Goal: Information Seeking & Learning: Learn about a topic

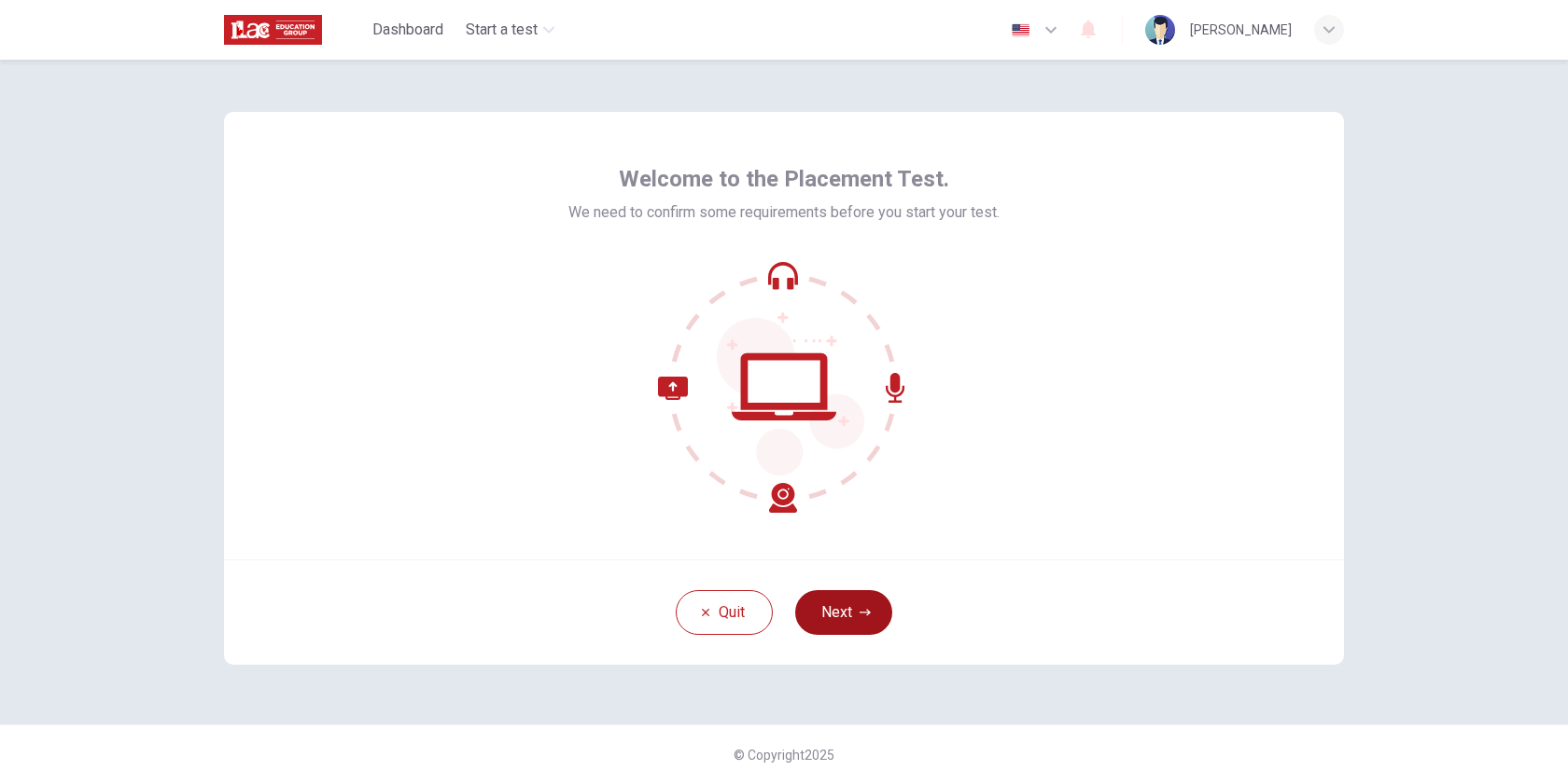
click at [836, 599] on button "Next" at bounding box center [843, 613] width 97 height 45
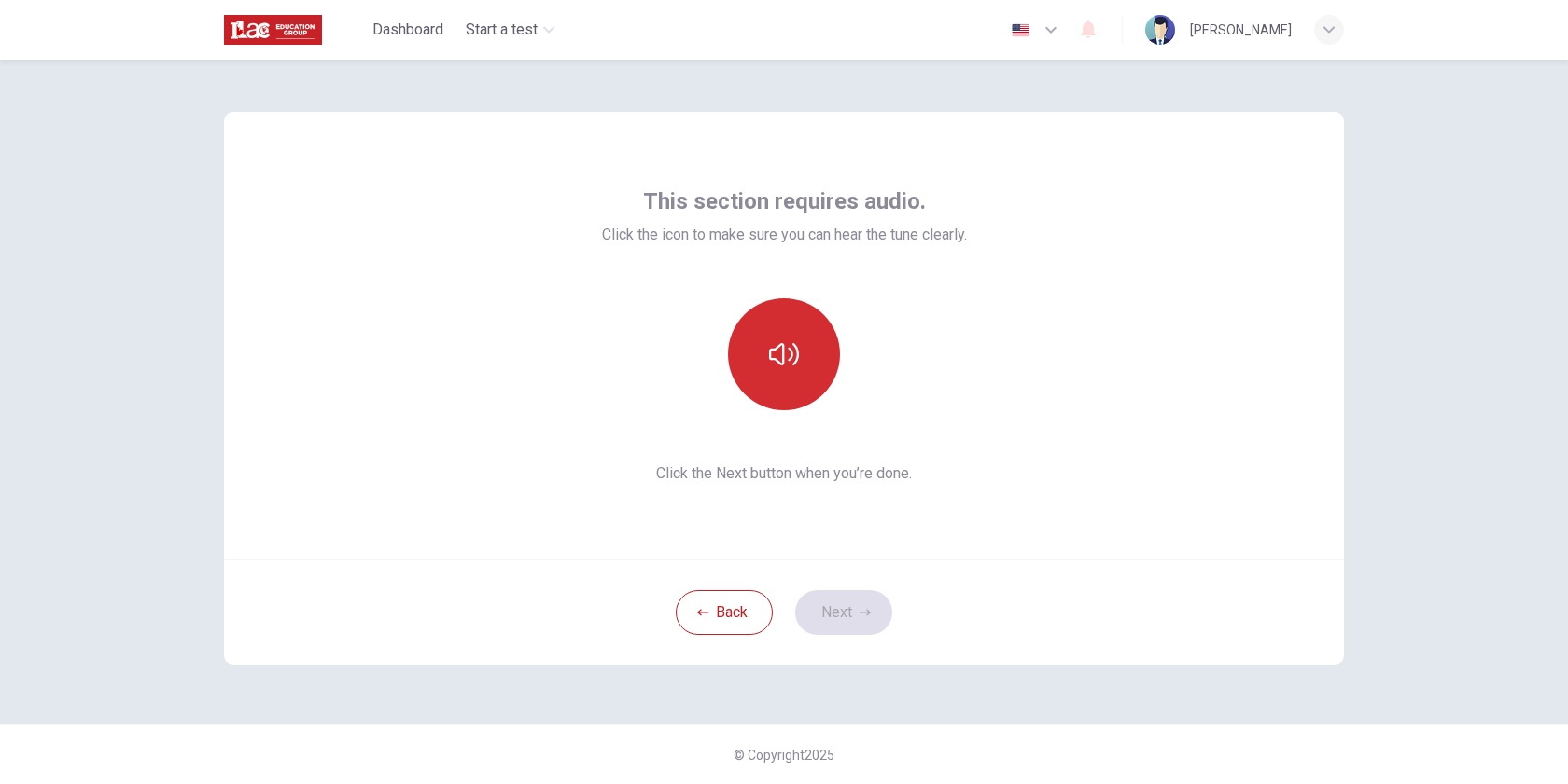
click at [786, 363] on icon "button" at bounding box center [784, 354] width 30 height 30
click at [861, 617] on icon "button" at bounding box center [865, 613] width 11 height 11
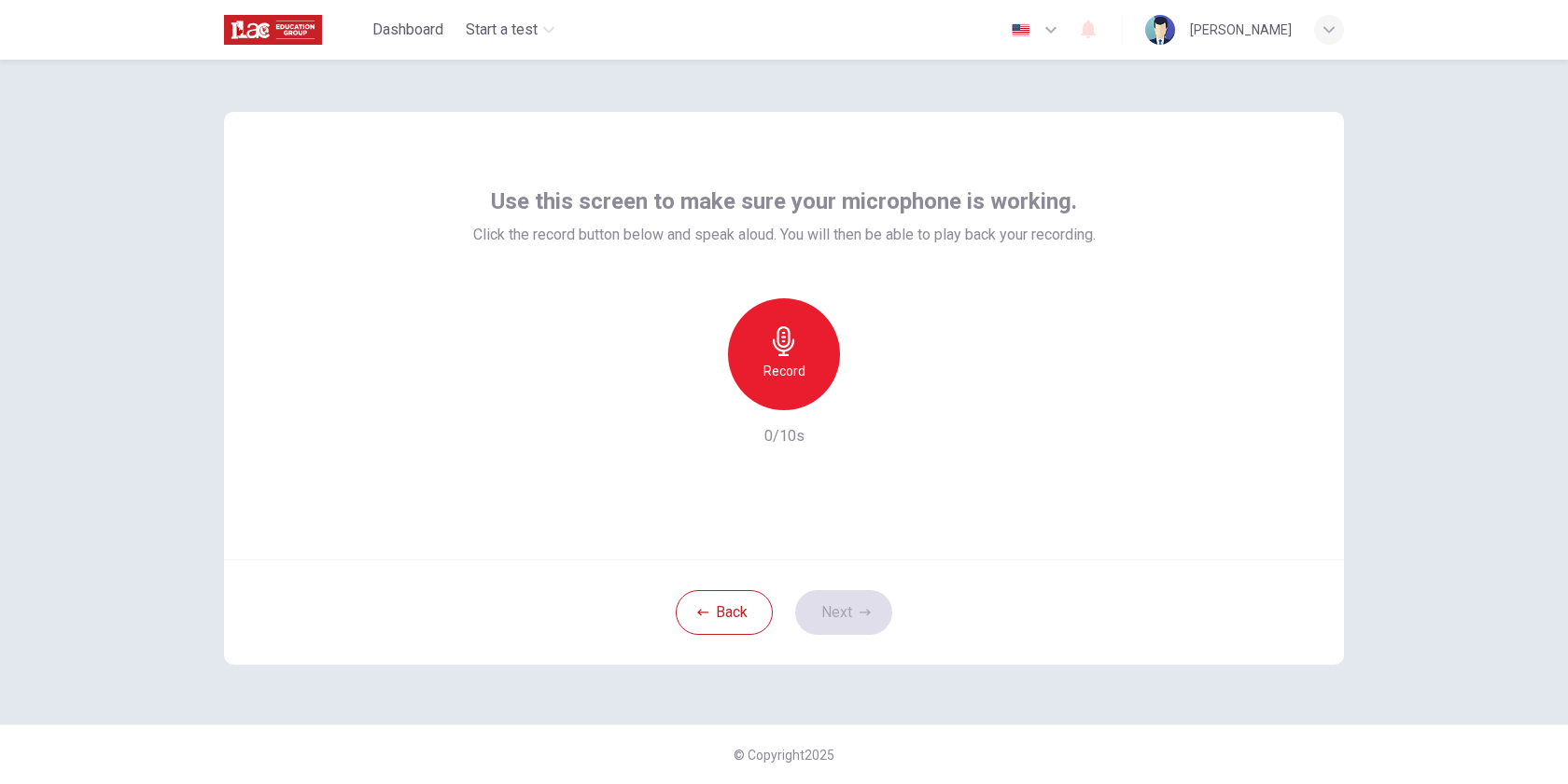
click at [796, 353] on icon "button" at bounding box center [784, 341] width 30 height 30
click at [772, 334] on icon "button" at bounding box center [784, 341] width 30 height 30
click at [870, 401] on icon "button" at bounding box center [869, 394] width 18 height 18
click at [839, 614] on button "Next" at bounding box center [843, 613] width 97 height 45
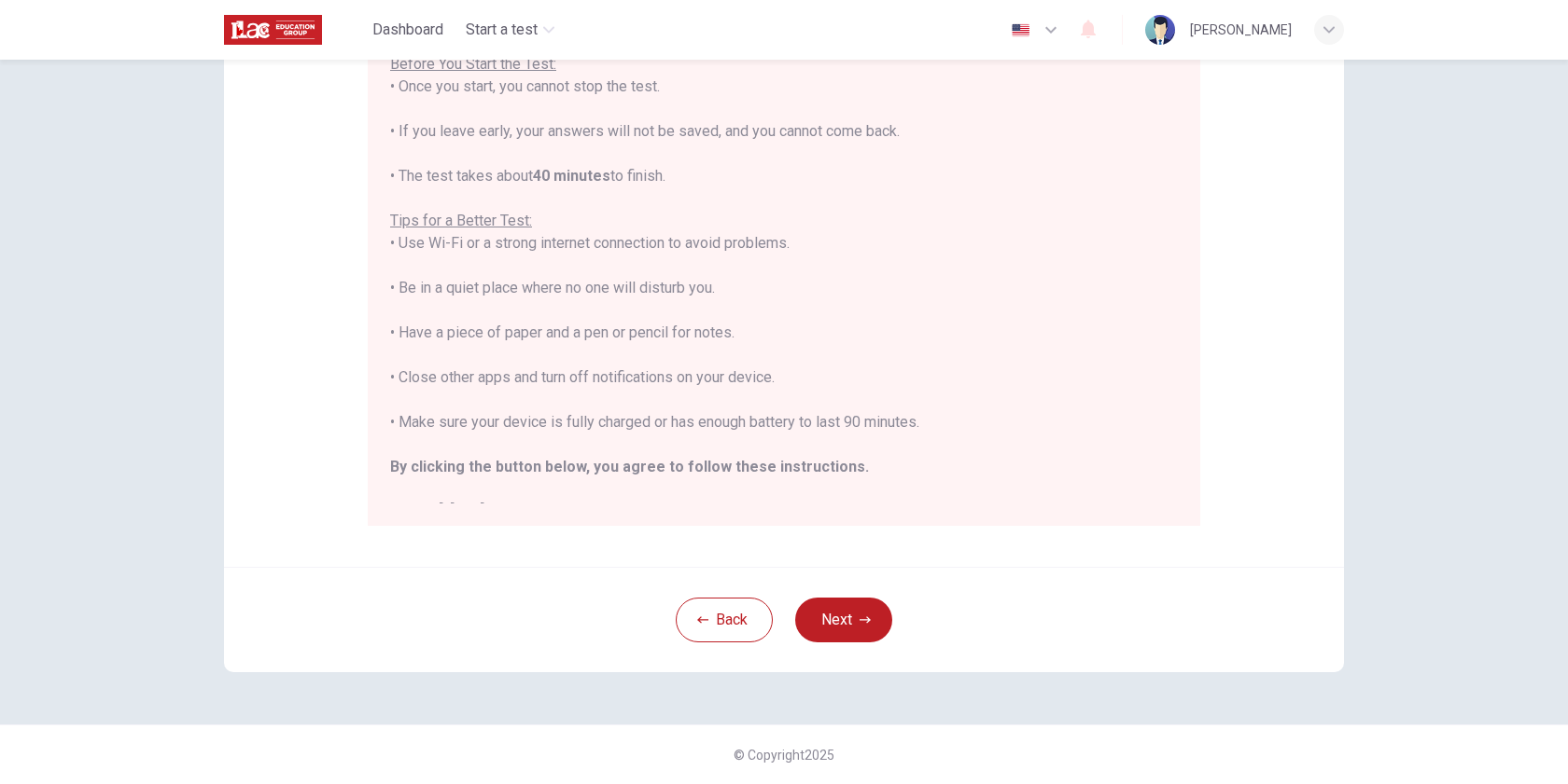
scroll to position [21, 0]
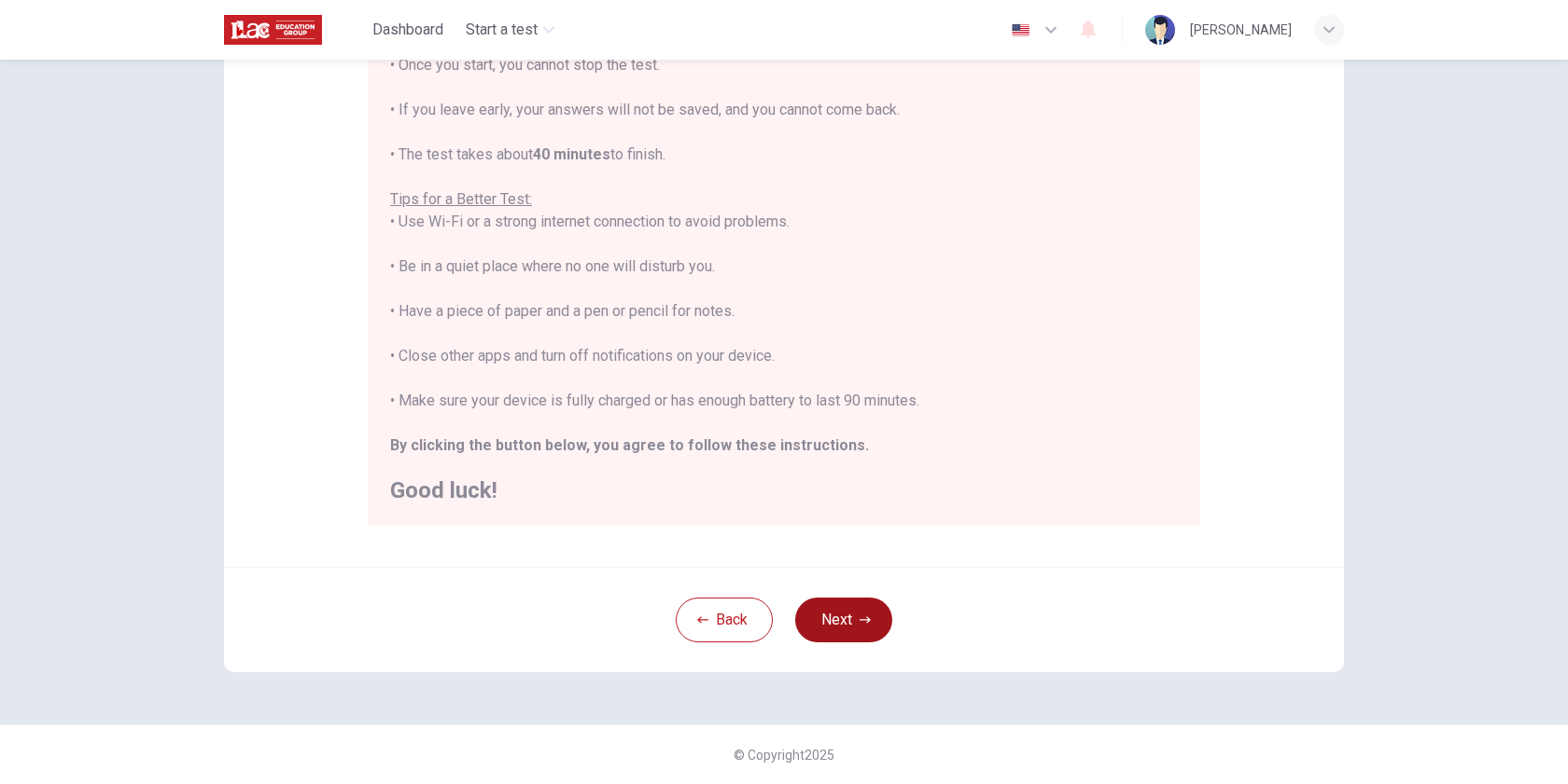
click at [849, 616] on button "Next" at bounding box center [843, 620] width 97 height 45
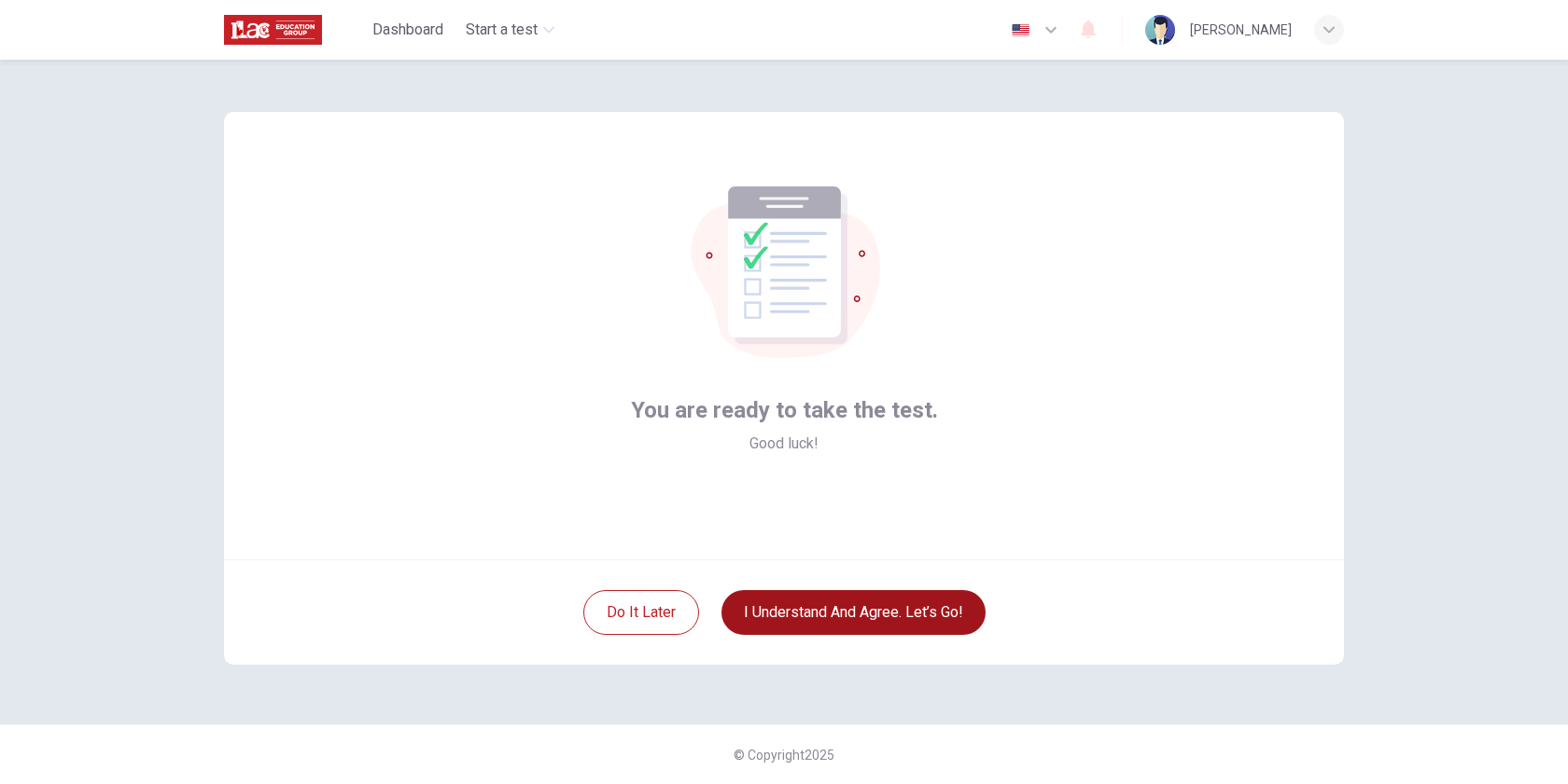
scroll to position [0, 0]
click at [845, 608] on button "I understand and agree. Let’s go!" at bounding box center [853, 613] width 264 height 45
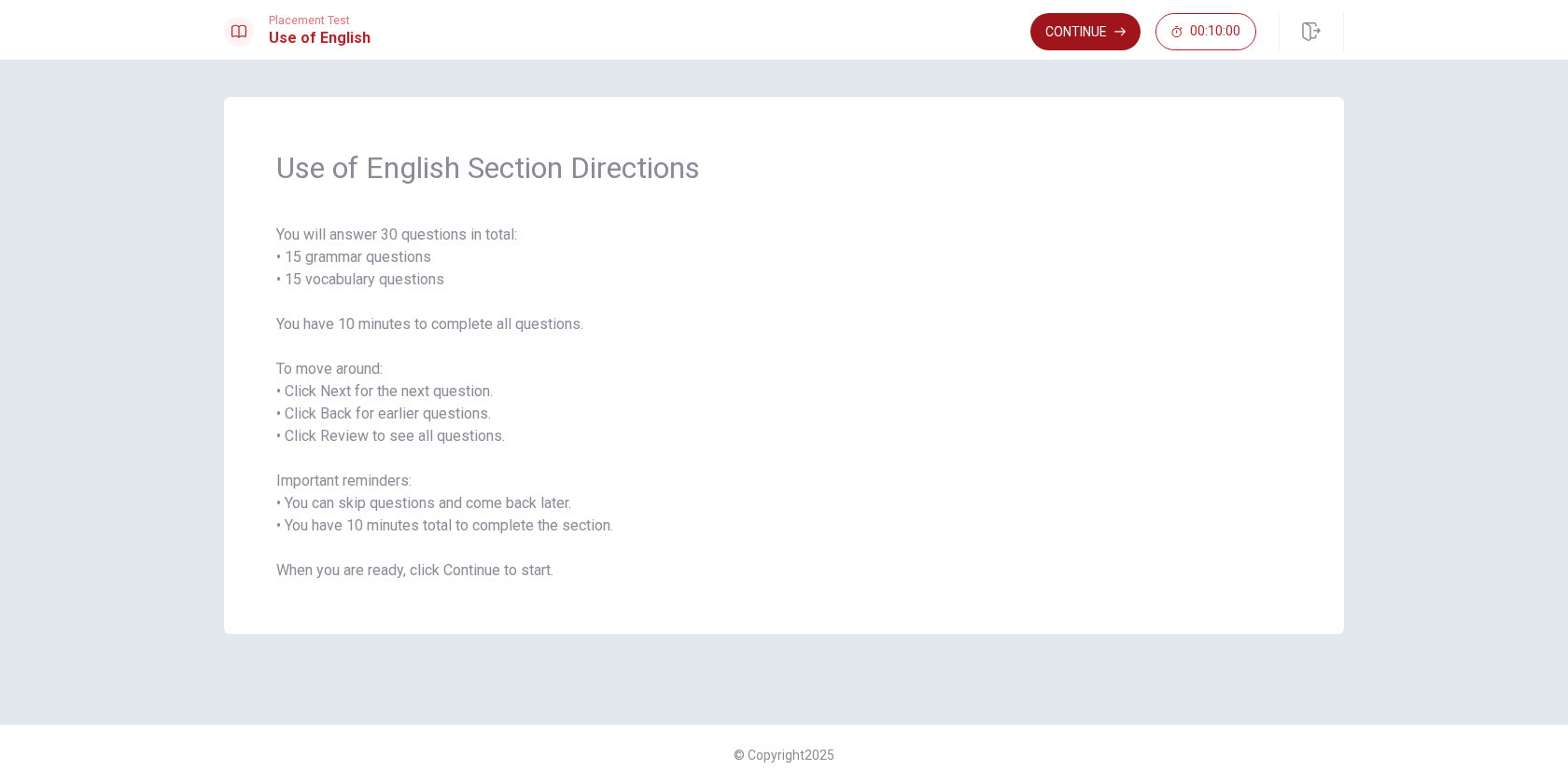
click at [1081, 29] on button "Continue" at bounding box center [1085, 32] width 110 height 37
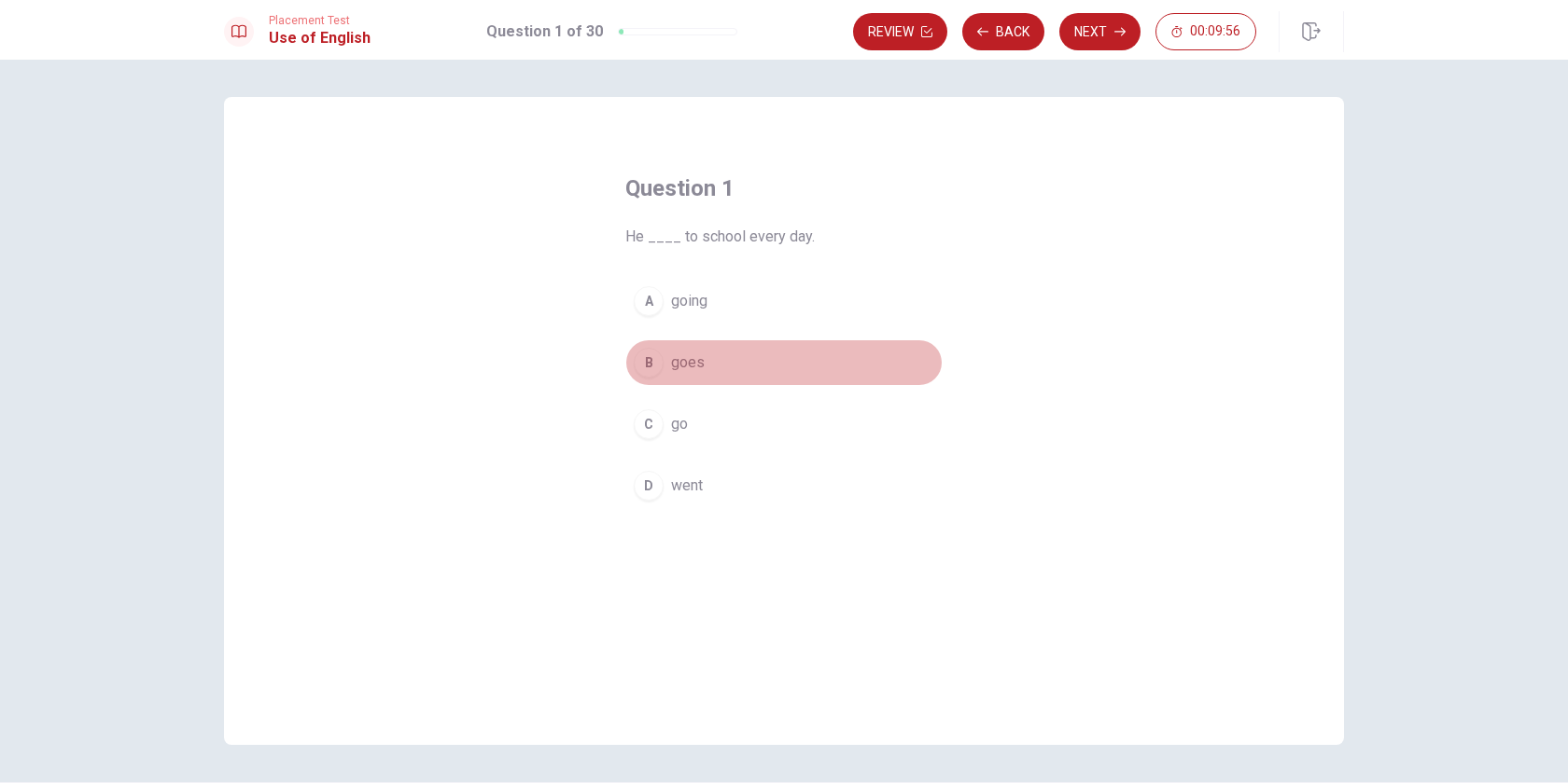
click at [654, 360] on div "B" at bounding box center [648, 362] width 30 height 30
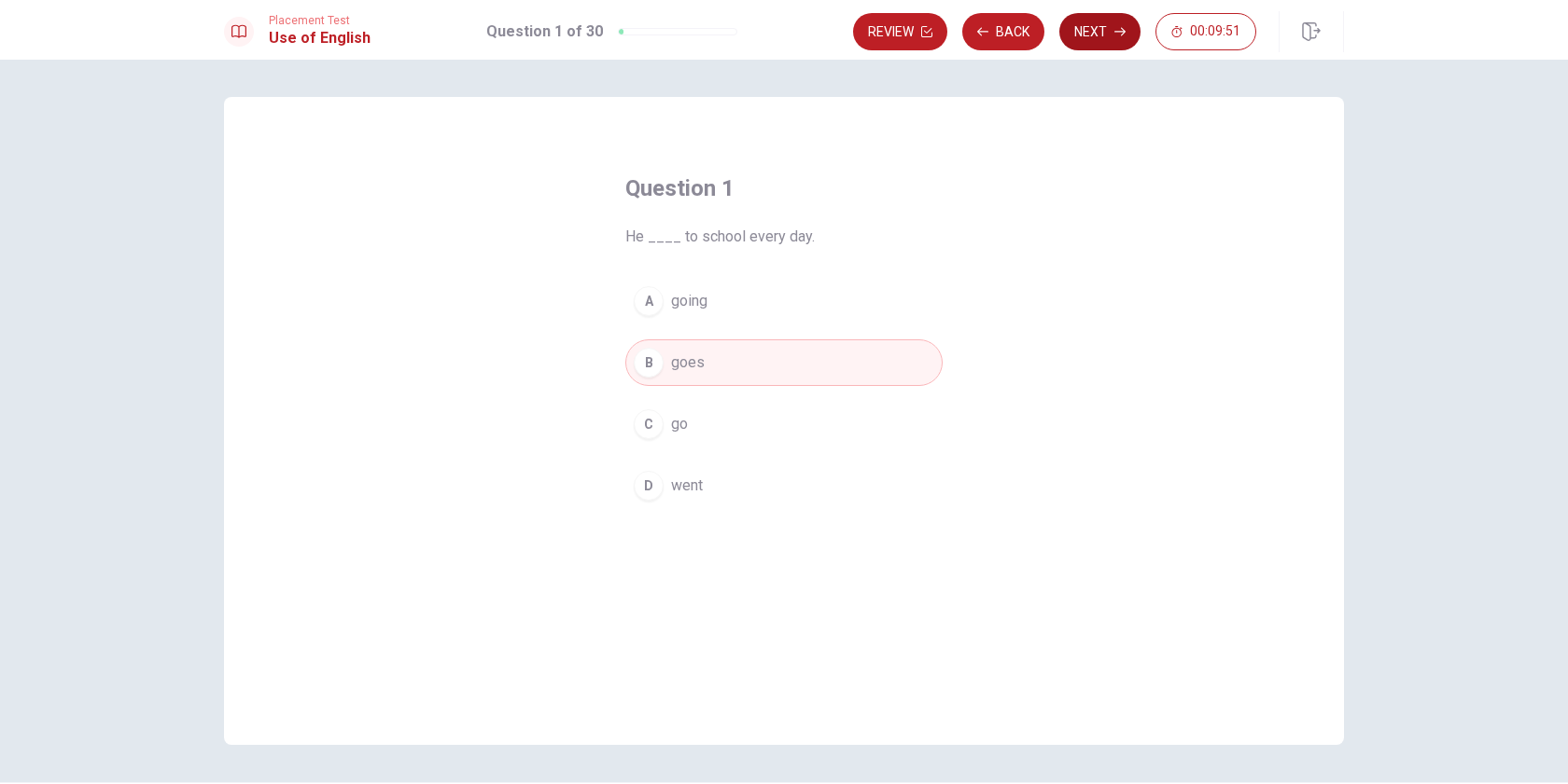
click at [1106, 33] on button "Next" at bounding box center [1100, 32] width 81 height 37
click at [644, 301] on div "A" at bounding box center [648, 301] width 30 height 30
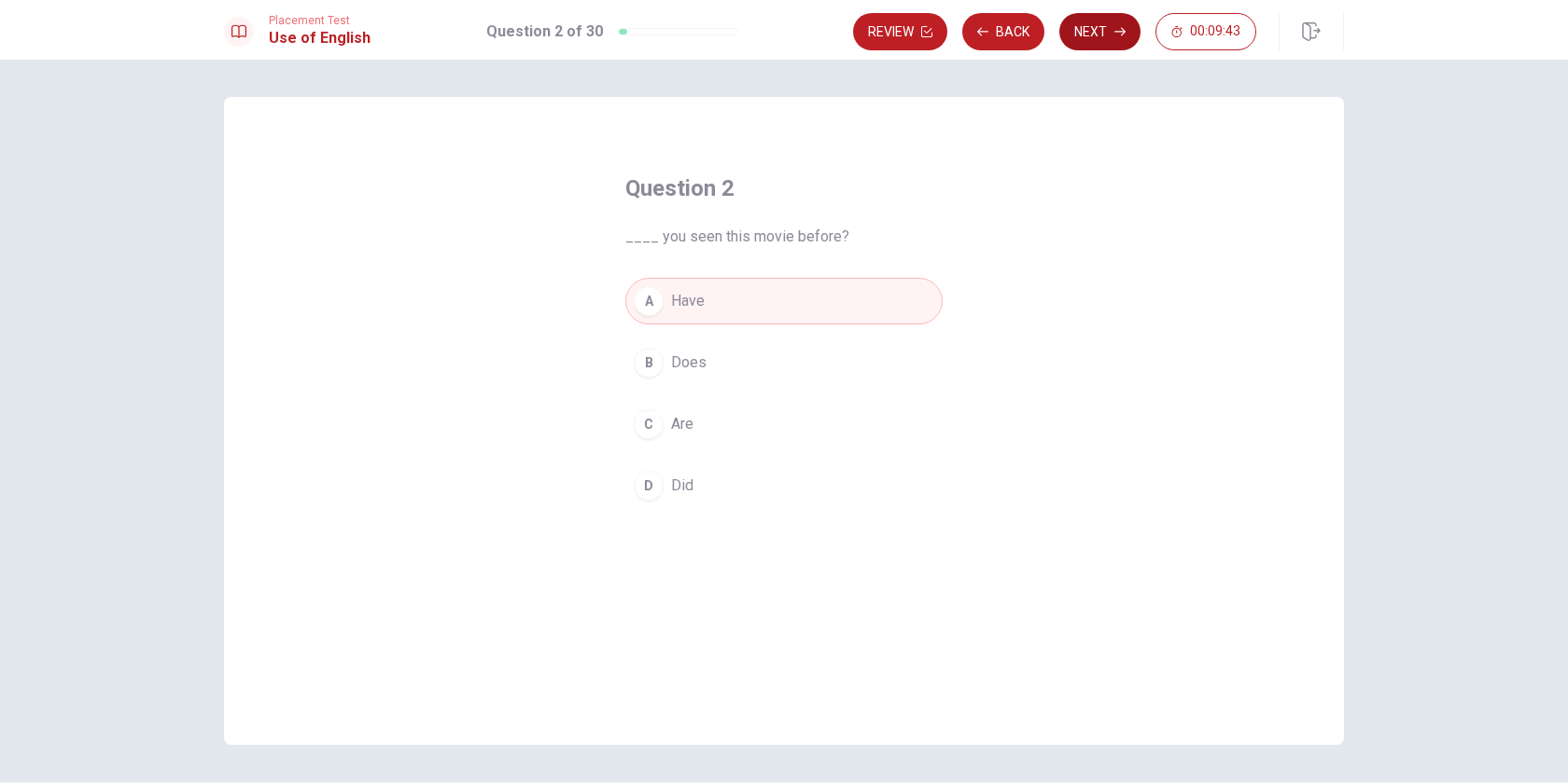
click at [1087, 37] on button "Next" at bounding box center [1100, 32] width 81 height 37
click at [639, 482] on div "D" at bounding box center [648, 485] width 30 height 30
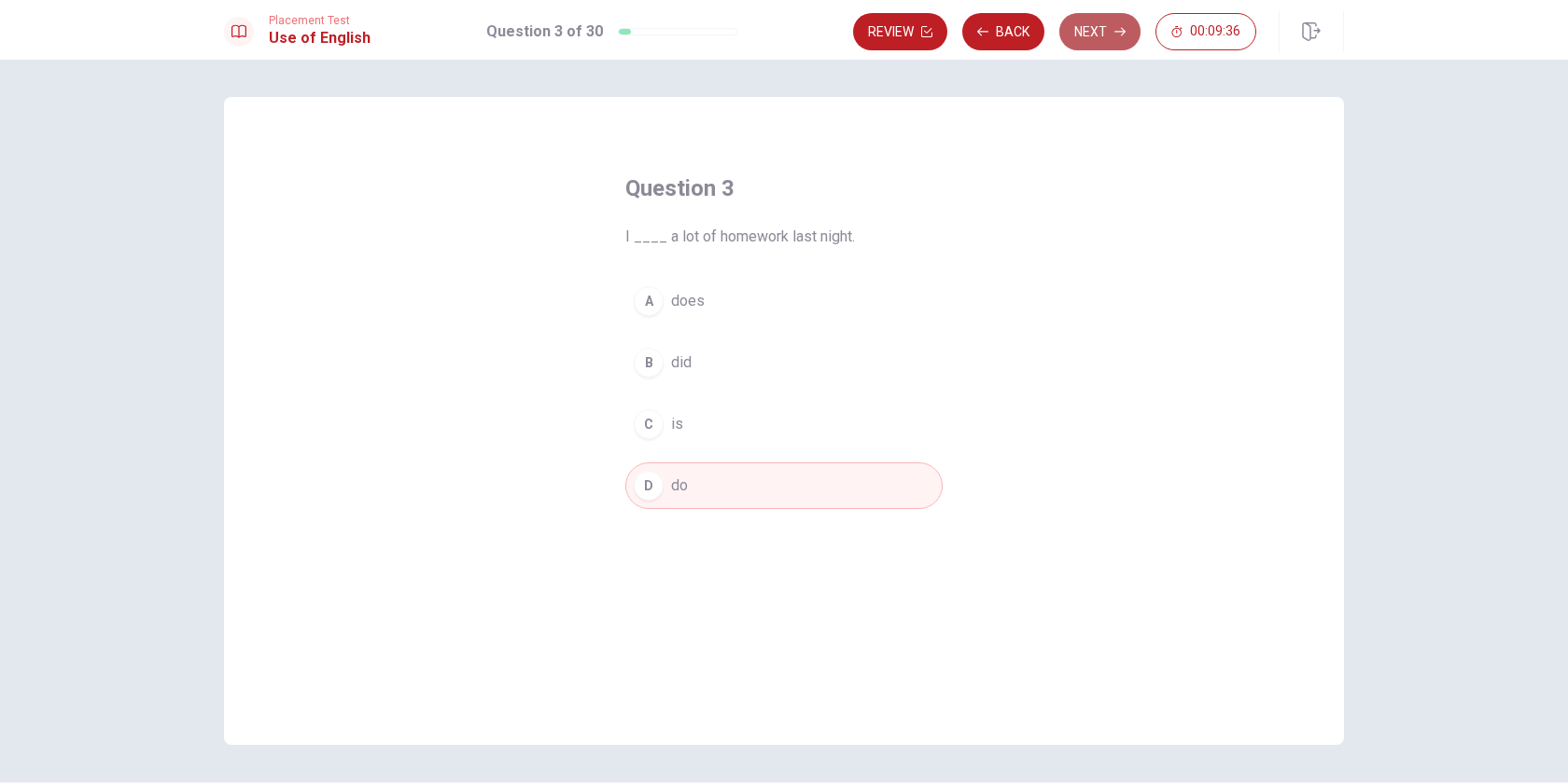
click at [1102, 20] on button "Next" at bounding box center [1100, 32] width 81 height 37
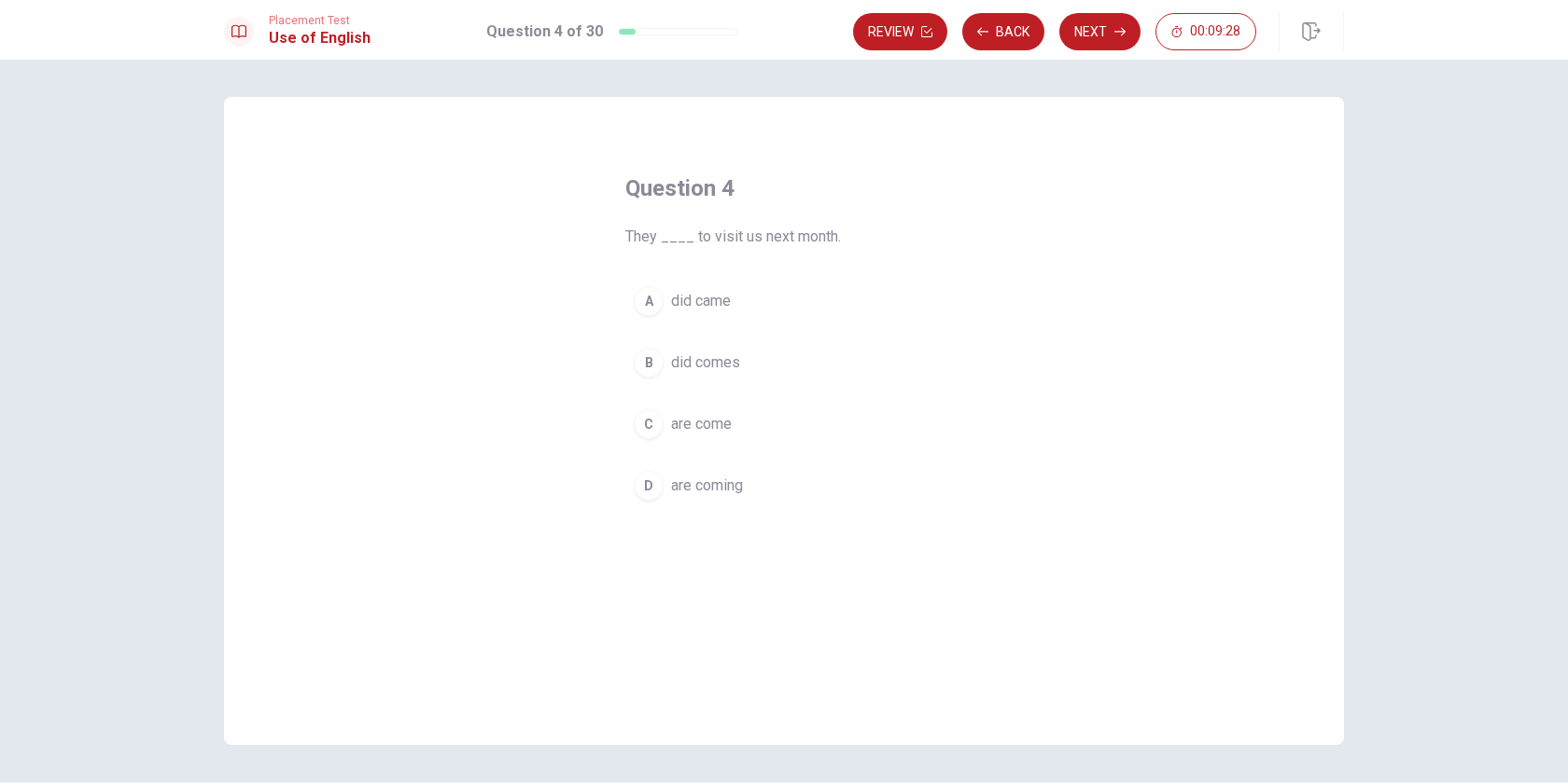
click at [648, 481] on div "D" at bounding box center [648, 485] width 30 height 30
click at [1099, 29] on button "Next" at bounding box center [1100, 32] width 81 height 37
click at [647, 424] on div "C" at bounding box center [648, 424] width 30 height 30
click at [1109, 35] on button "Next" at bounding box center [1100, 32] width 81 height 37
click at [639, 485] on div "D" at bounding box center [648, 485] width 30 height 30
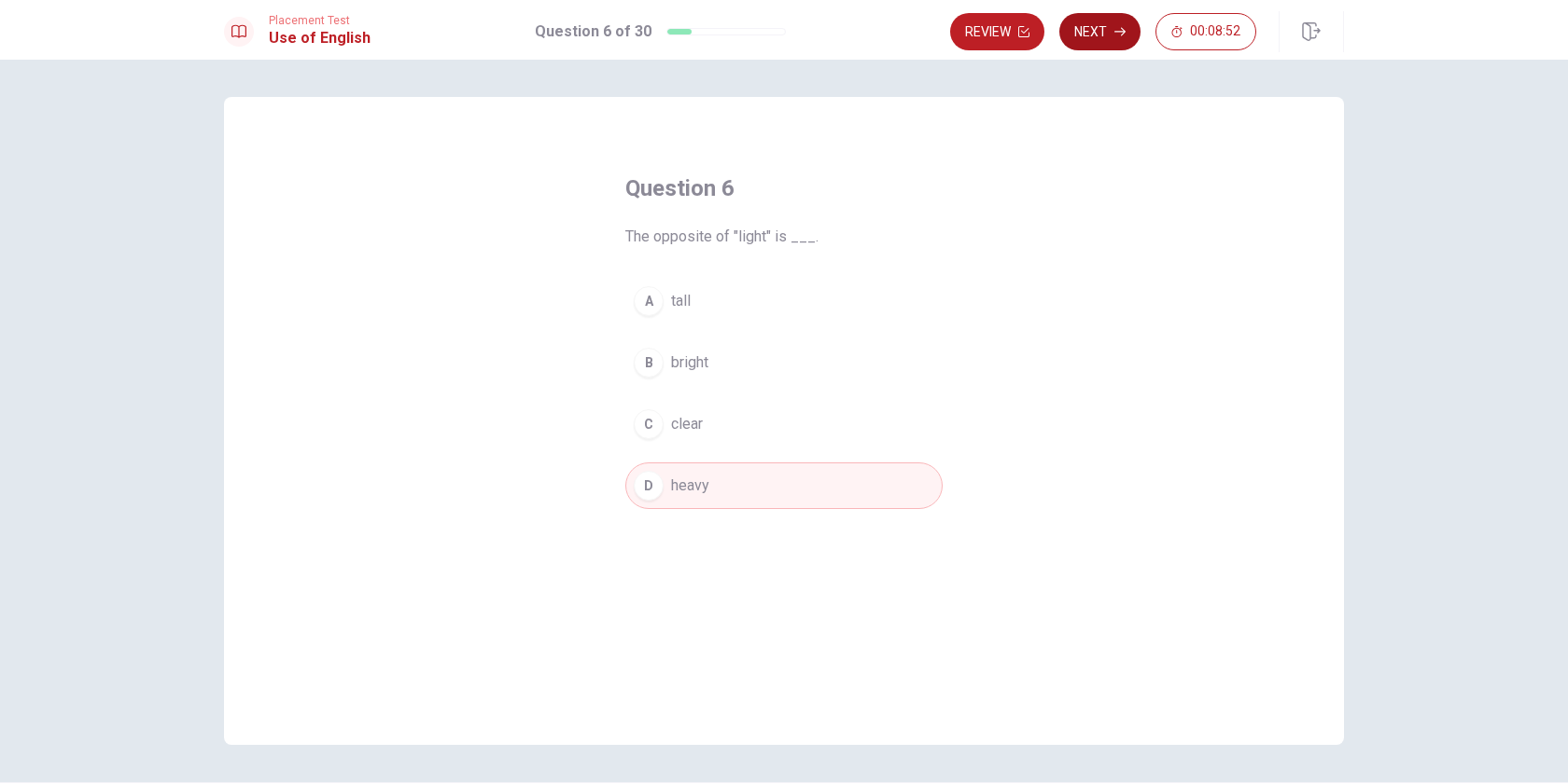
click at [1117, 34] on icon "button" at bounding box center [1120, 32] width 11 height 11
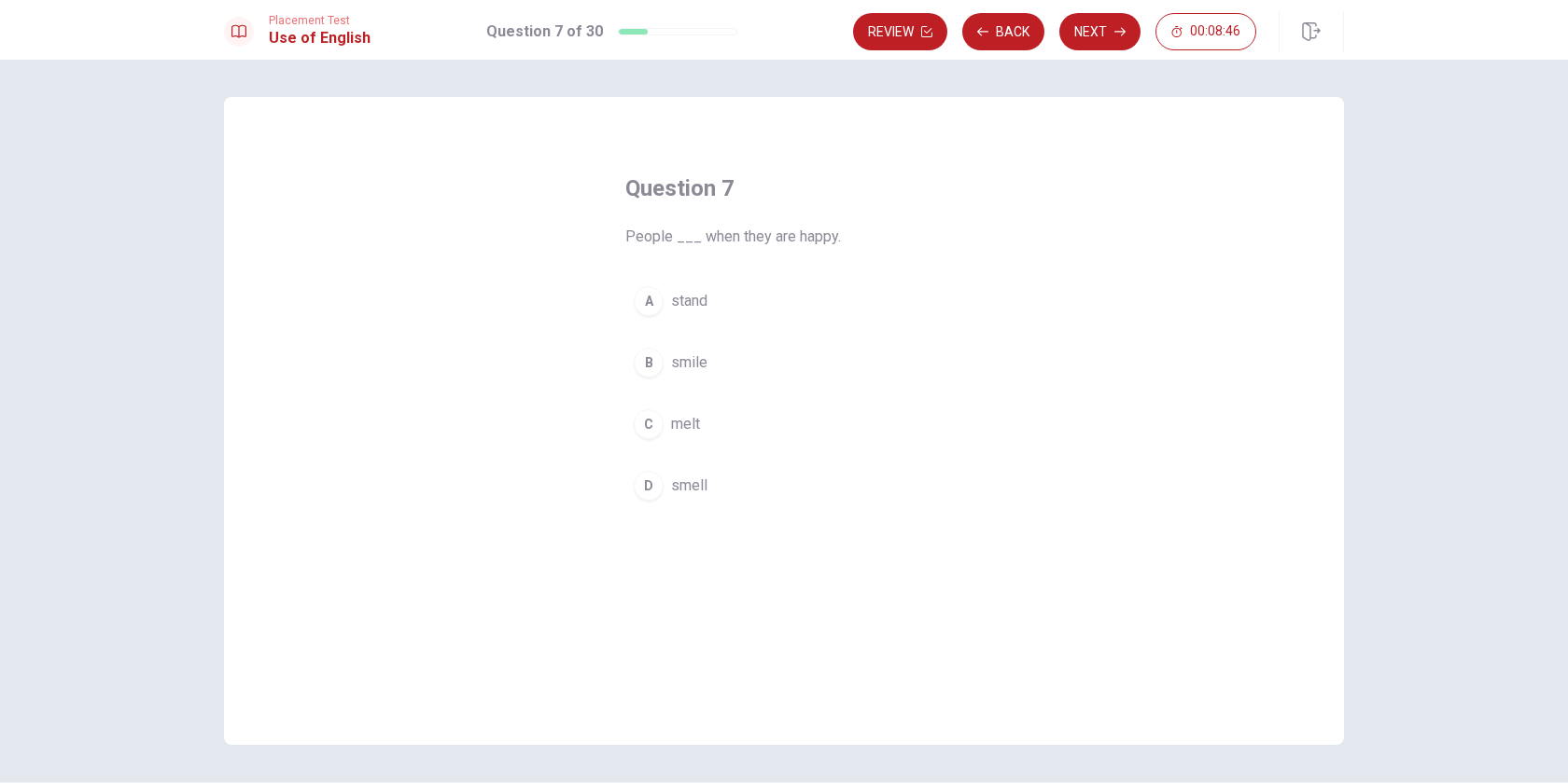
click at [641, 363] on div "B" at bounding box center [648, 362] width 30 height 30
click at [1109, 34] on button "Next" at bounding box center [1100, 32] width 81 height 37
click at [645, 493] on div "D" at bounding box center [648, 485] width 30 height 30
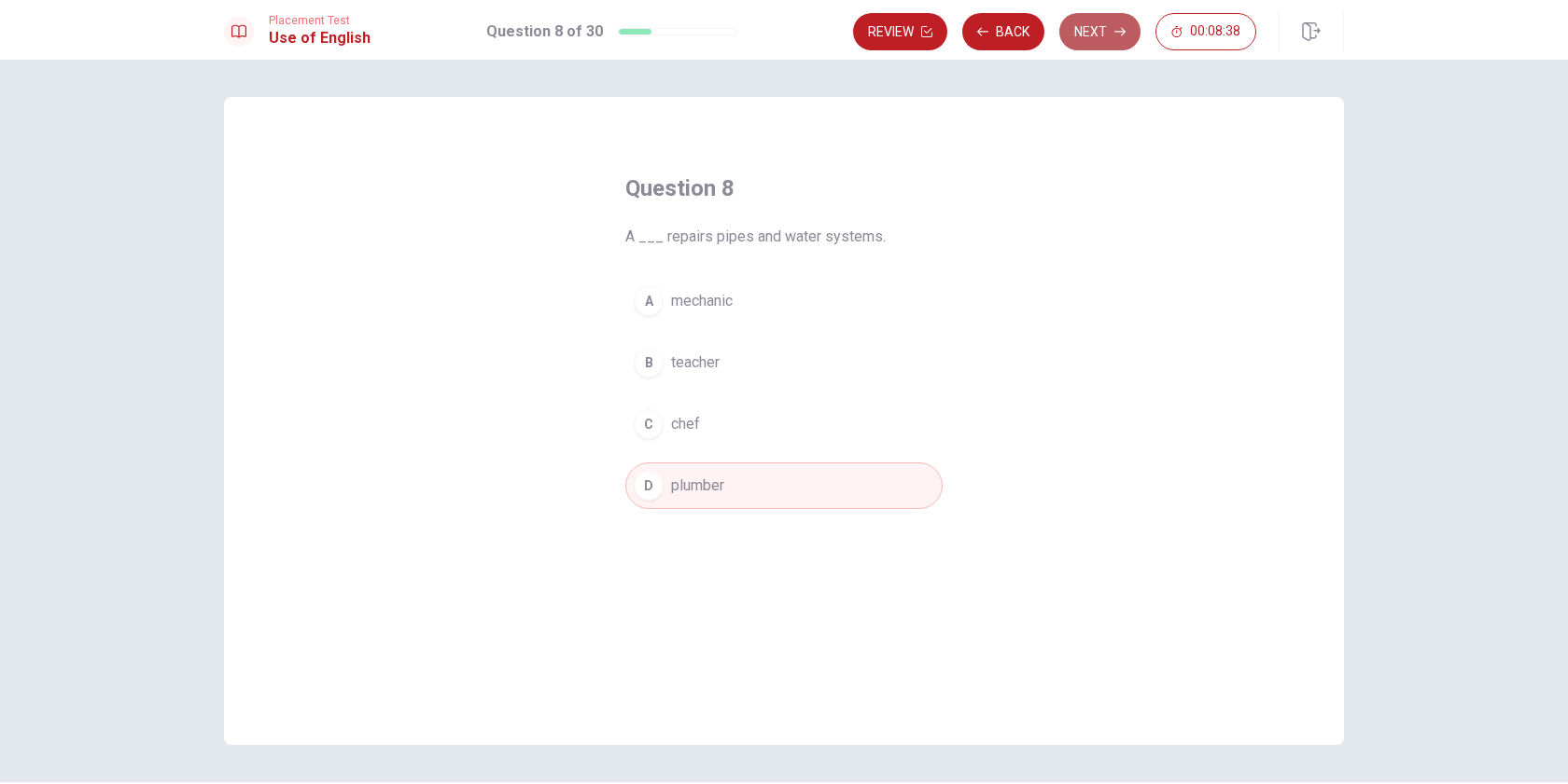
click at [1094, 32] on button "Next" at bounding box center [1100, 32] width 81 height 37
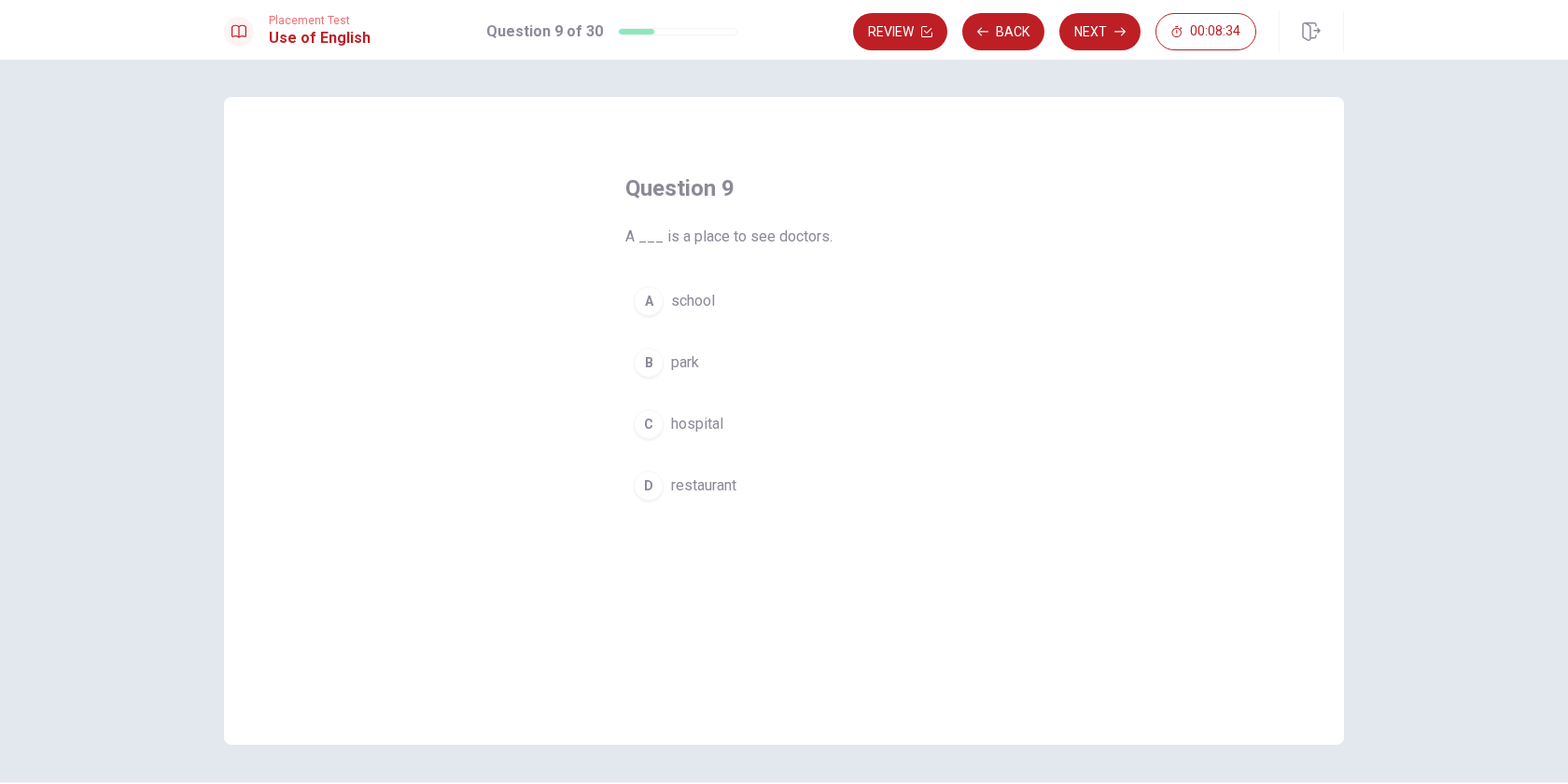
click at [654, 438] on button "C hospital" at bounding box center [784, 424] width 317 height 47
click at [1100, 28] on button "Next" at bounding box center [1100, 32] width 81 height 37
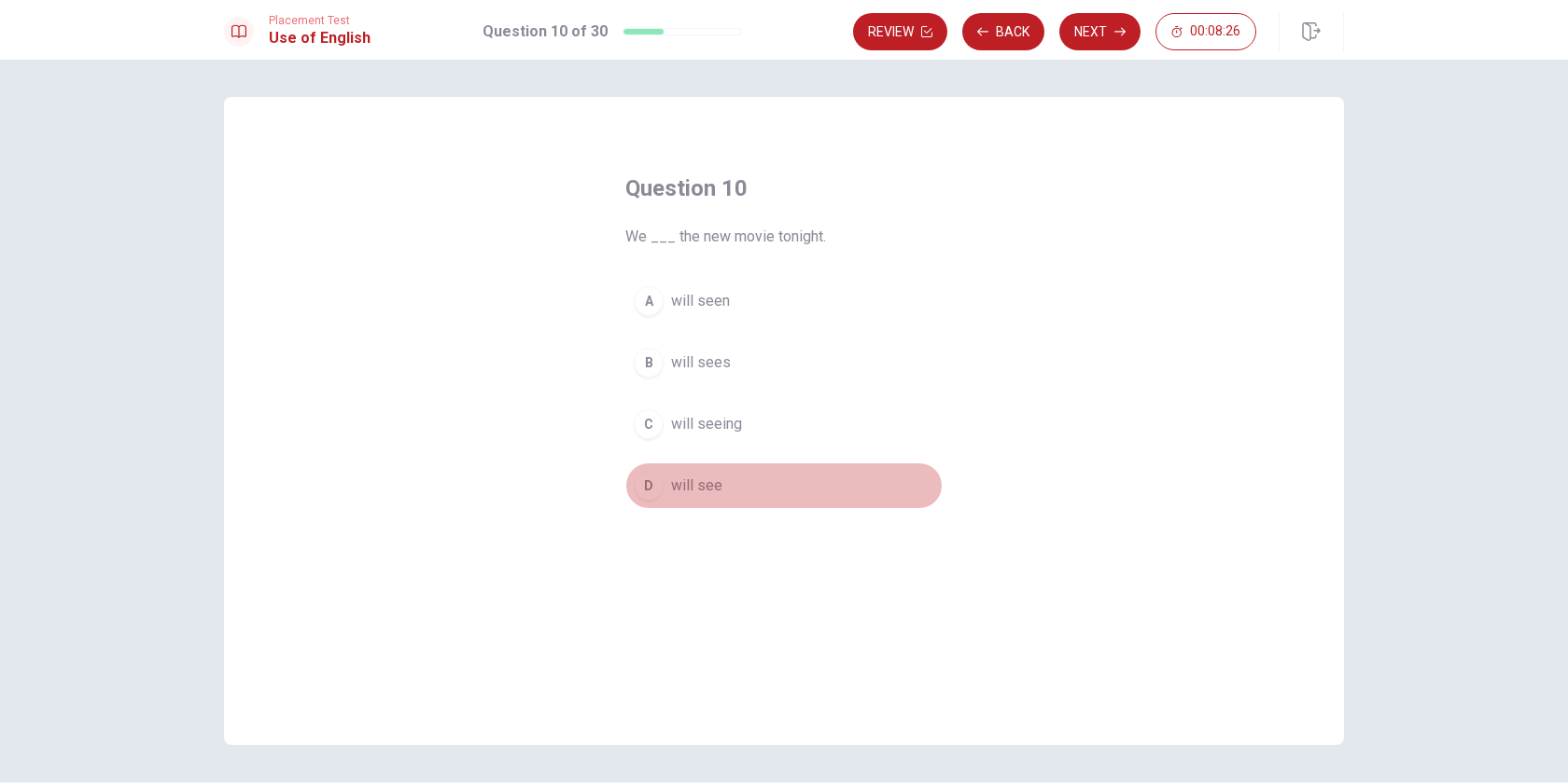
click at [645, 489] on div "D" at bounding box center [648, 485] width 30 height 30
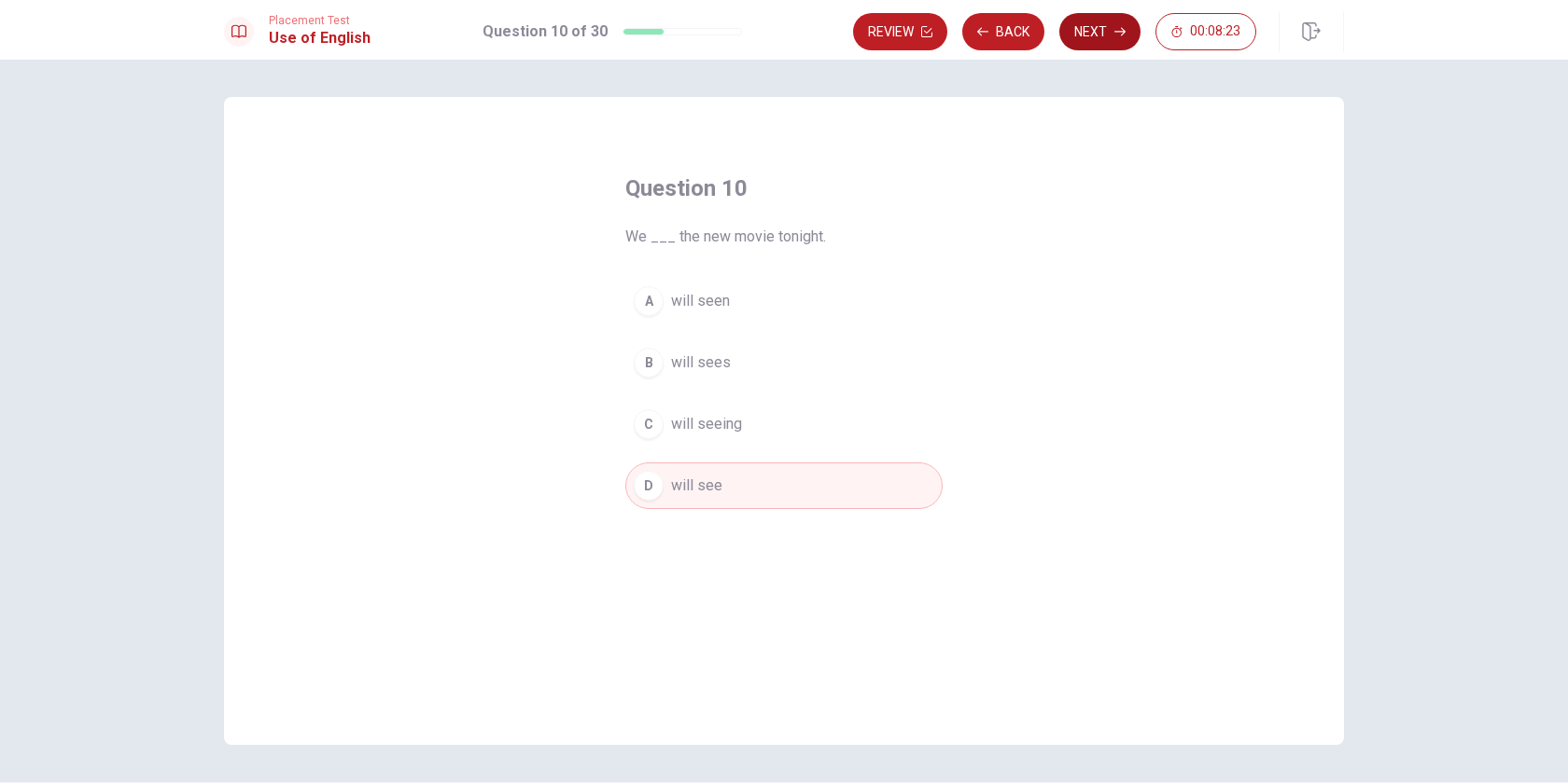
click at [1093, 33] on button "Next" at bounding box center [1100, 32] width 81 height 37
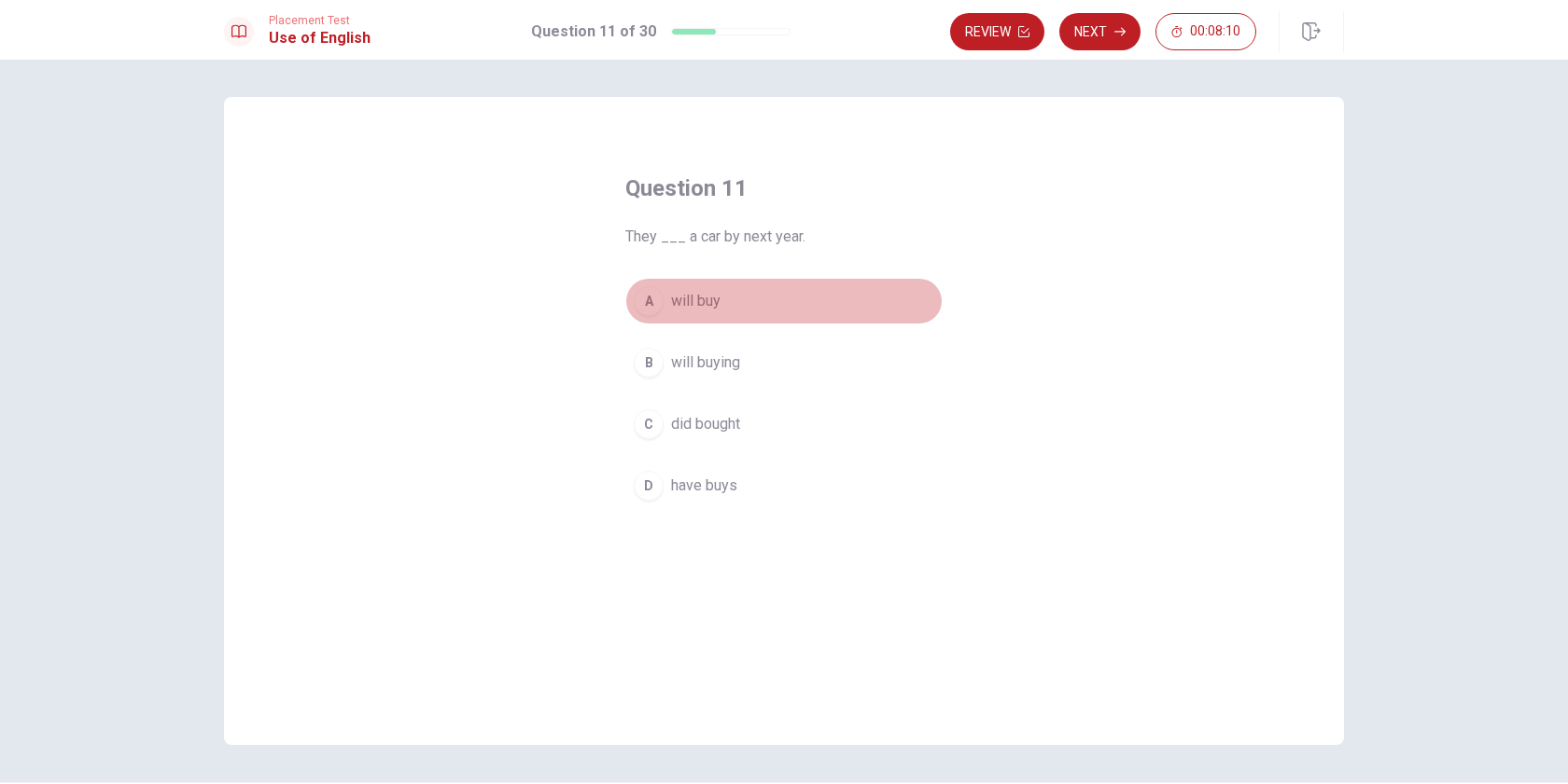
click at [653, 305] on div "A" at bounding box center [648, 301] width 30 height 30
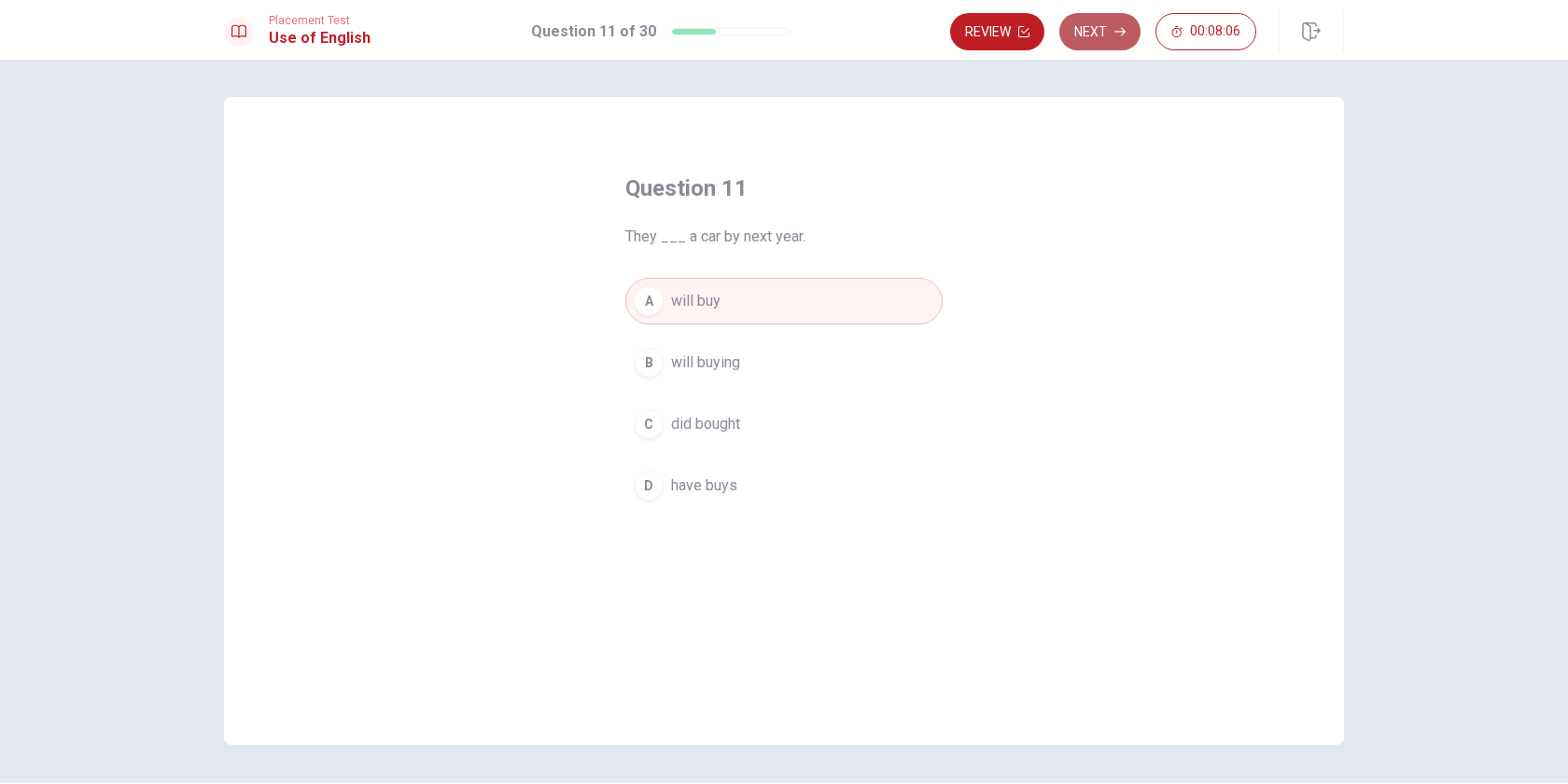
click at [1099, 24] on button "Next" at bounding box center [1100, 32] width 81 height 37
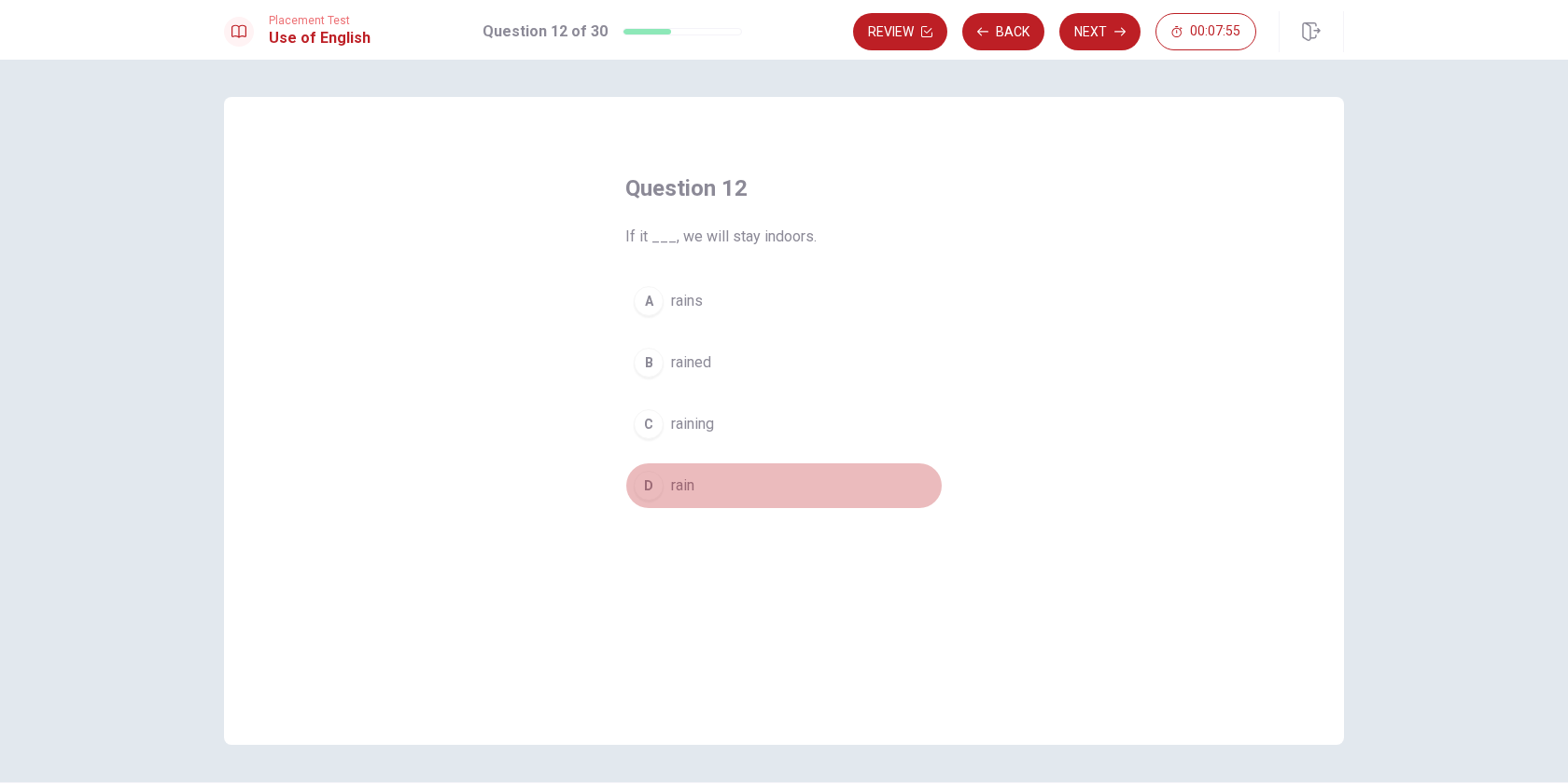
click at [640, 492] on div "D" at bounding box center [648, 485] width 30 height 30
click at [646, 295] on div "A" at bounding box center [648, 301] width 30 height 30
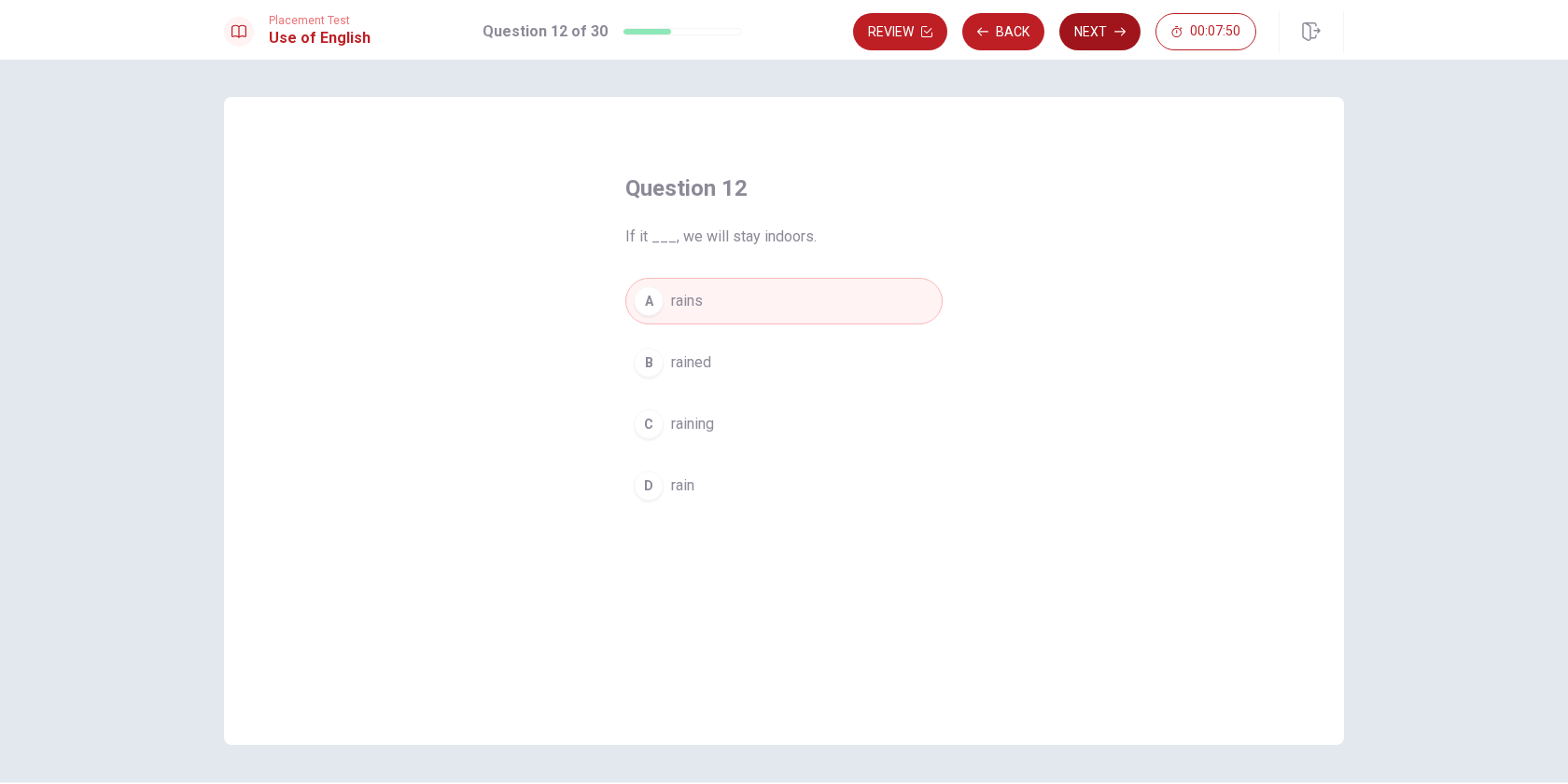
click at [1094, 29] on button "Next" at bounding box center [1100, 32] width 81 height 37
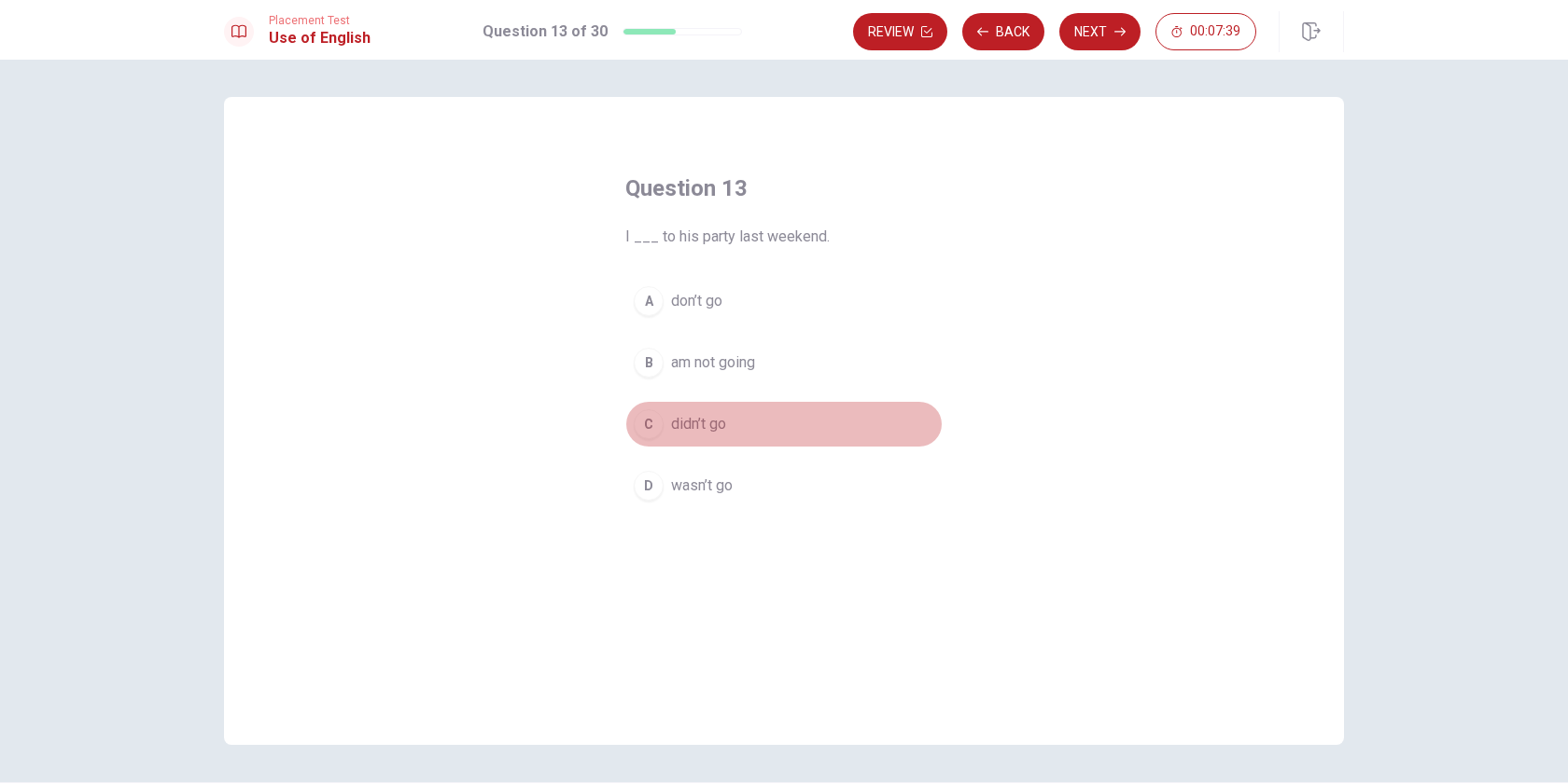
click at [650, 422] on div "C" at bounding box center [648, 424] width 30 height 30
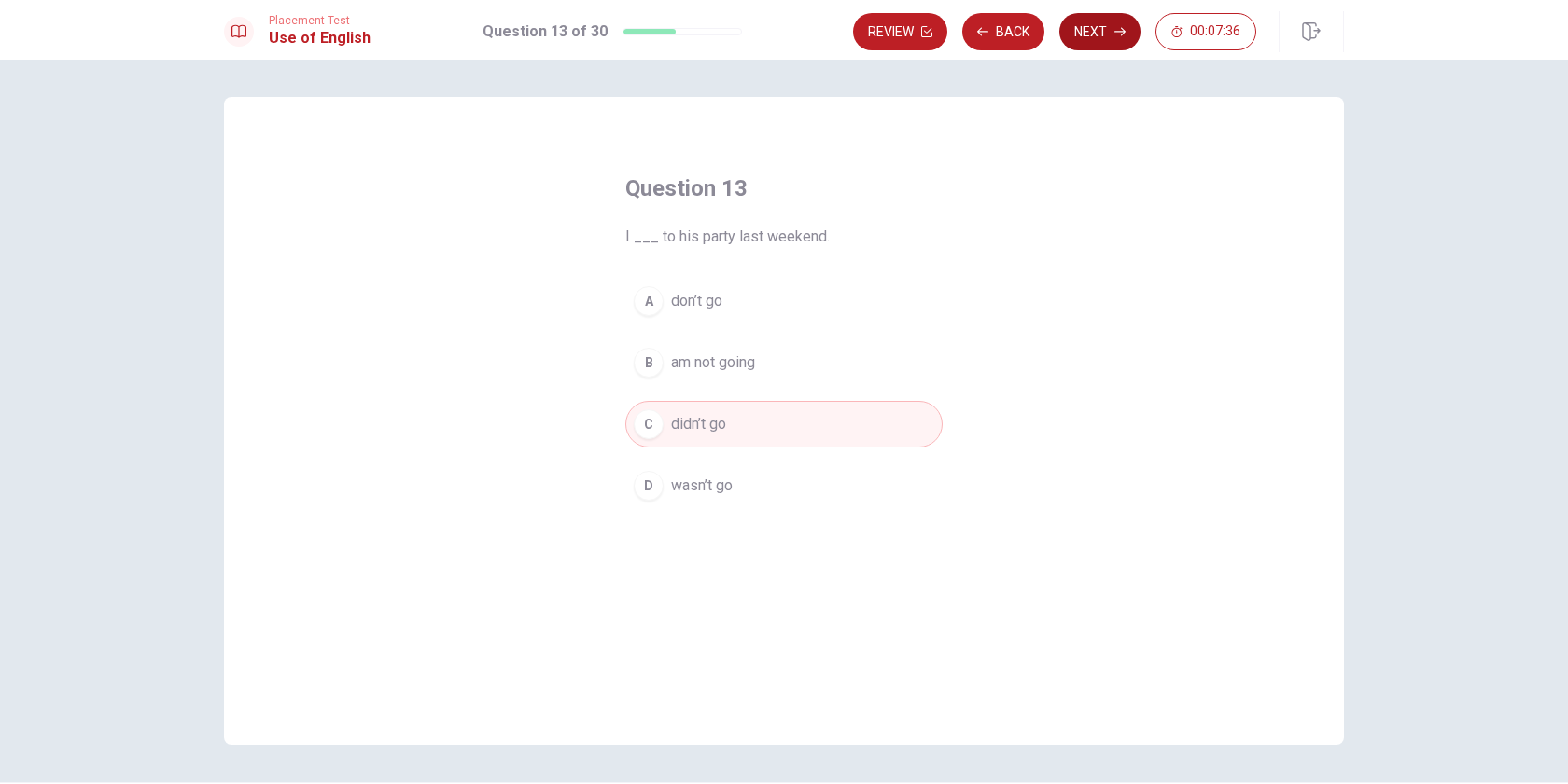
click at [1111, 37] on button "Next" at bounding box center [1100, 32] width 81 height 37
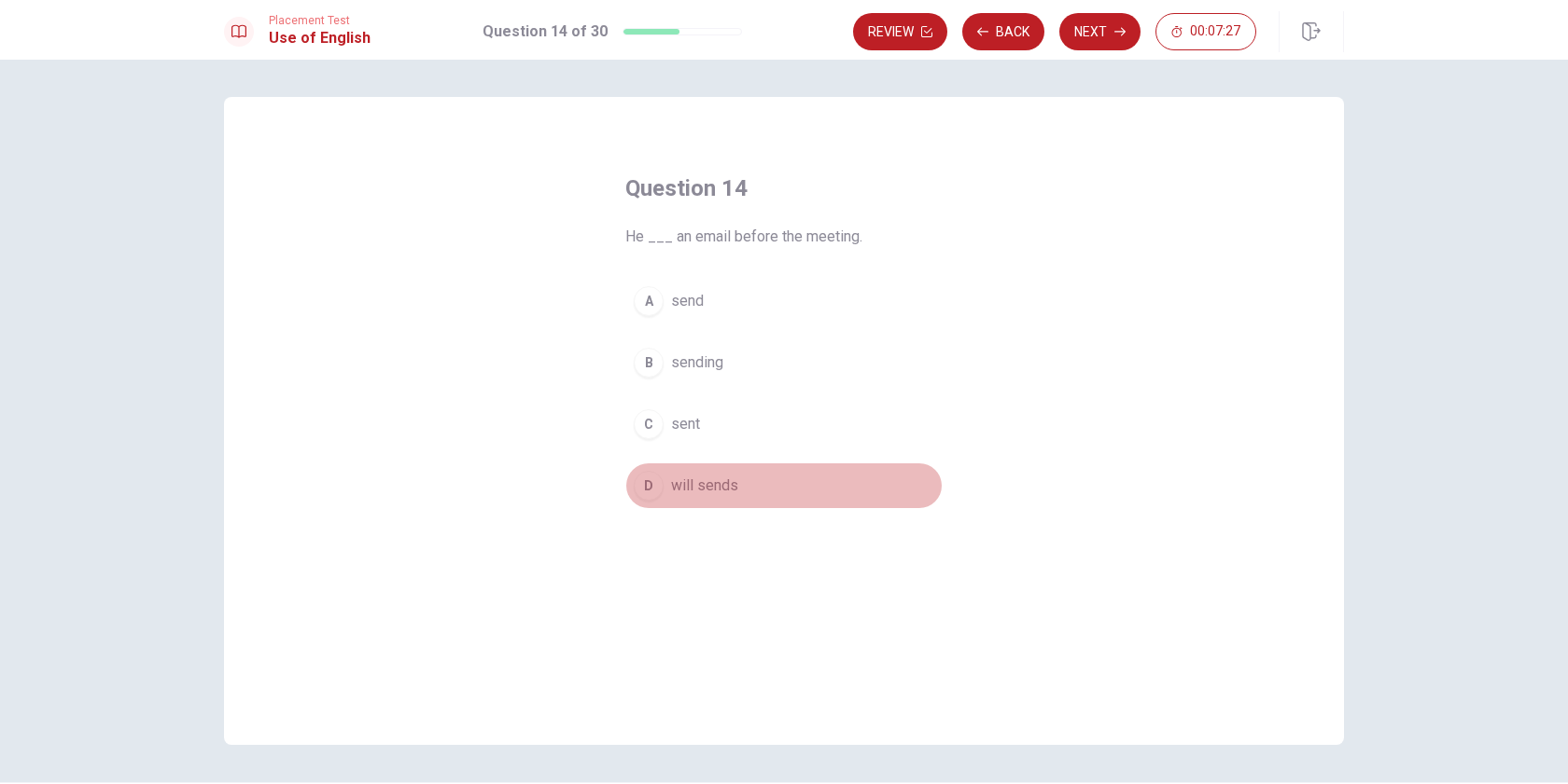
click at [683, 497] on button "D will sends" at bounding box center [784, 485] width 317 height 47
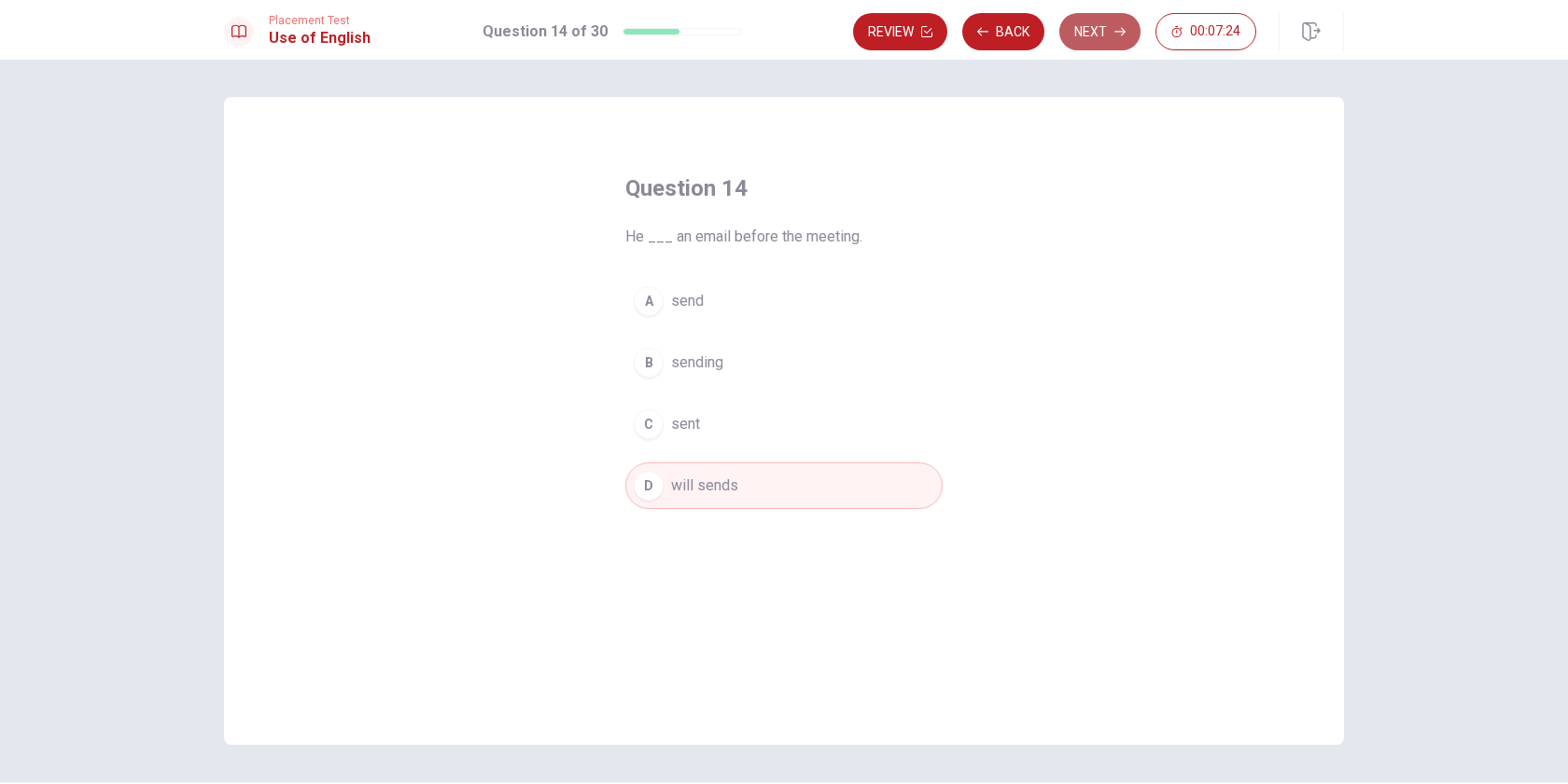
click at [1105, 36] on button "Next" at bounding box center [1100, 32] width 81 height 37
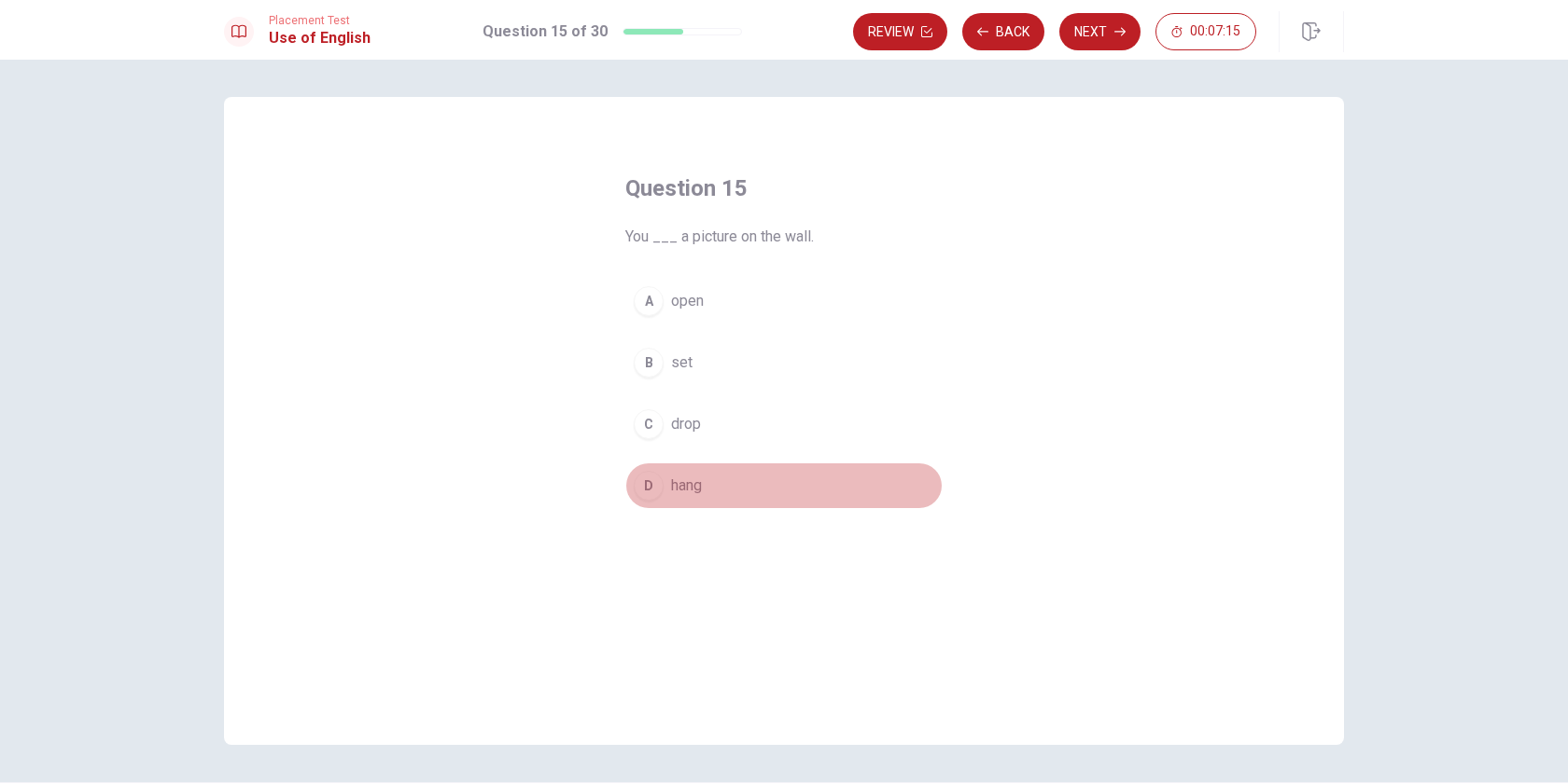
click at [640, 485] on div "D" at bounding box center [648, 485] width 30 height 30
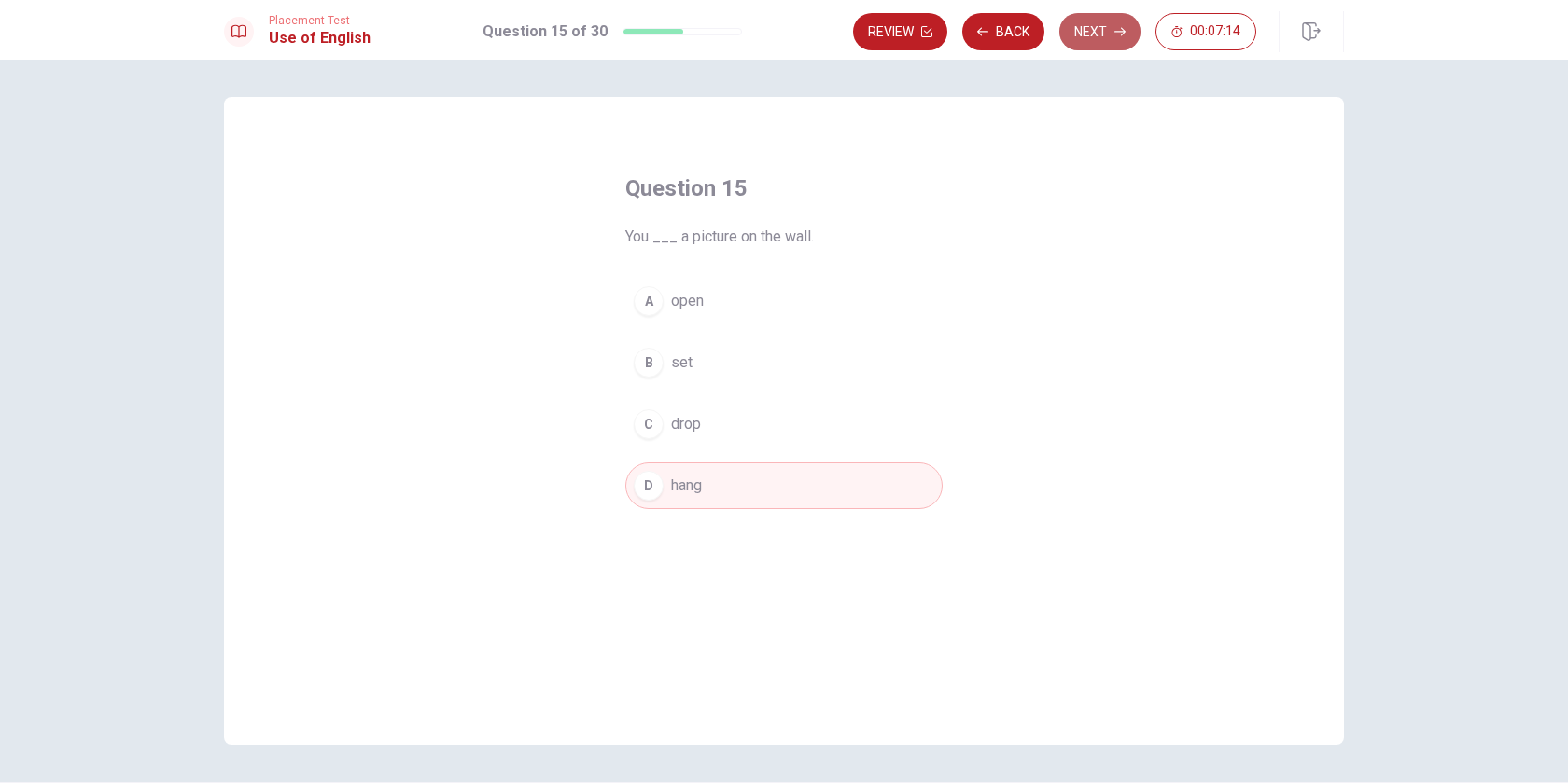
click at [1106, 27] on button "Next" at bounding box center [1100, 32] width 81 height 37
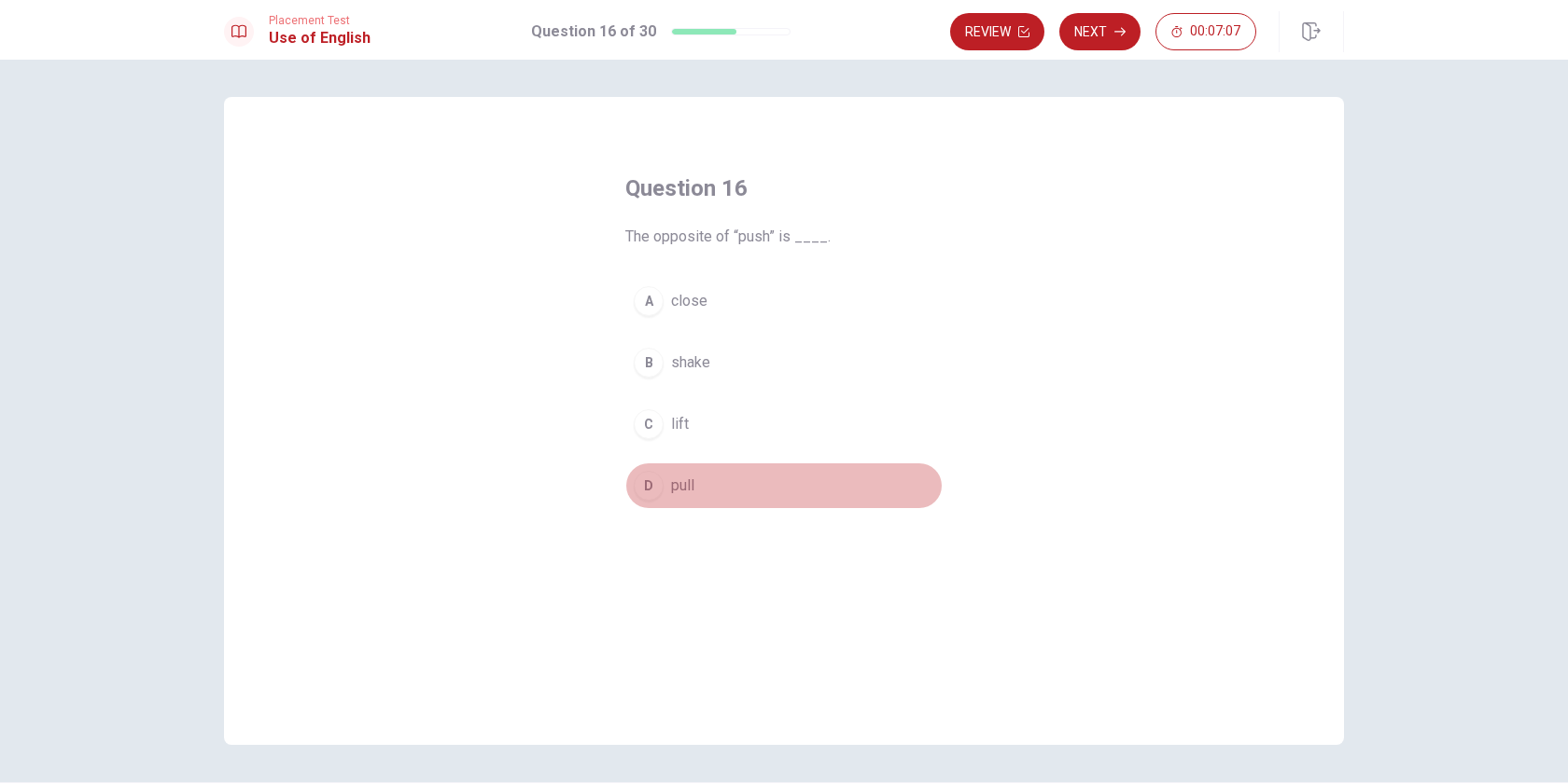
click at [634, 484] on div "D" at bounding box center [648, 485] width 30 height 30
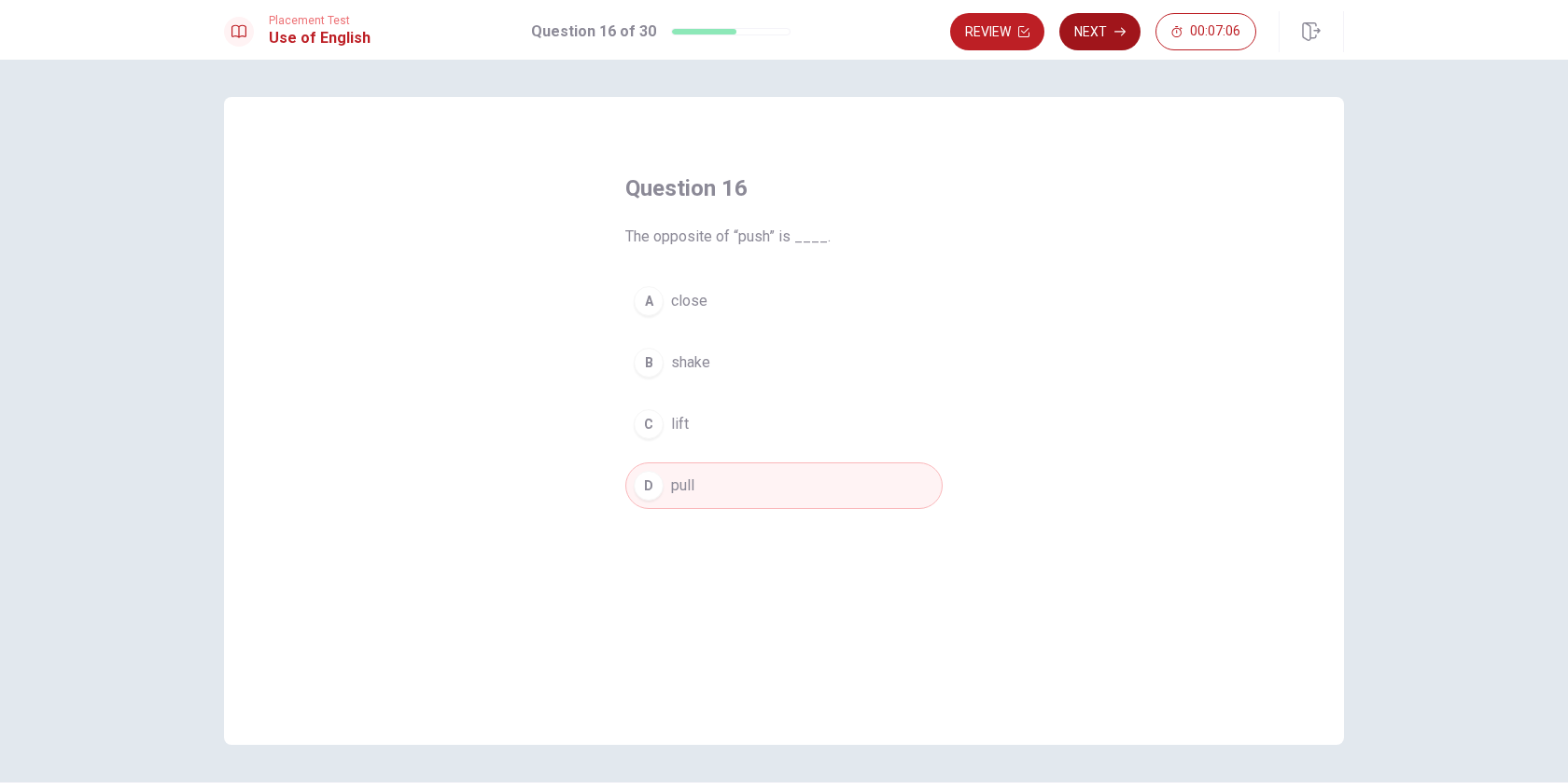
click at [1102, 32] on button "Next" at bounding box center [1100, 32] width 81 height 37
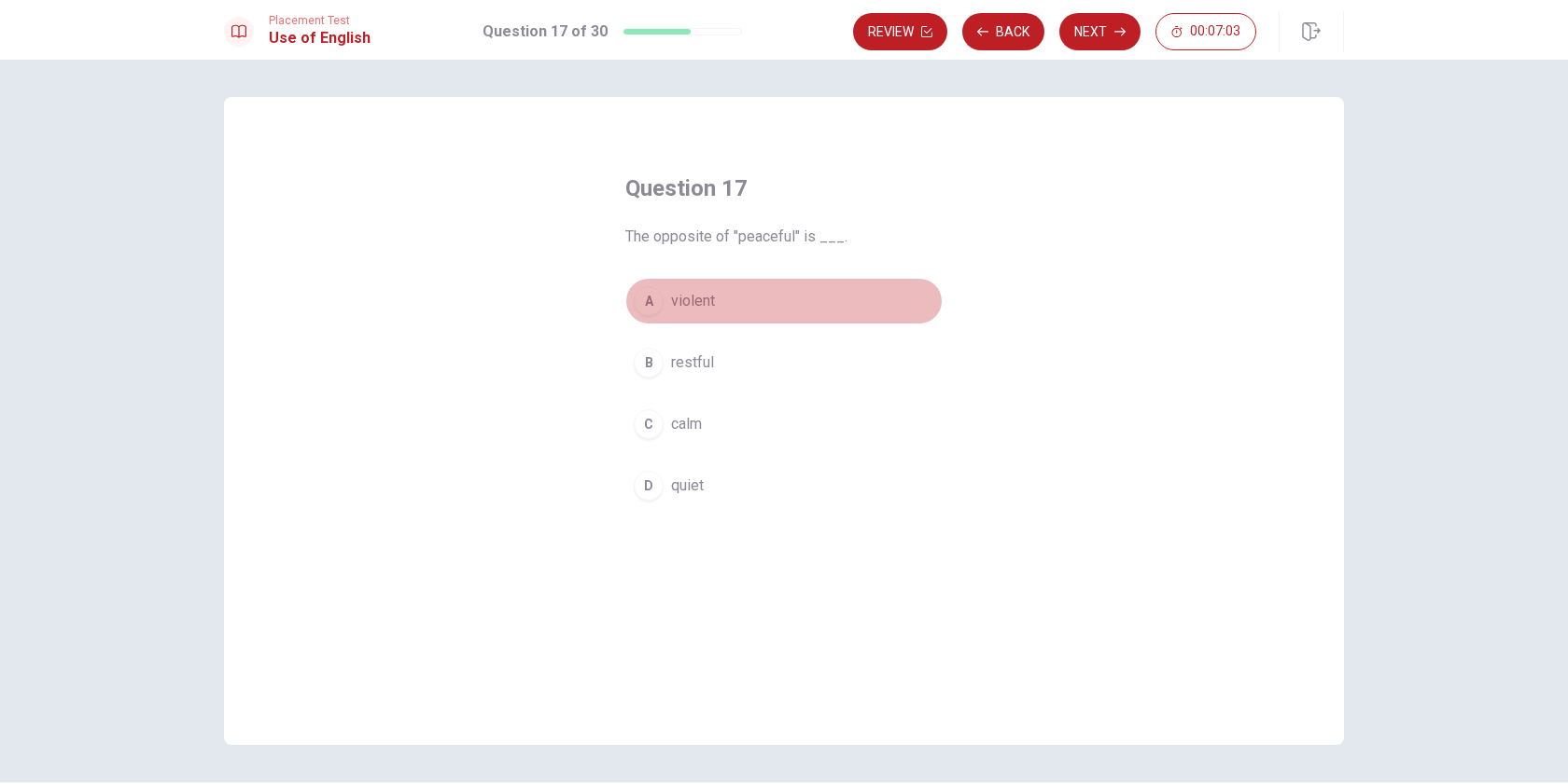
click at [644, 309] on div "A" at bounding box center [648, 301] width 30 height 30
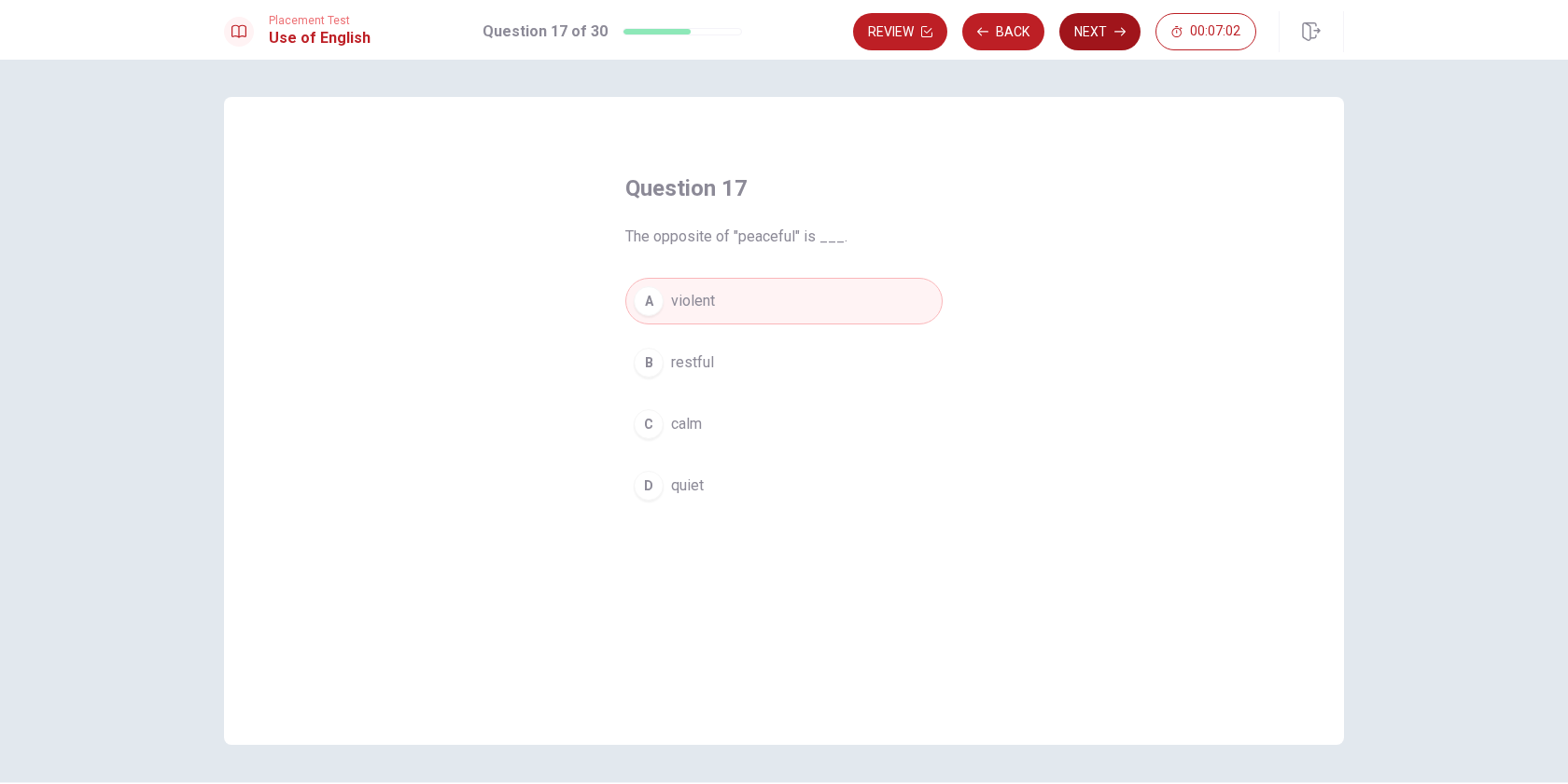
click at [1097, 35] on button "Next" at bounding box center [1100, 32] width 81 height 37
click at [657, 313] on button "A office" at bounding box center [784, 301] width 317 height 47
click at [1104, 35] on button "Next" at bounding box center [1100, 32] width 81 height 37
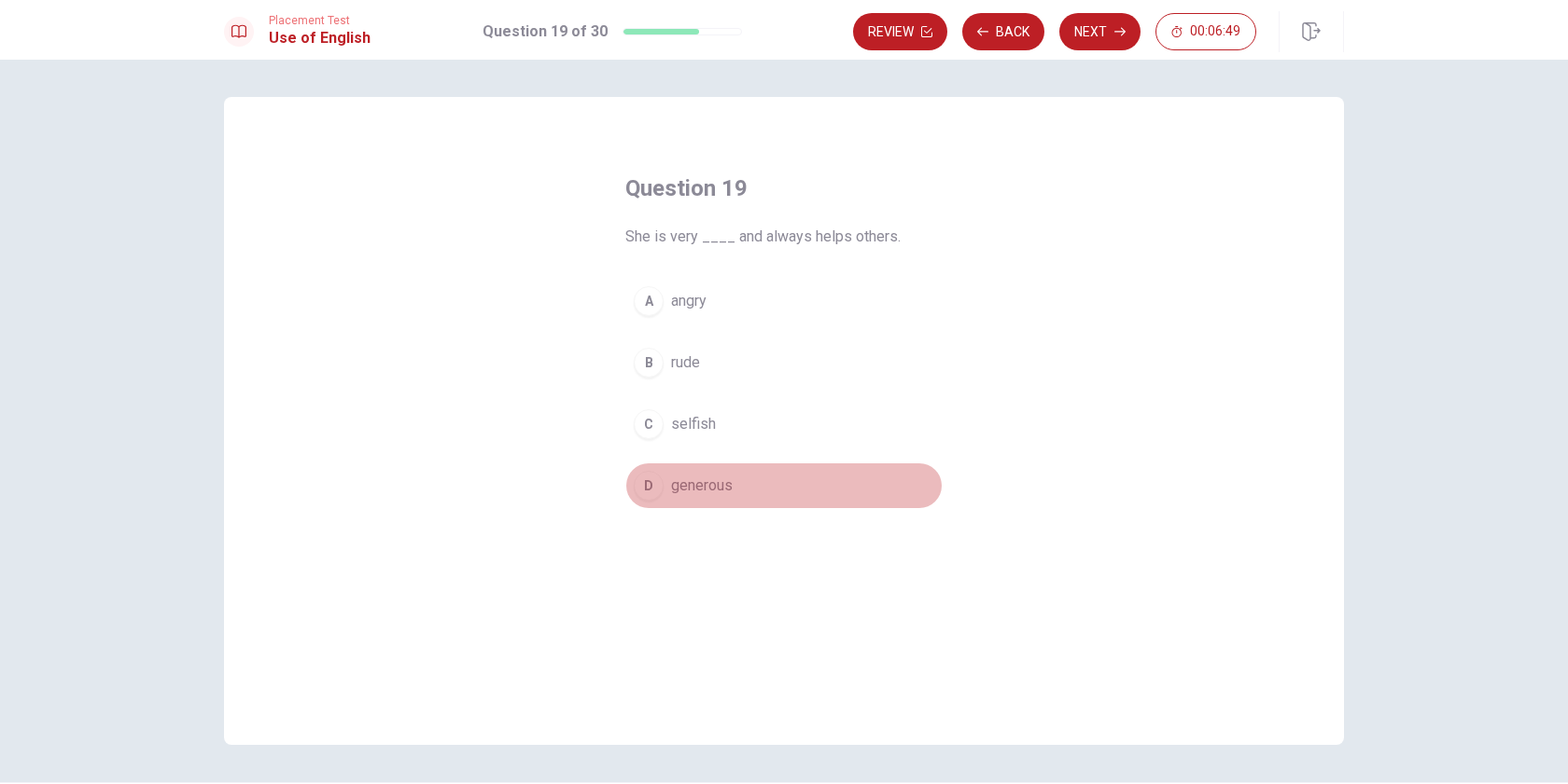
click at [656, 495] on div "D" at bounding box center [648, 485] width 30 height 30
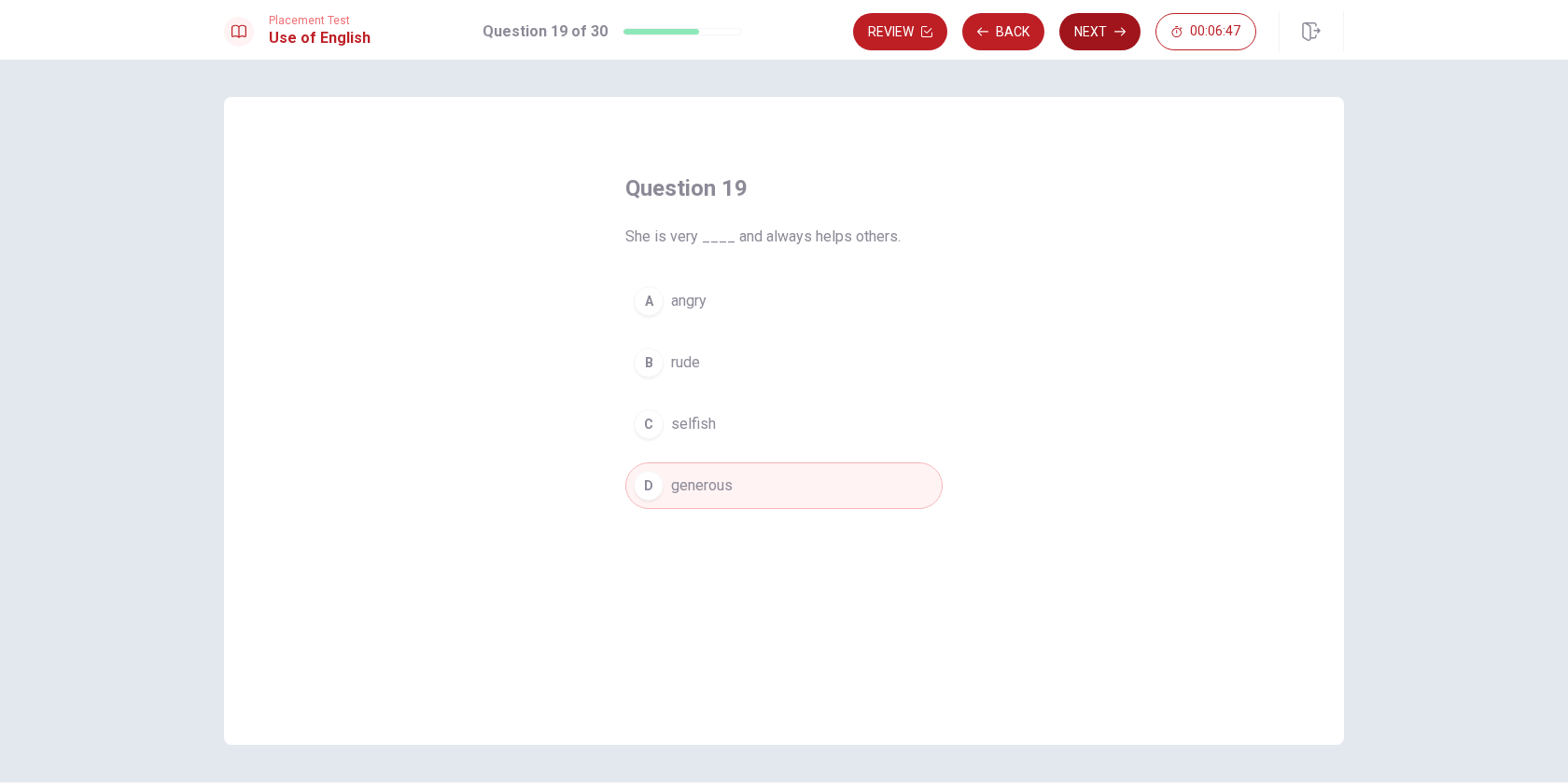
click at [1098, 26] on button "Next" at bounding box center [1100, 32] width 81 height 37
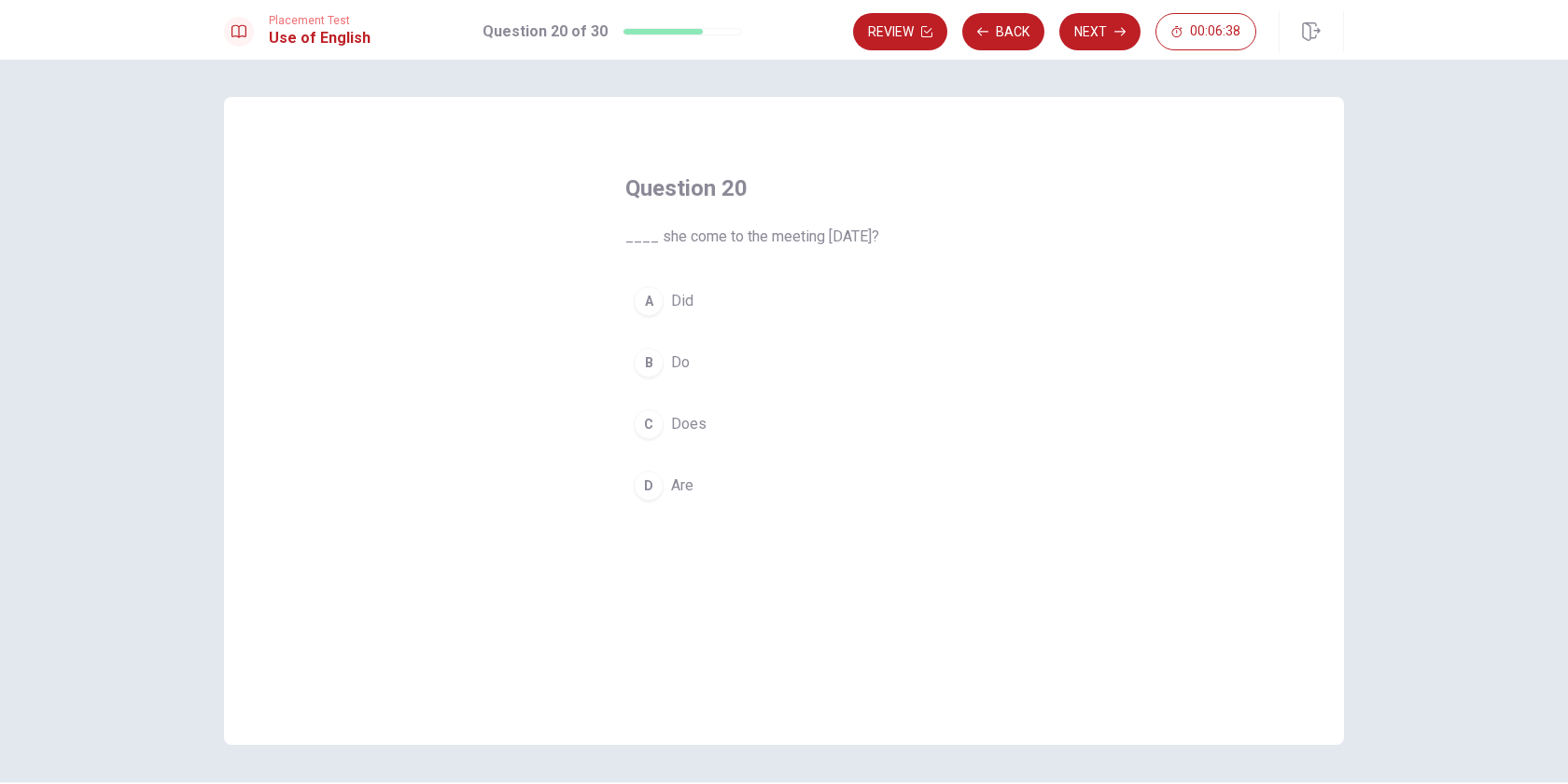
click at [639, 304] on div "A" at bounding box center [648, 301] width 30 height 30
click at [1091, 47] on button "Next" at bounding box center [1100, 32] width 81 height 37
click at [646, 489] on div "D" at bounding box center [648, 485] width 30 height 30
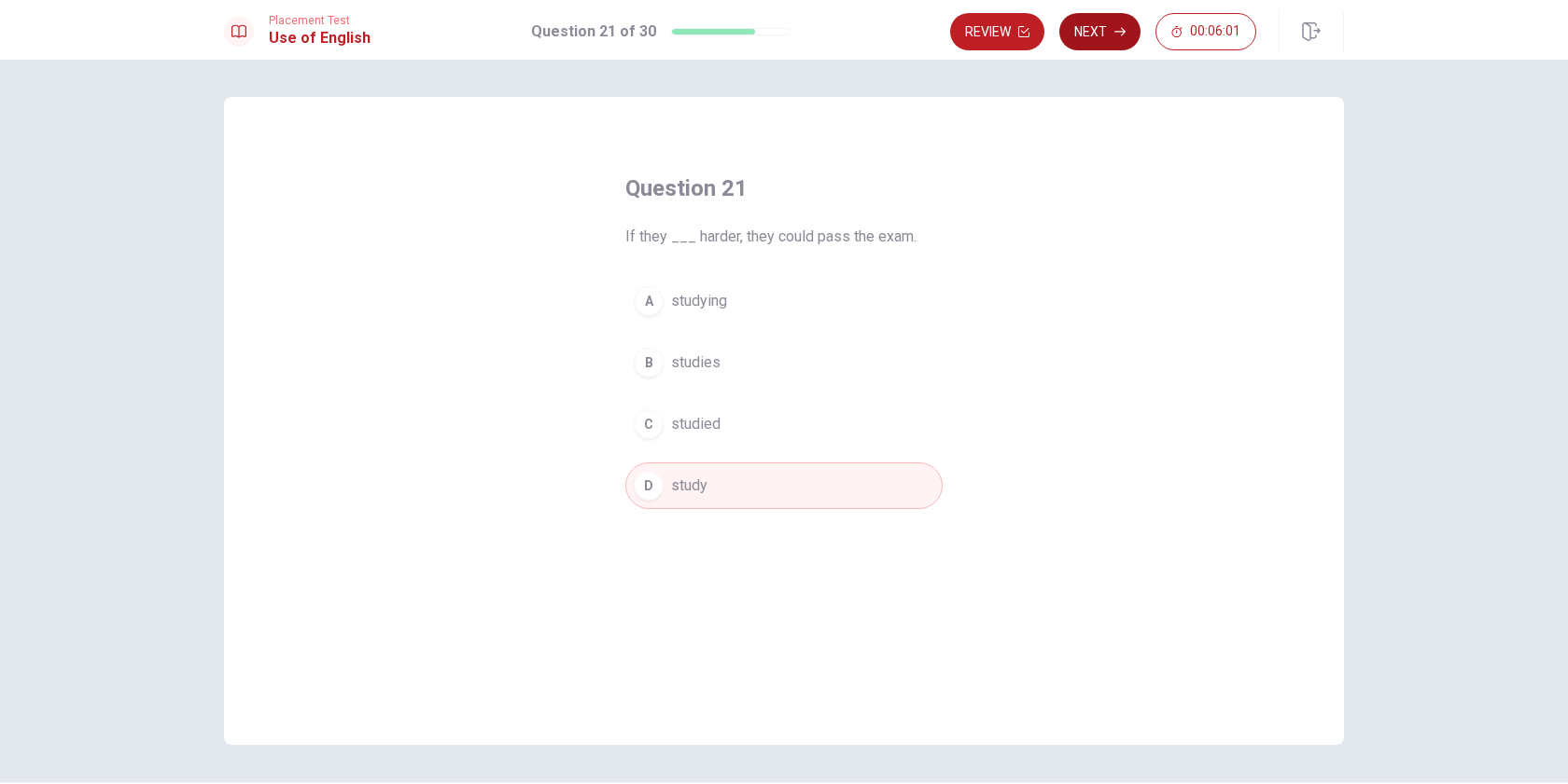
click at [1097, 36] on button "Next" at bounding box center [1100, 32] width 81 height 37
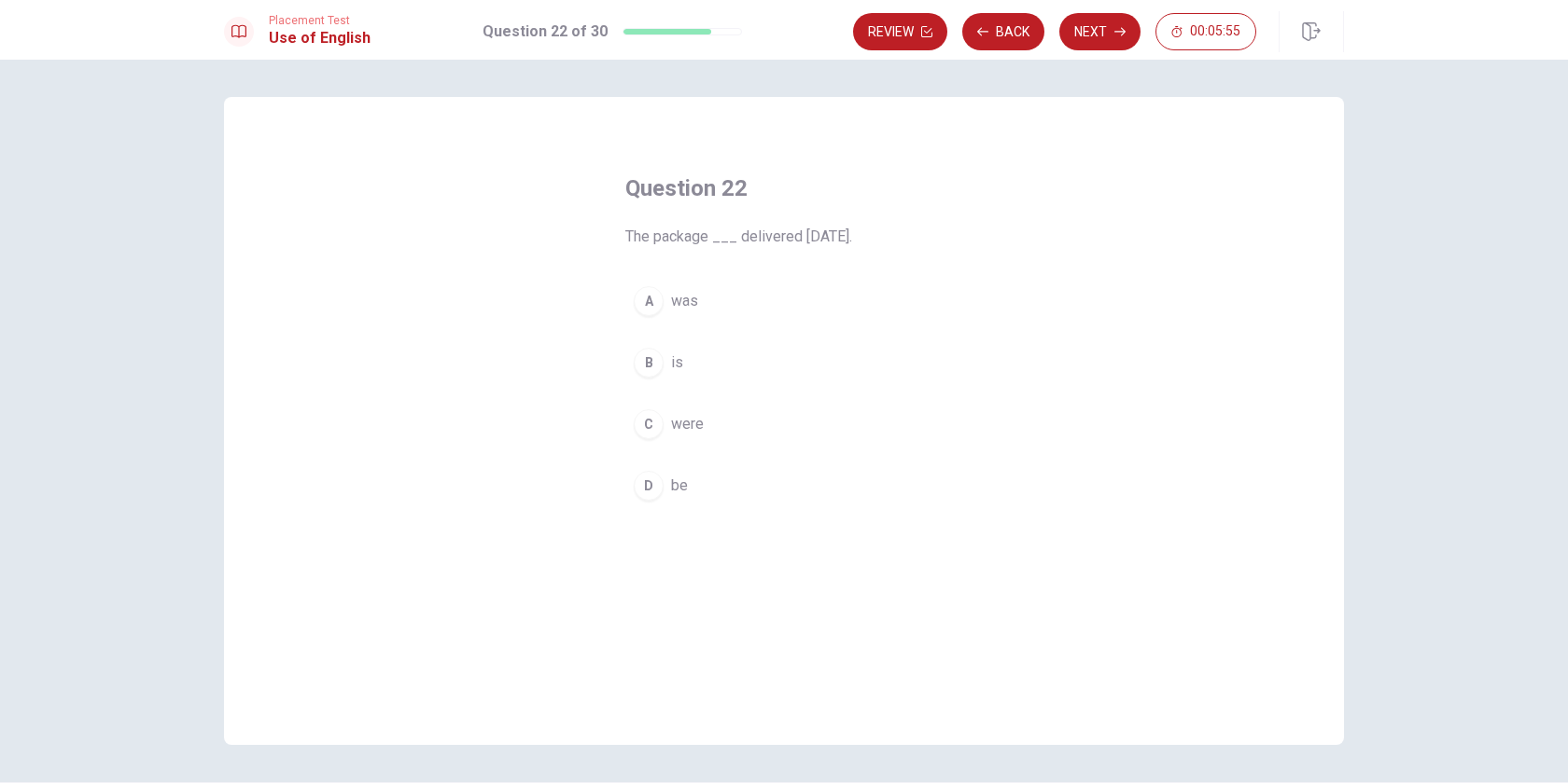
click at [642, 296] on div "A" at bounding box center [648, 301] width 30 height 30
click at [1096, 25] on button "Next" at bounding box center [1100, 32] width 81 height 37
click at [643, 373] on div "B" at bounding box center [648, 362] width 30 height 30
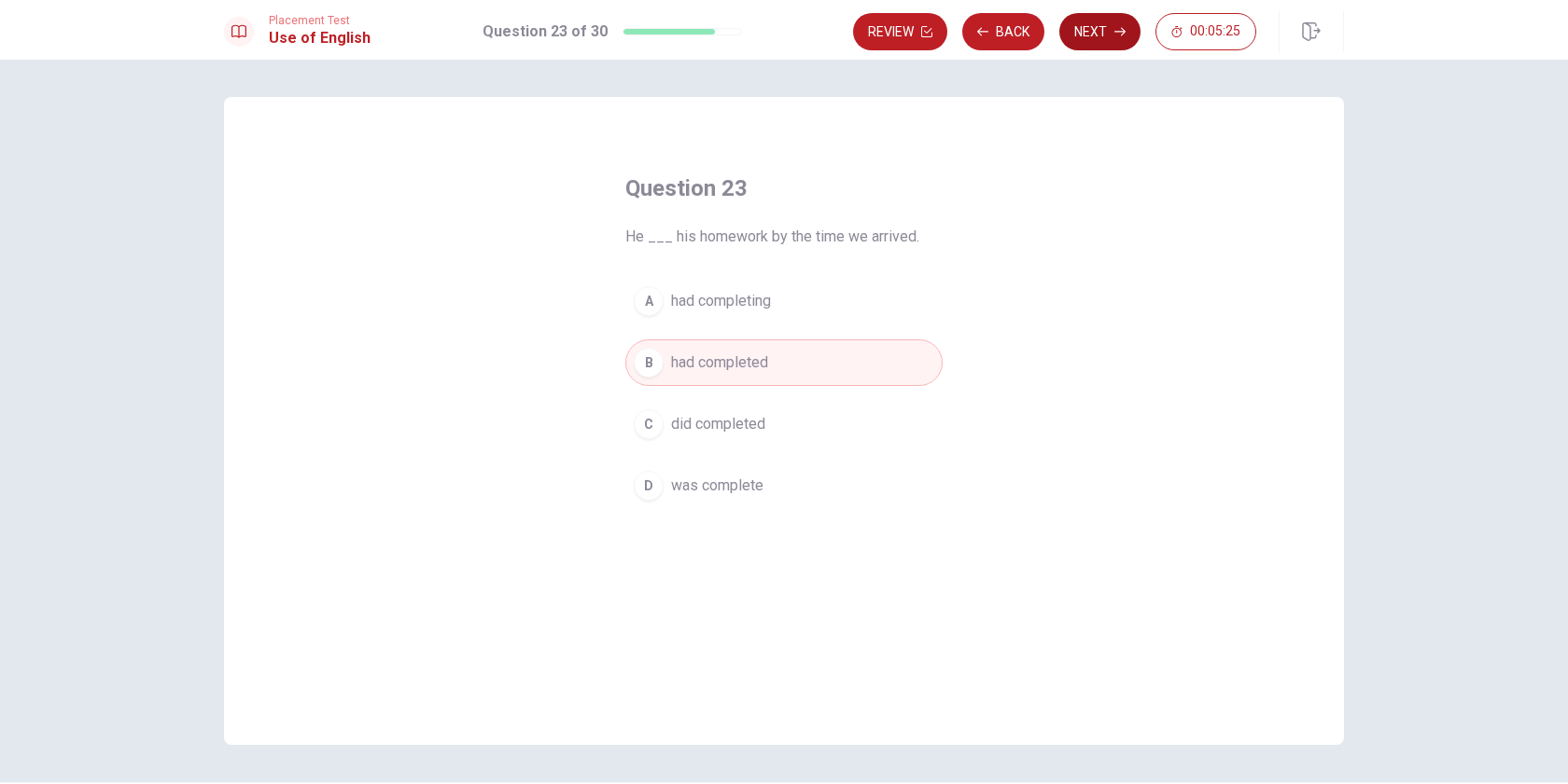
click at [1097, 38] on button "Next" at bounding box center [1100, 32] width 81 height 37
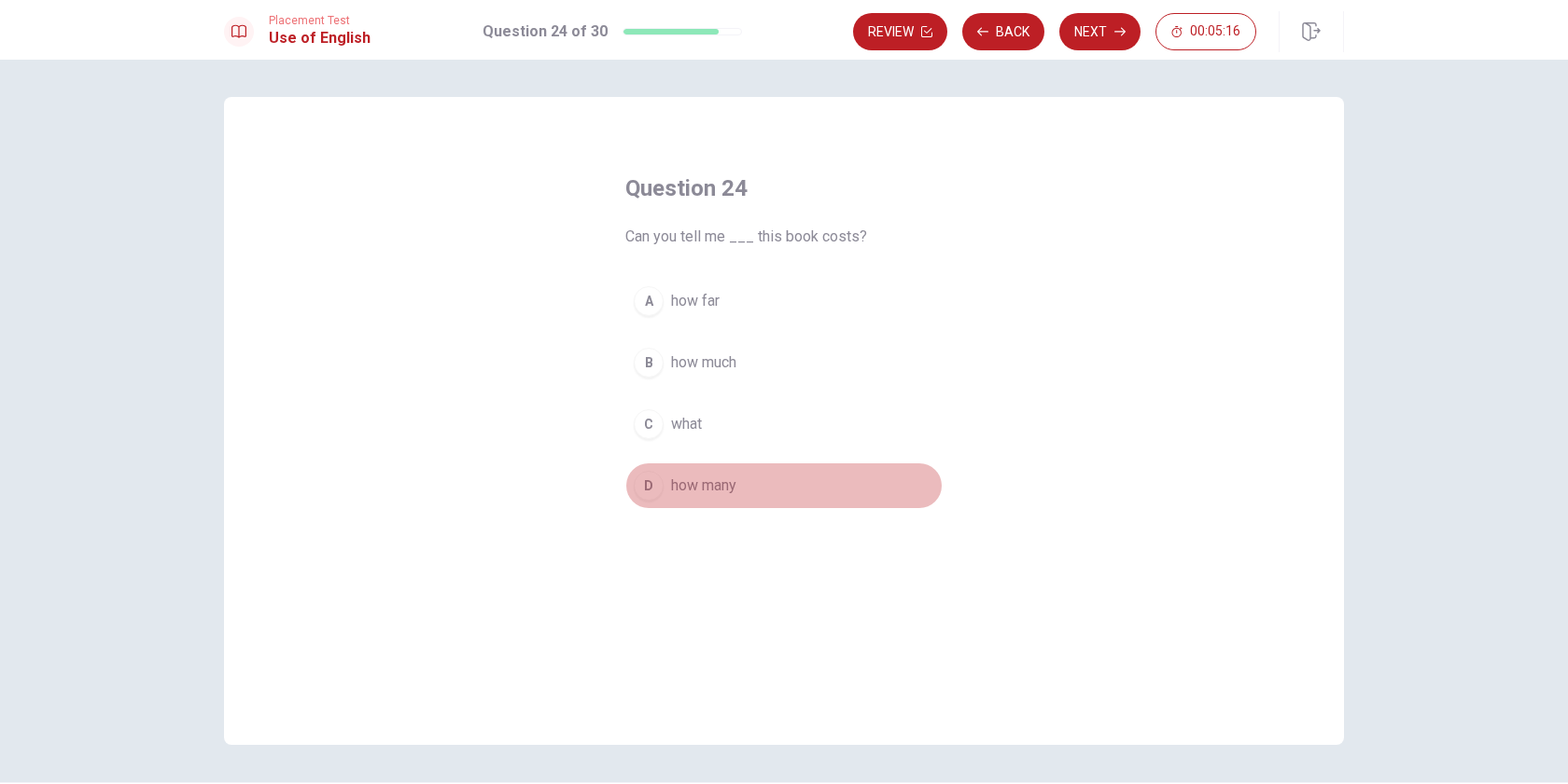
click at [650, 492] on div "D" at bounding box center [648, 485] width 30 height 30
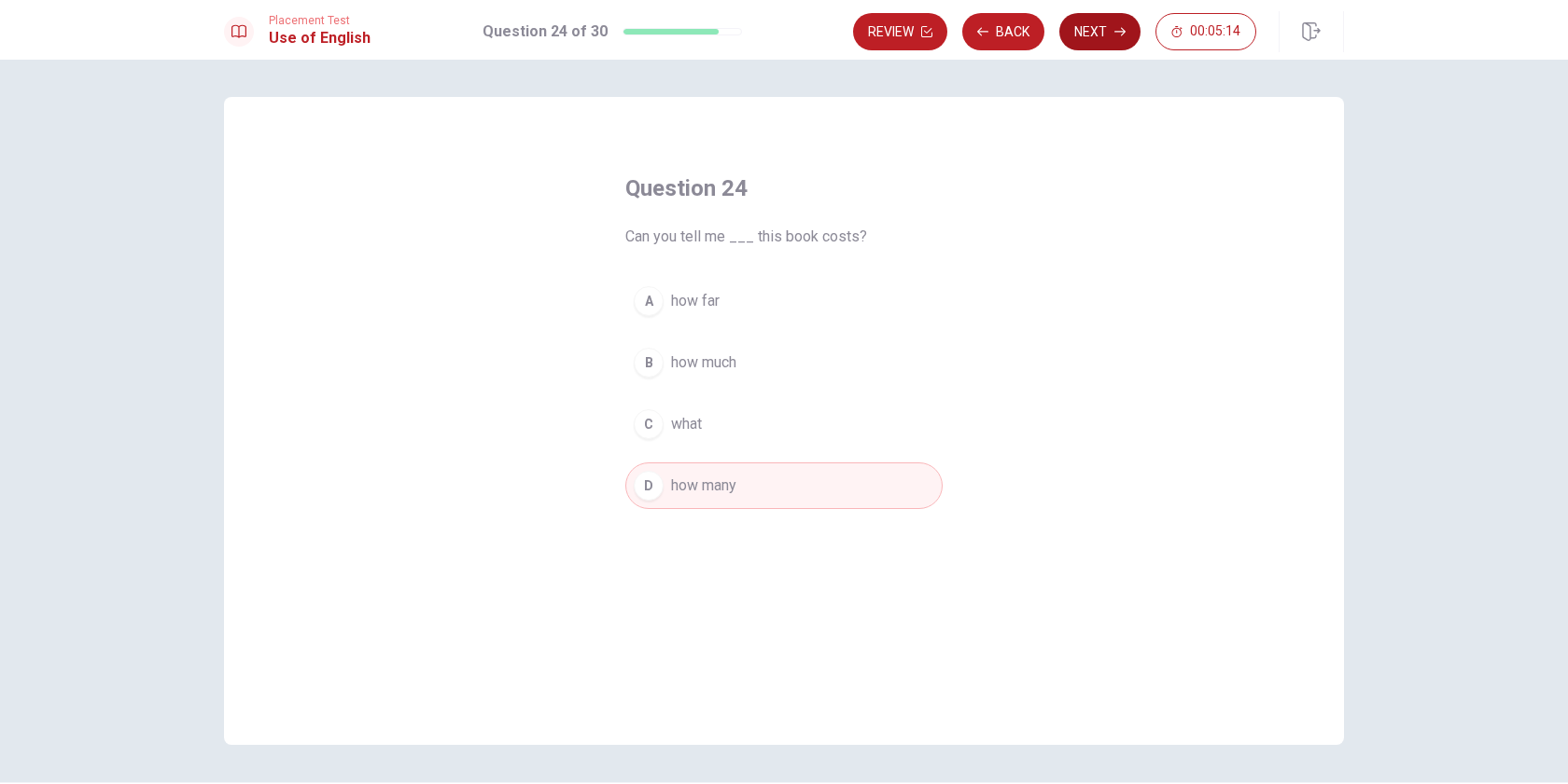
click at [1094, 44] on button "Next" at bounding box center [1100, 32] width 81 height 37
click at [697, 417] on span "limit it" at bounding box center [692, 424] width 40 height 22
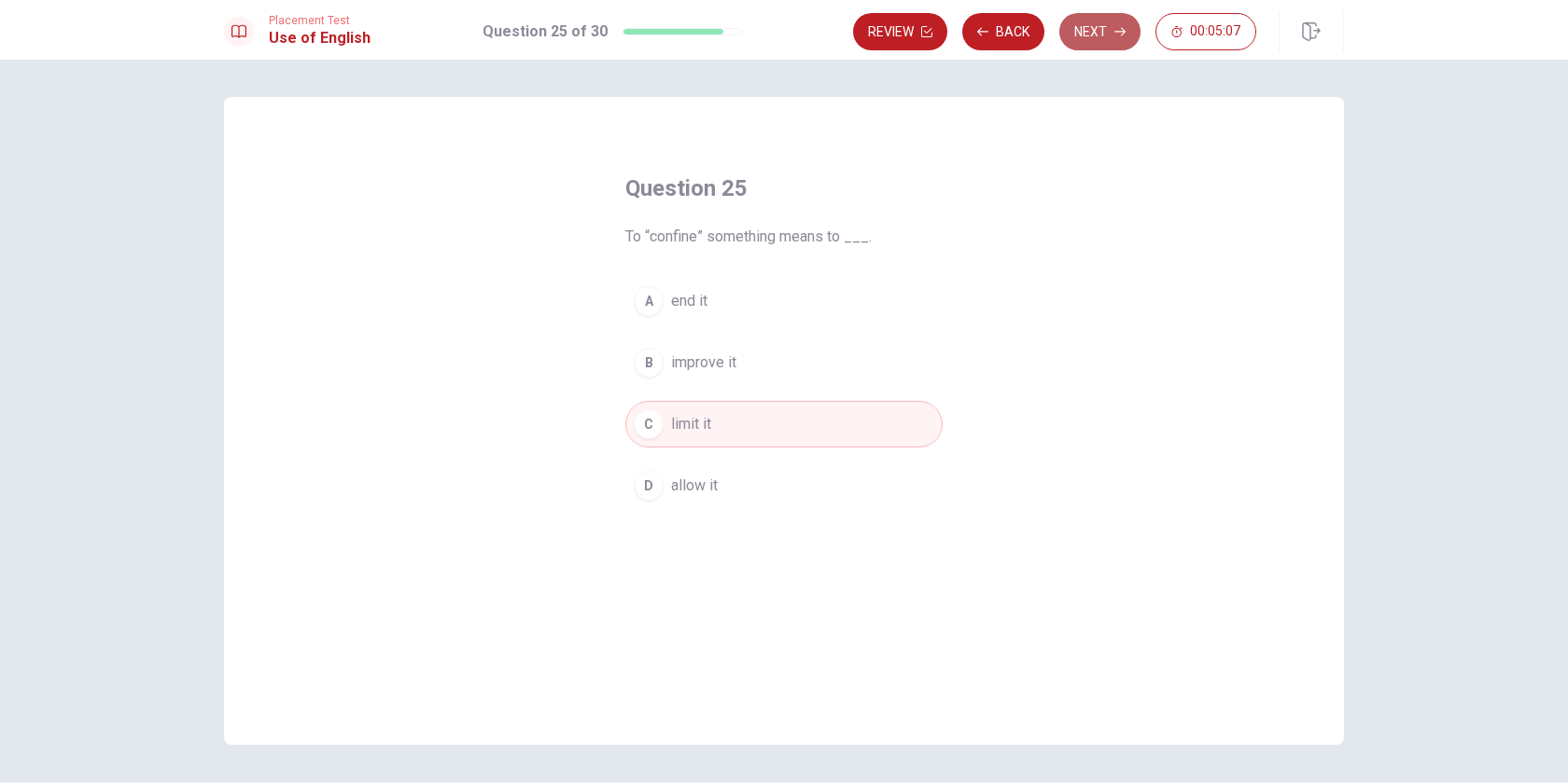
click at [1087, 34] on button "Next" at bounding box center [1100, 32] width 81 height 37
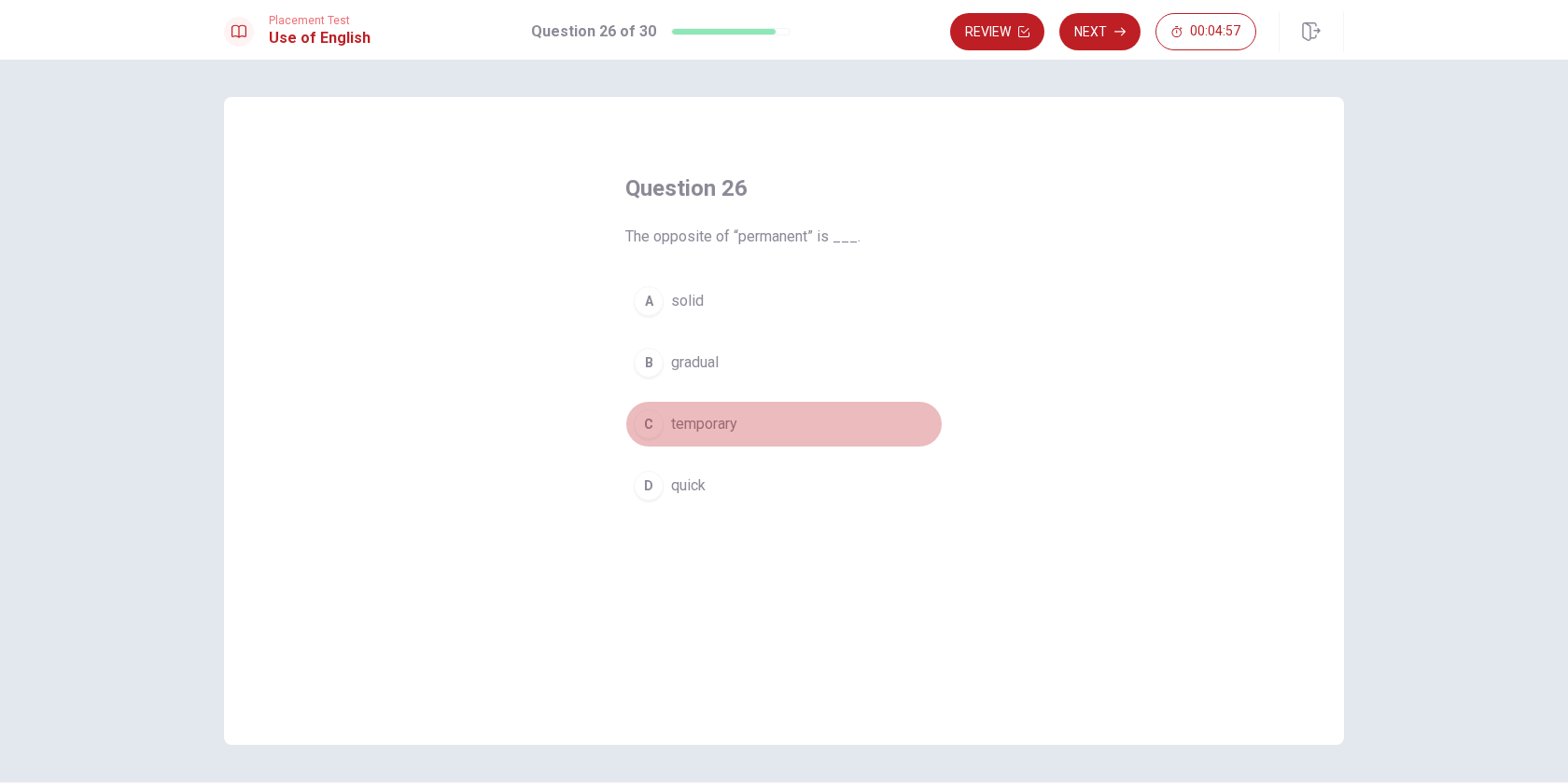
click at [652, 434] on div "C" at bounding box center [648, 424] width 30 height 30
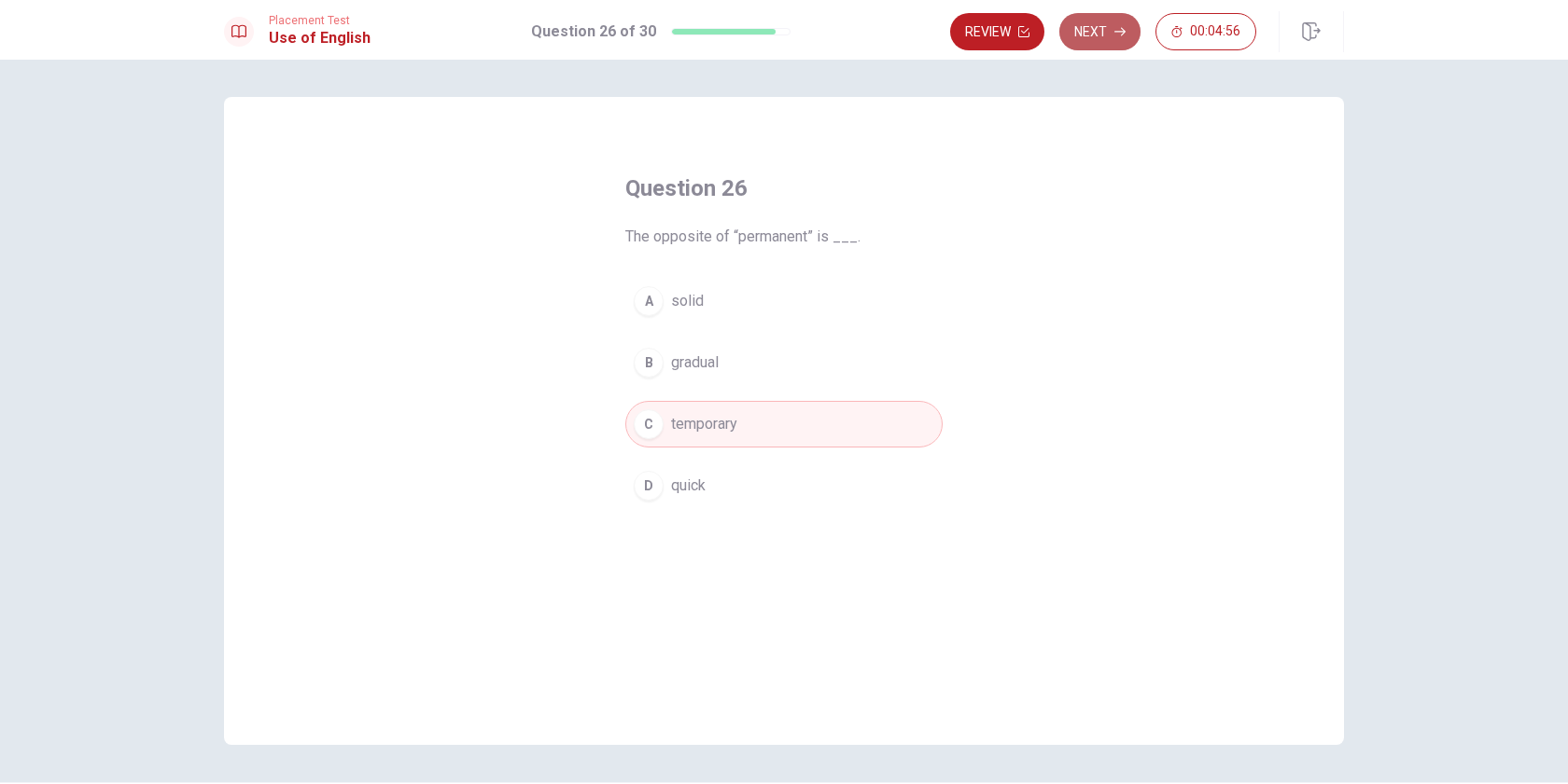
click at [1092, 26] on button "Next" at bounding box center [1100, 32] width 81 height 37
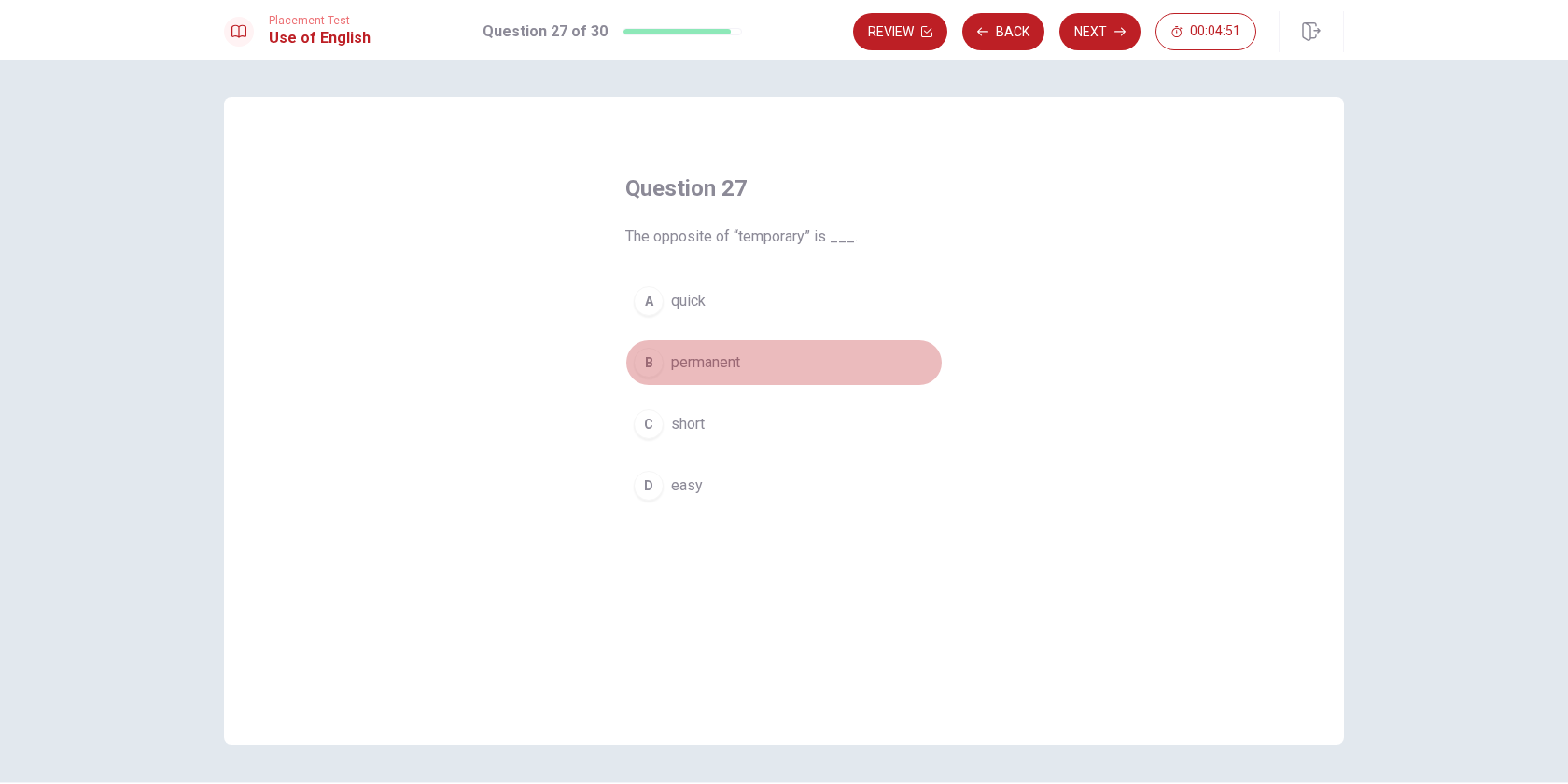
click at [688, 362] on span "permanent" at bounding box center [706, 362] width 69 height 22
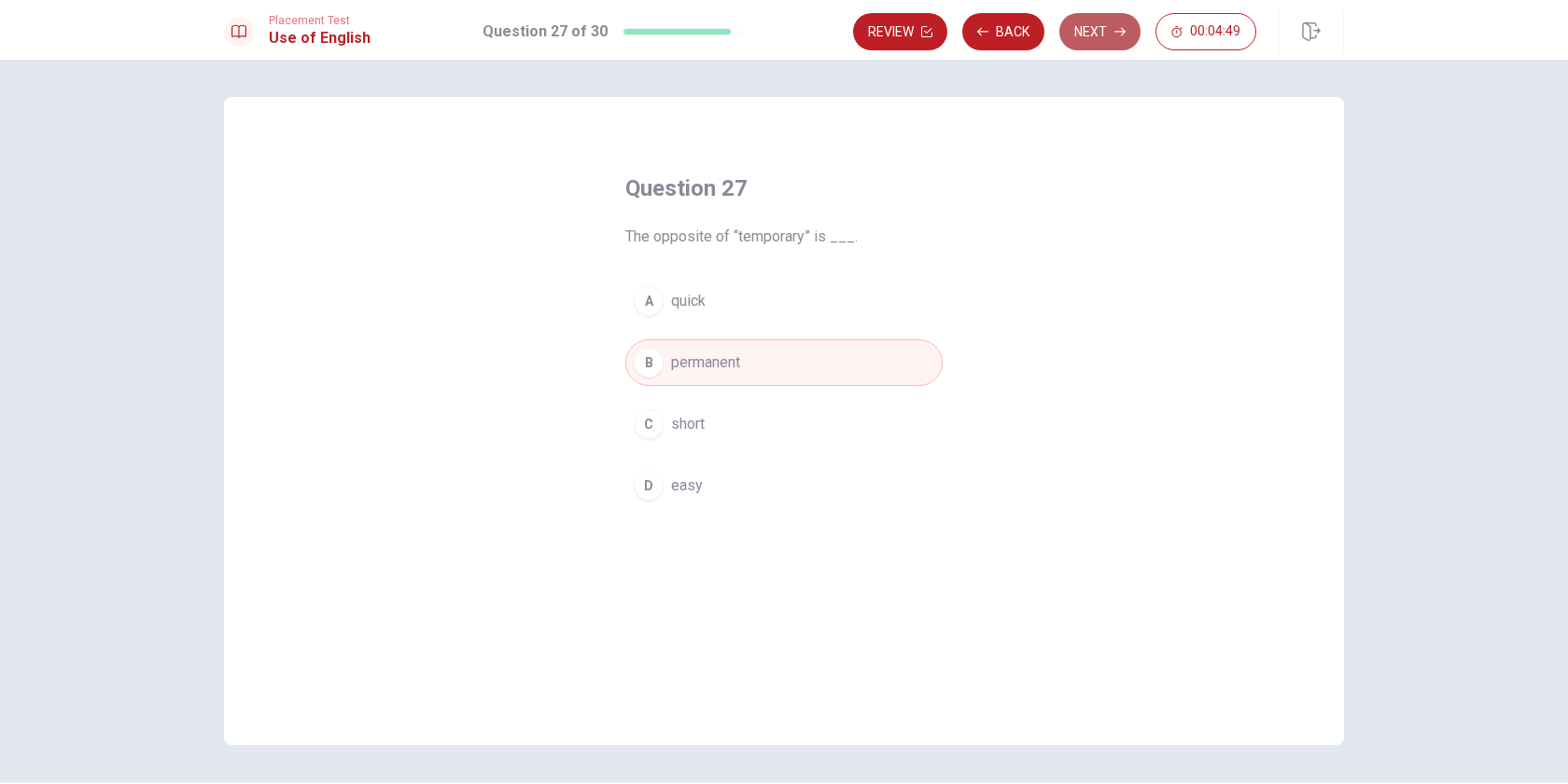
click at [1092, 34] on button "Next" at bounding box center [1100, 32] width 81 height 37
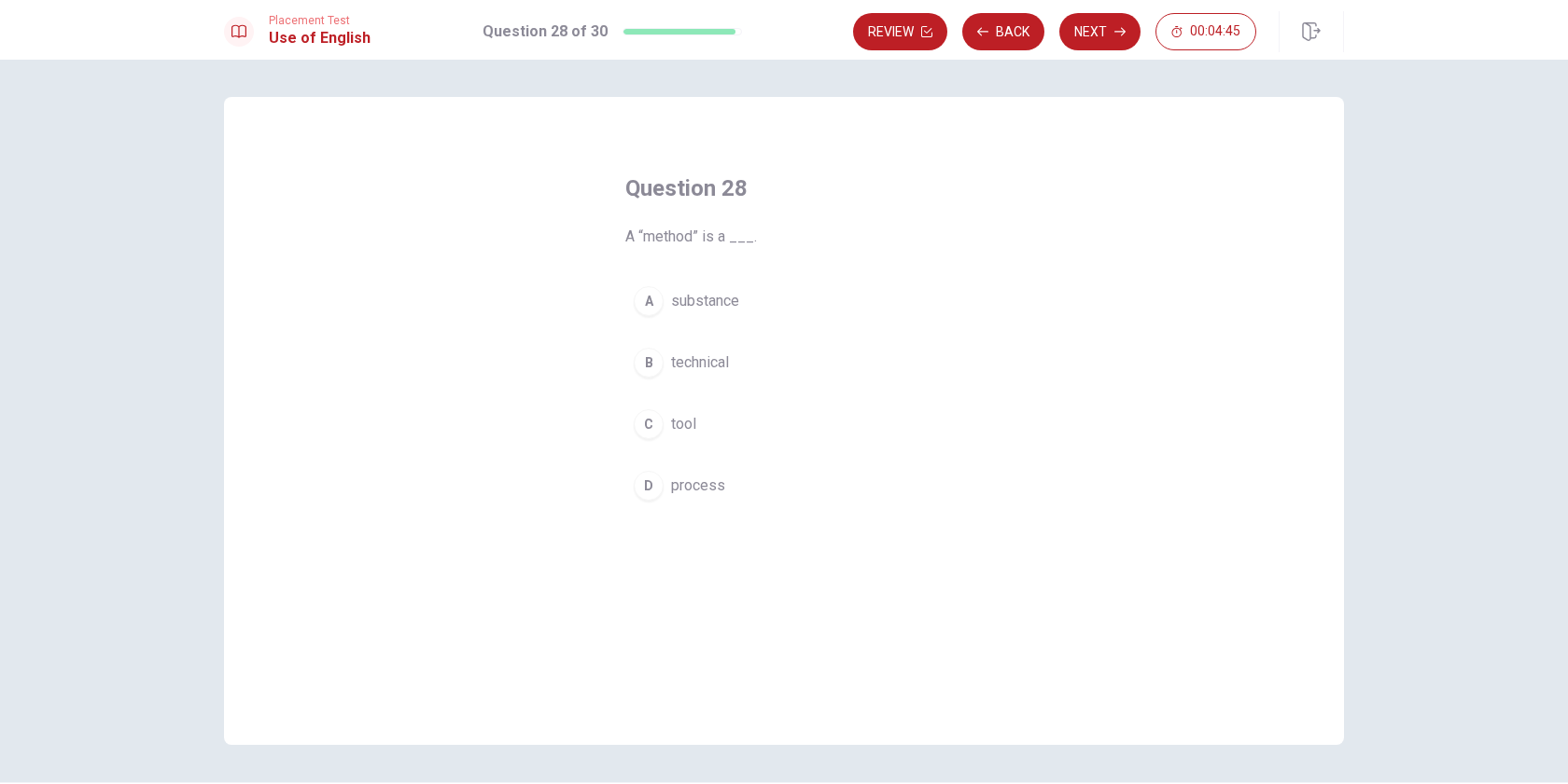
click at [696, 360] on span "technical" at bounding box center [700, 362] width 57 height 22
click at [1102, 26] on button "Next" at bounding box center [1100, 32] width 81 height 37
click at [1000, 27] on button "Back" at bounding box center [1004, 32] width 82 height 37
click at [1066, 28] on button "Next" at bounding box center [1100, 32] width 81 height 37
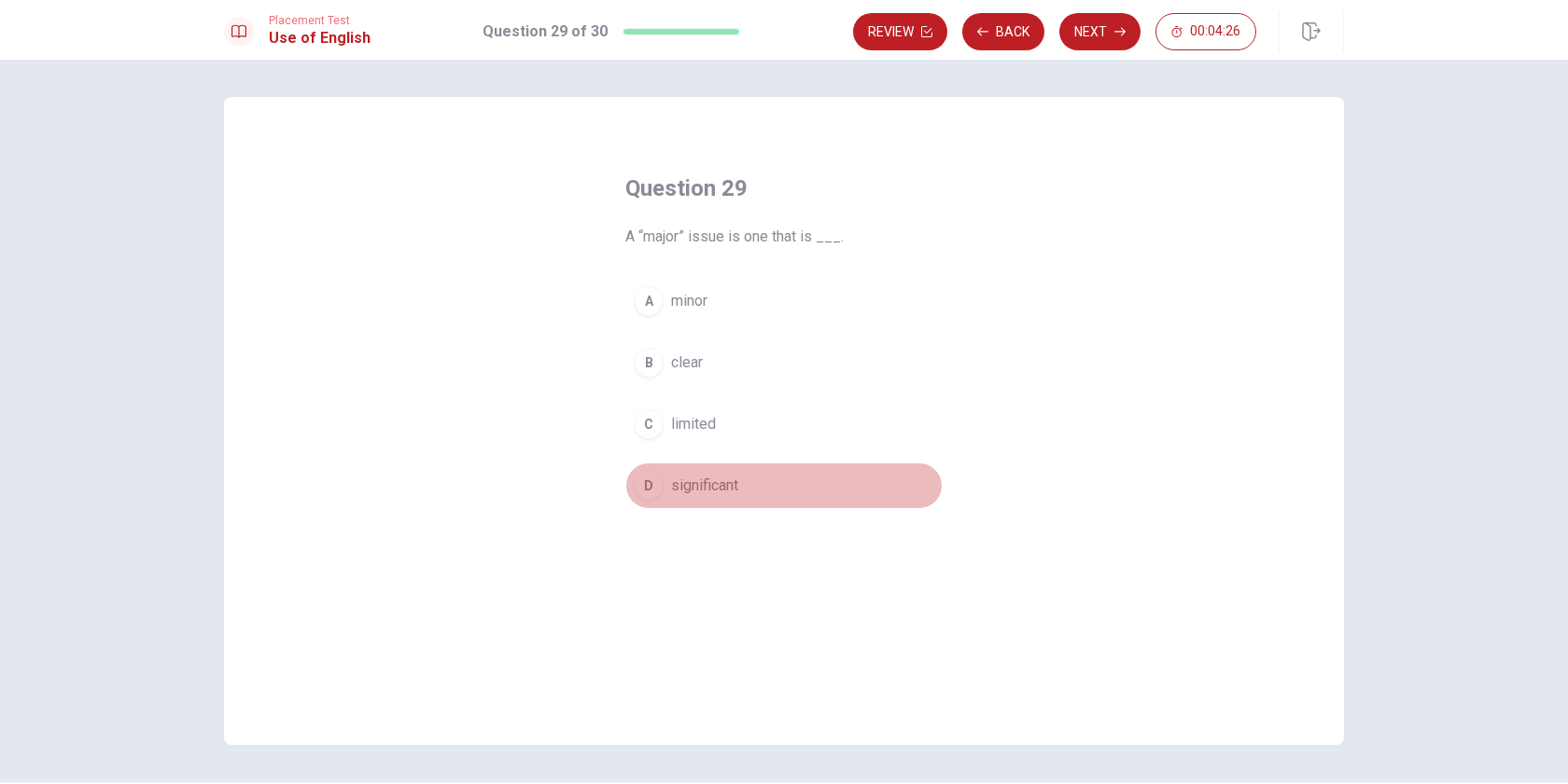
click at [695, 490] on span "significant" at bounding box center [705, 485] width 67 height 22
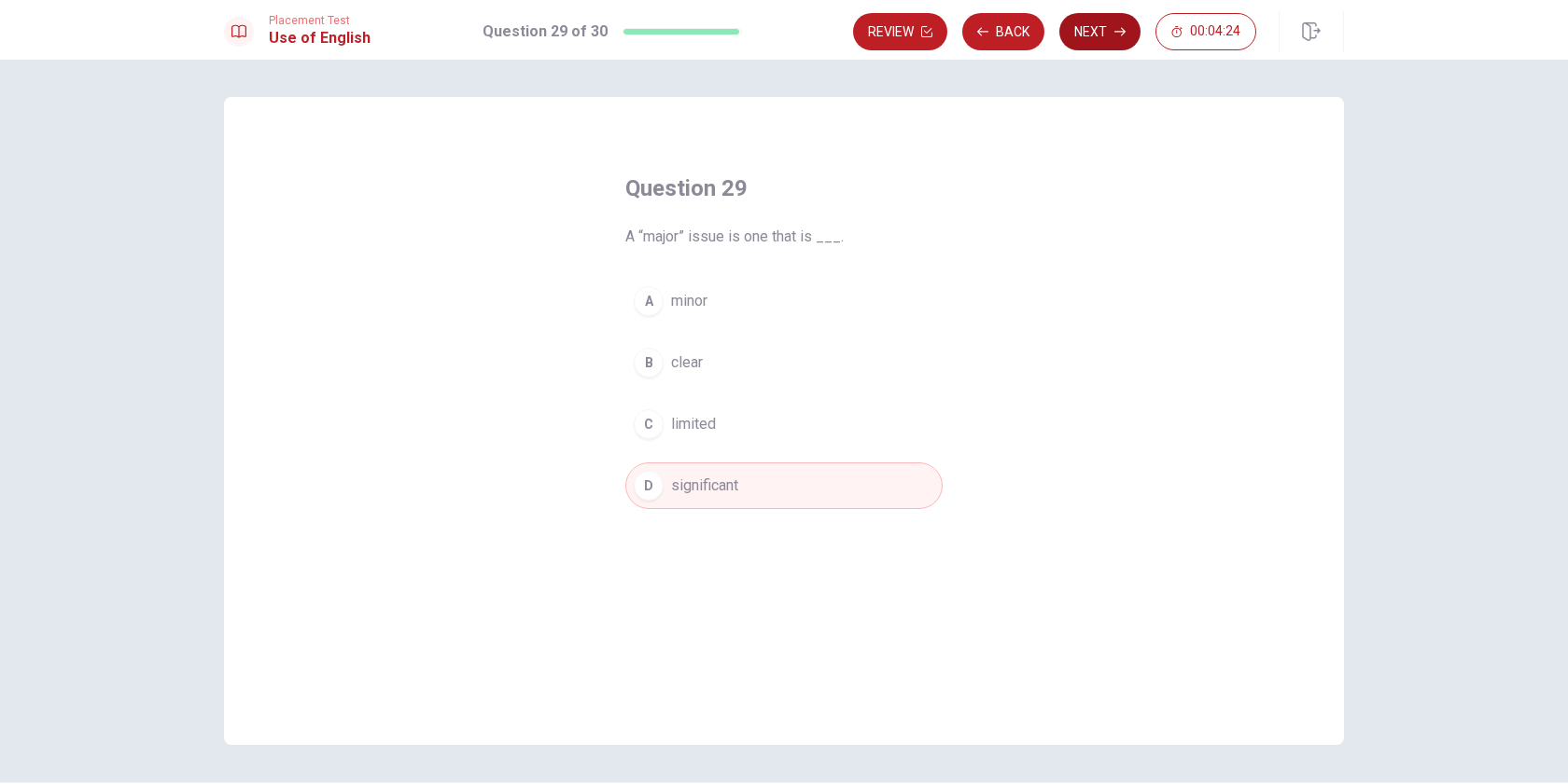
click at [1090, 33] on button "Next" at bounding box center [1100, 32] width 81 height 37
click at [644, 482] on div "D" at bounding box center [648, 485] width 30 height 30
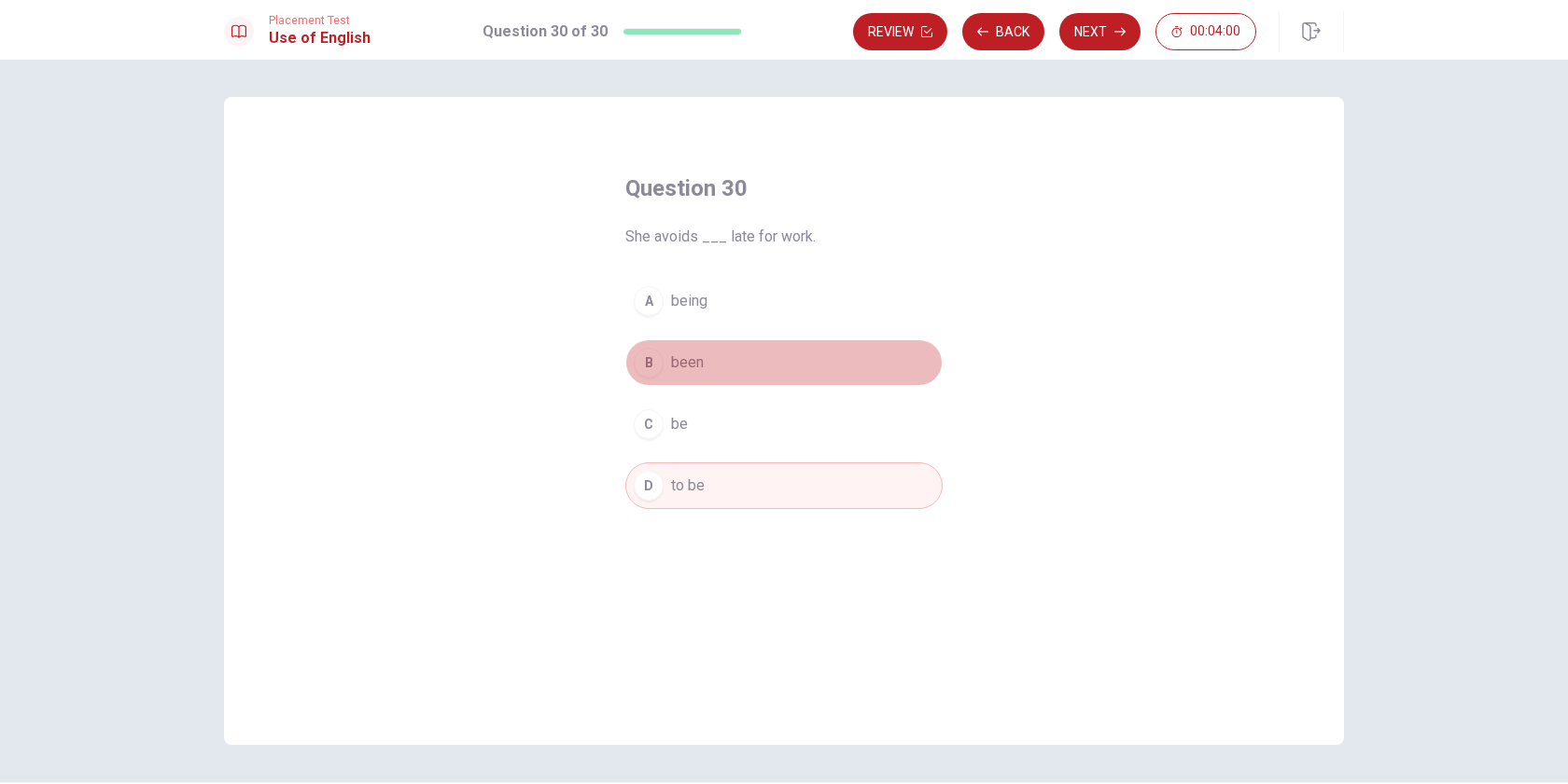
click at [688, 353] on span "been" at bounding box center [688, 362] width 33 height 22
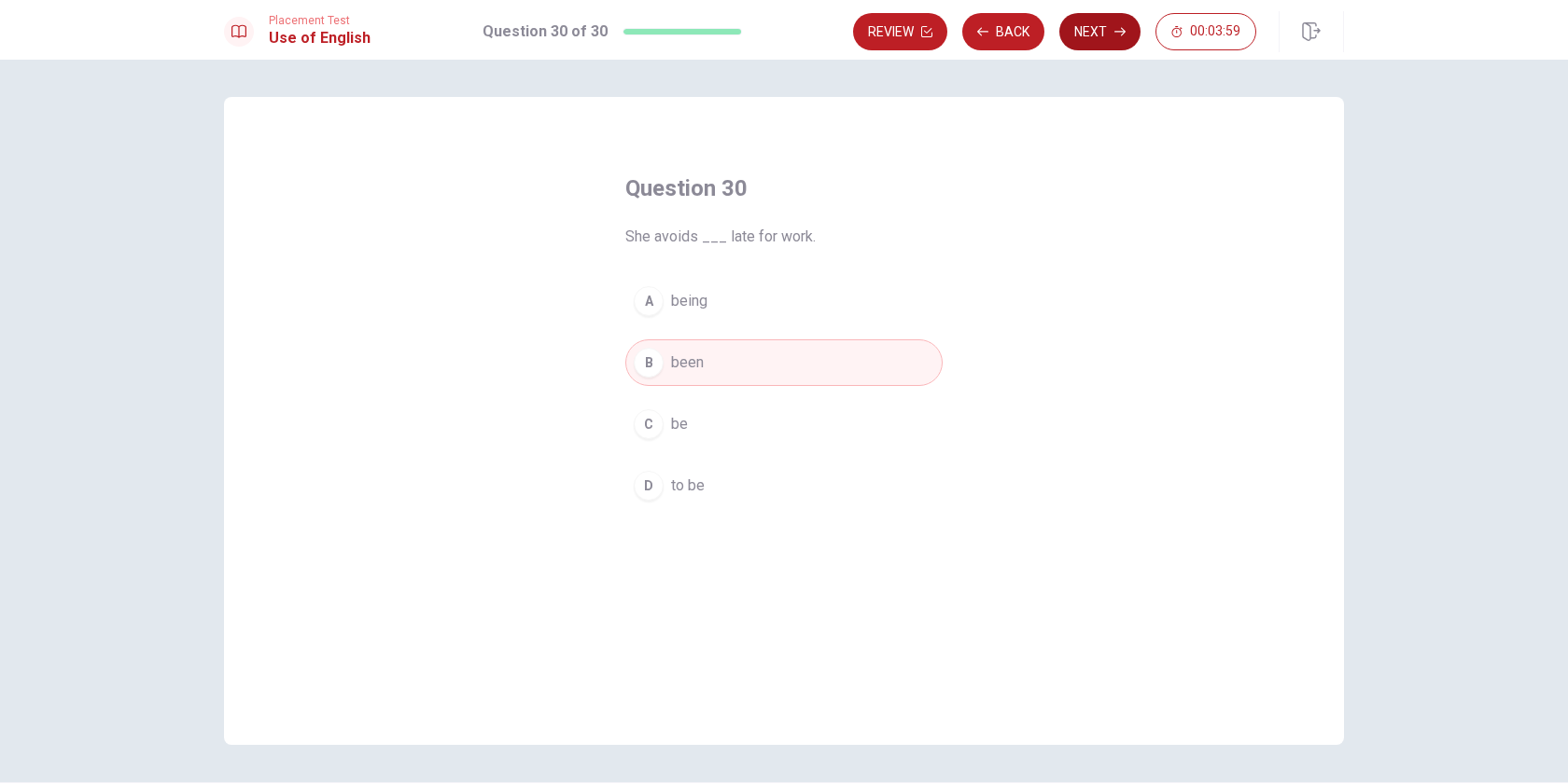
click at [1095, 35] on button "Next" at bounding box center [1100, 32] width 81 height 37
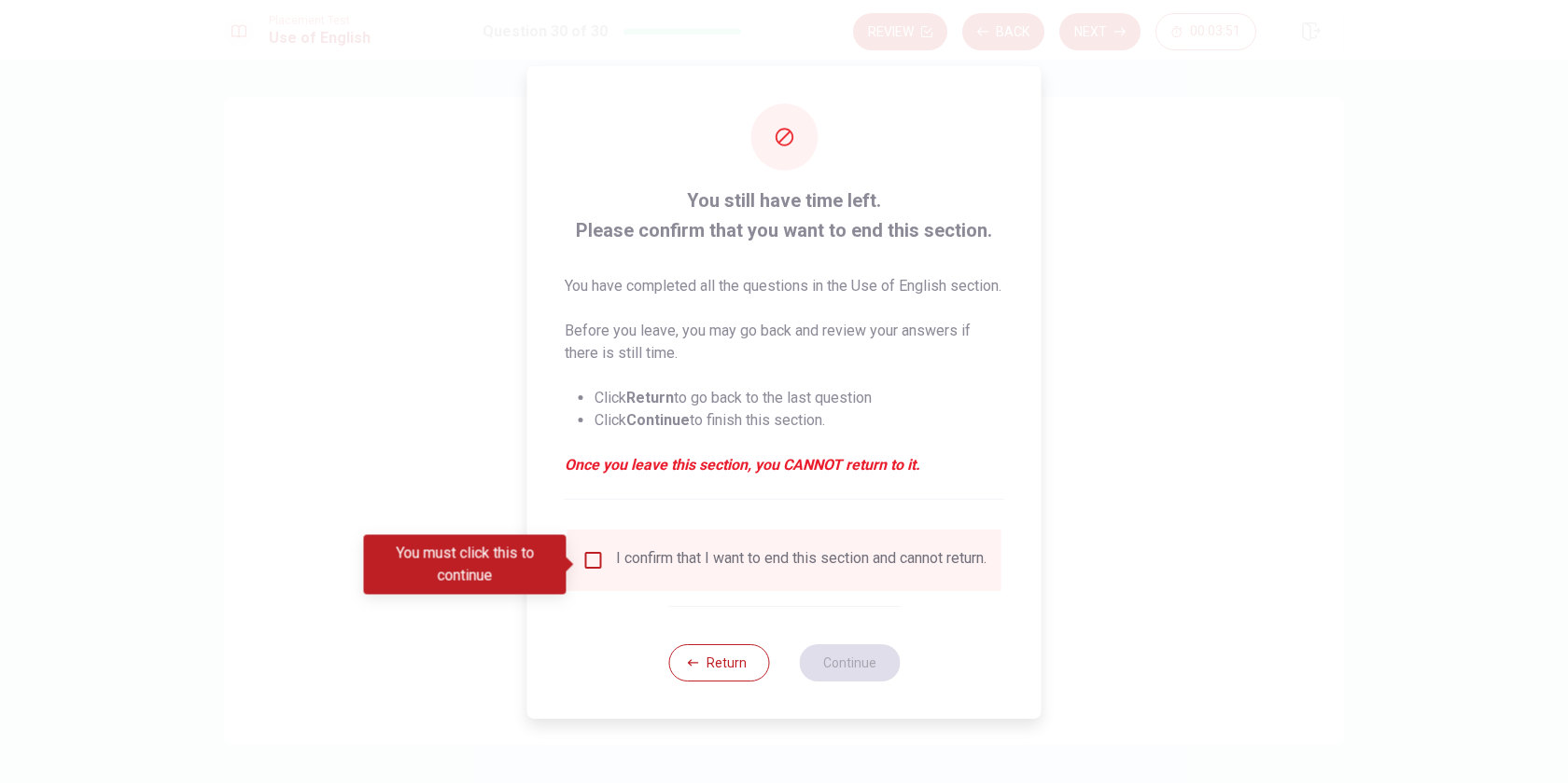
click at [595, 567] on input "You must click this to continue" at bounding box center [593, 560] width 22 height 22
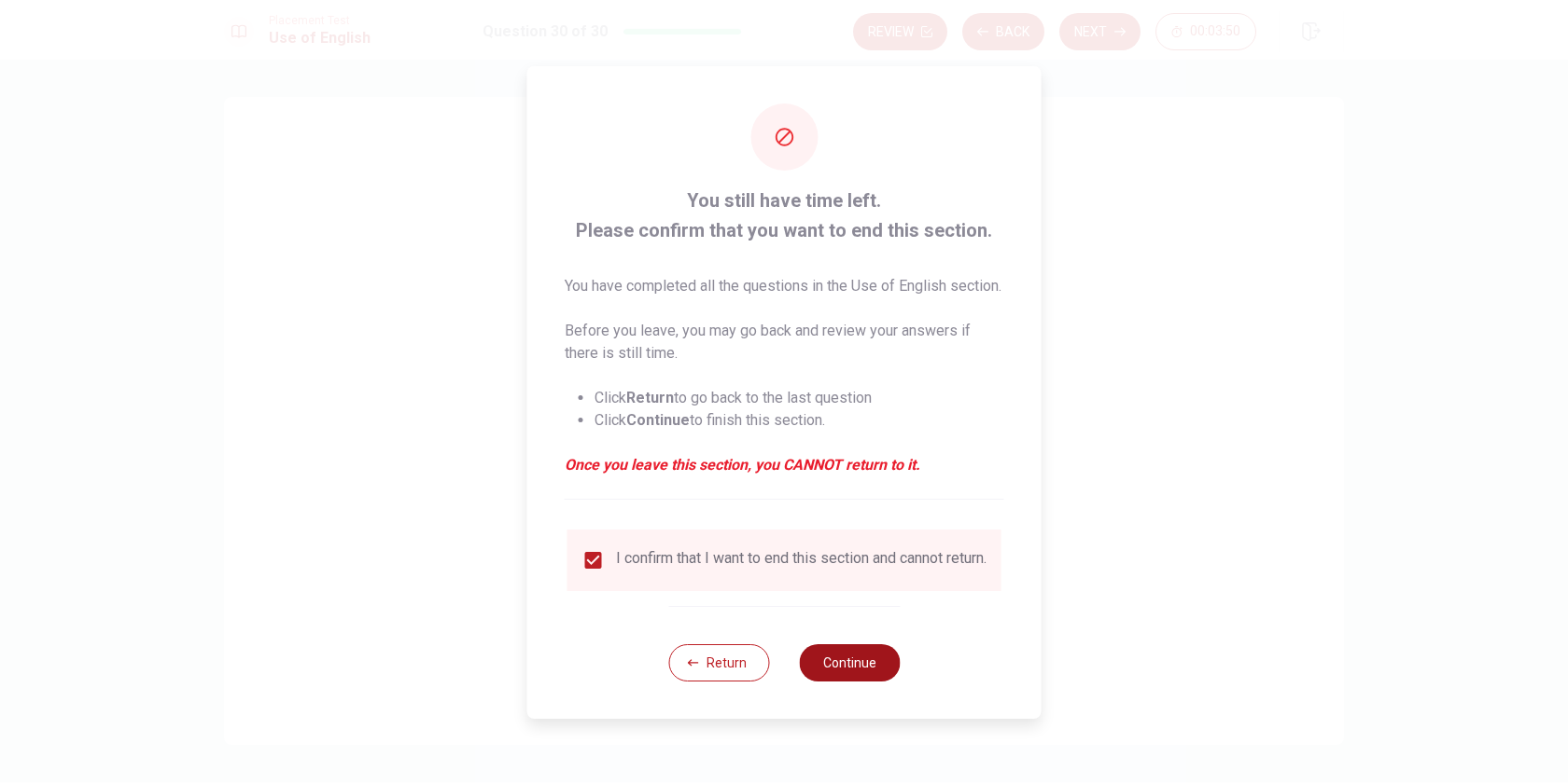
click at [851, 672] on button "Continue" at bounding box center [849, 662] width 101 height 37
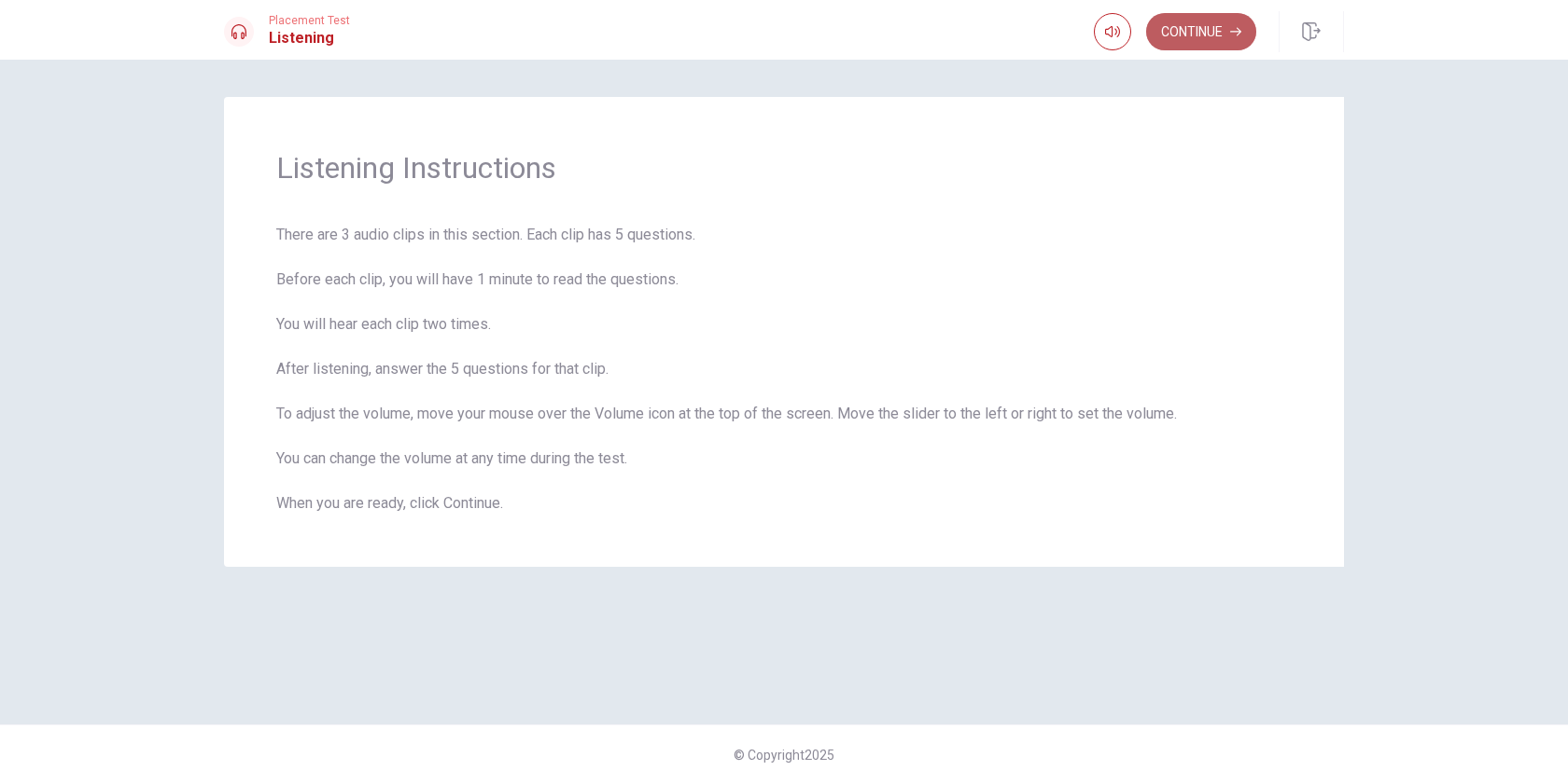
click at [1213, 23] on button "Continue" at bounding box center [1201, 32] width 110 height 37
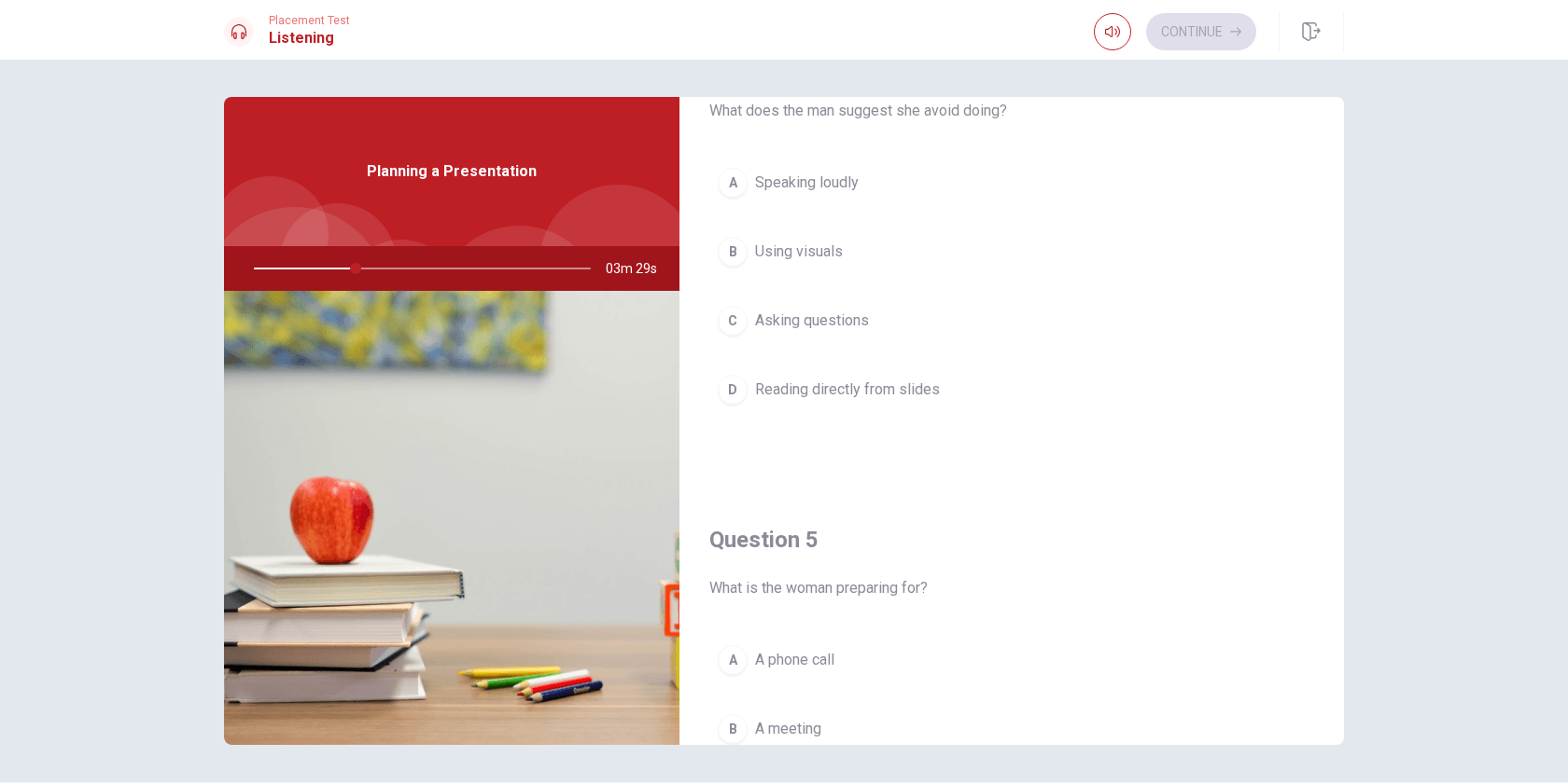
scroll to position [1739, 0]
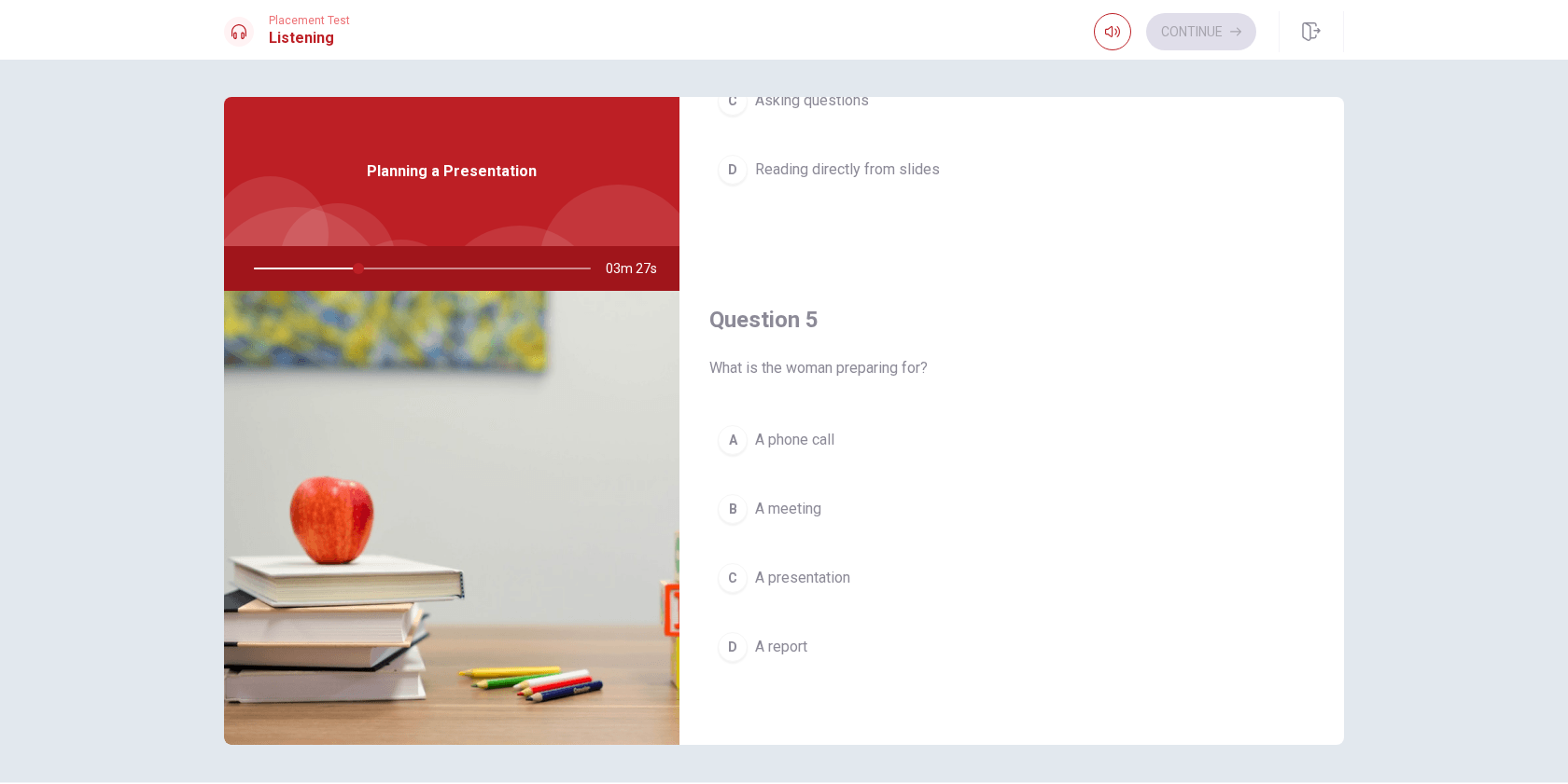
click at [726, 584] on div "C" at bounding box center [732, 578] width 30 height 30
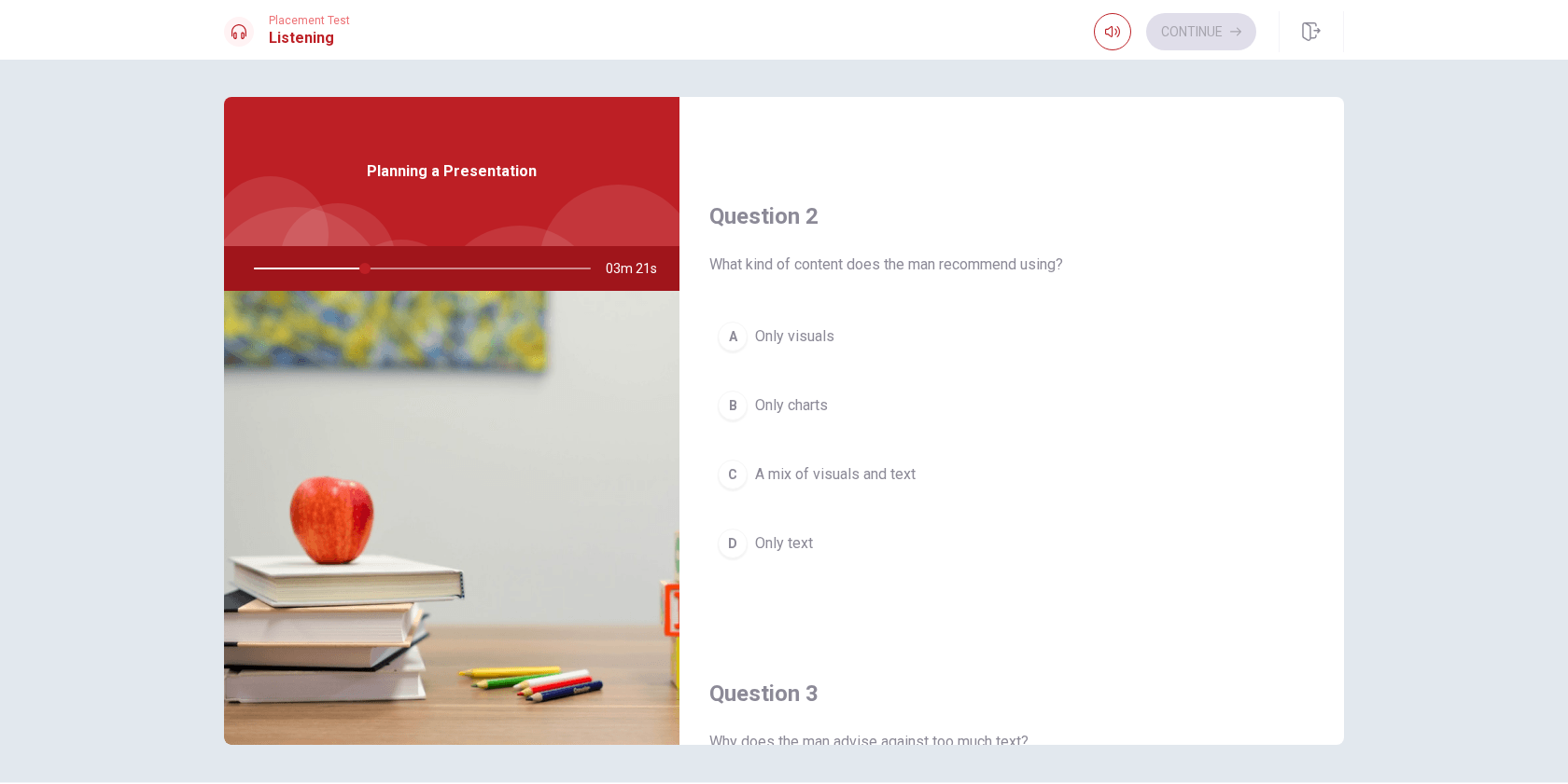
scroll to position [444, 0]
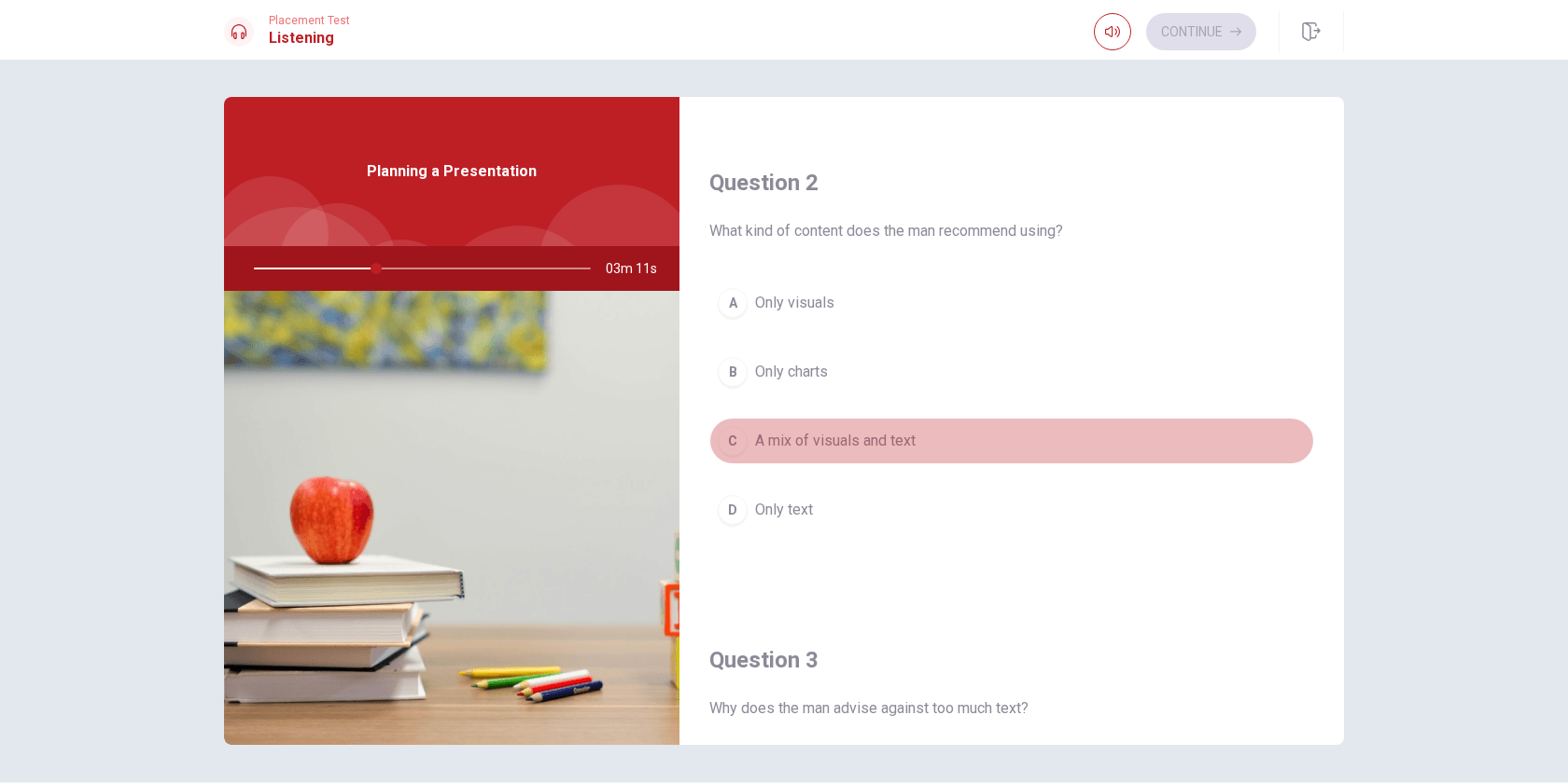
click at [727, 439] on div "C" at bounding box center [732, 440] width 30 height 30
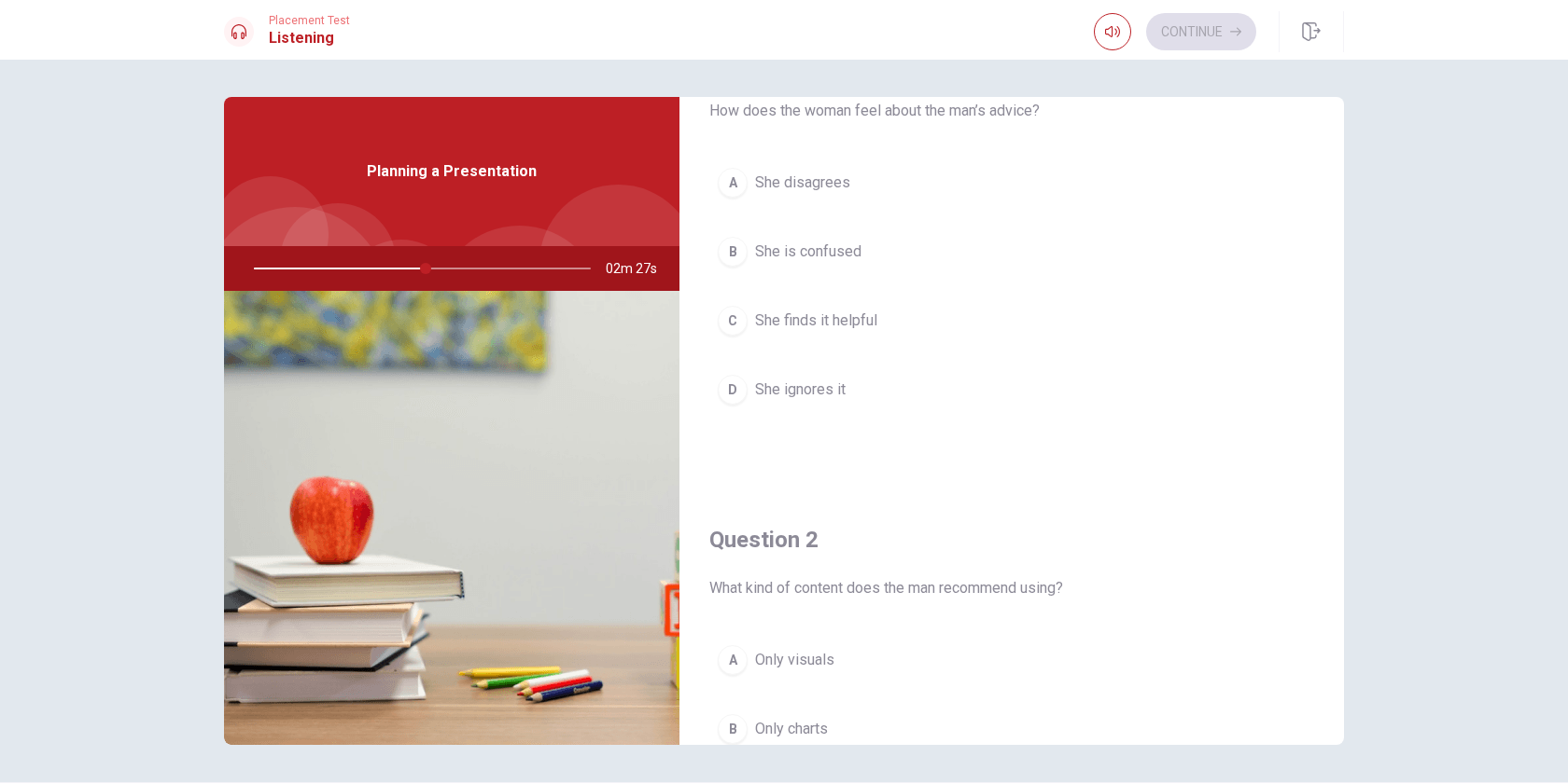
scroll to position [91, 0]
click at [746, 325] on button "C She finds it helpful" at bounding box center [1011, 317] width 604 height 47
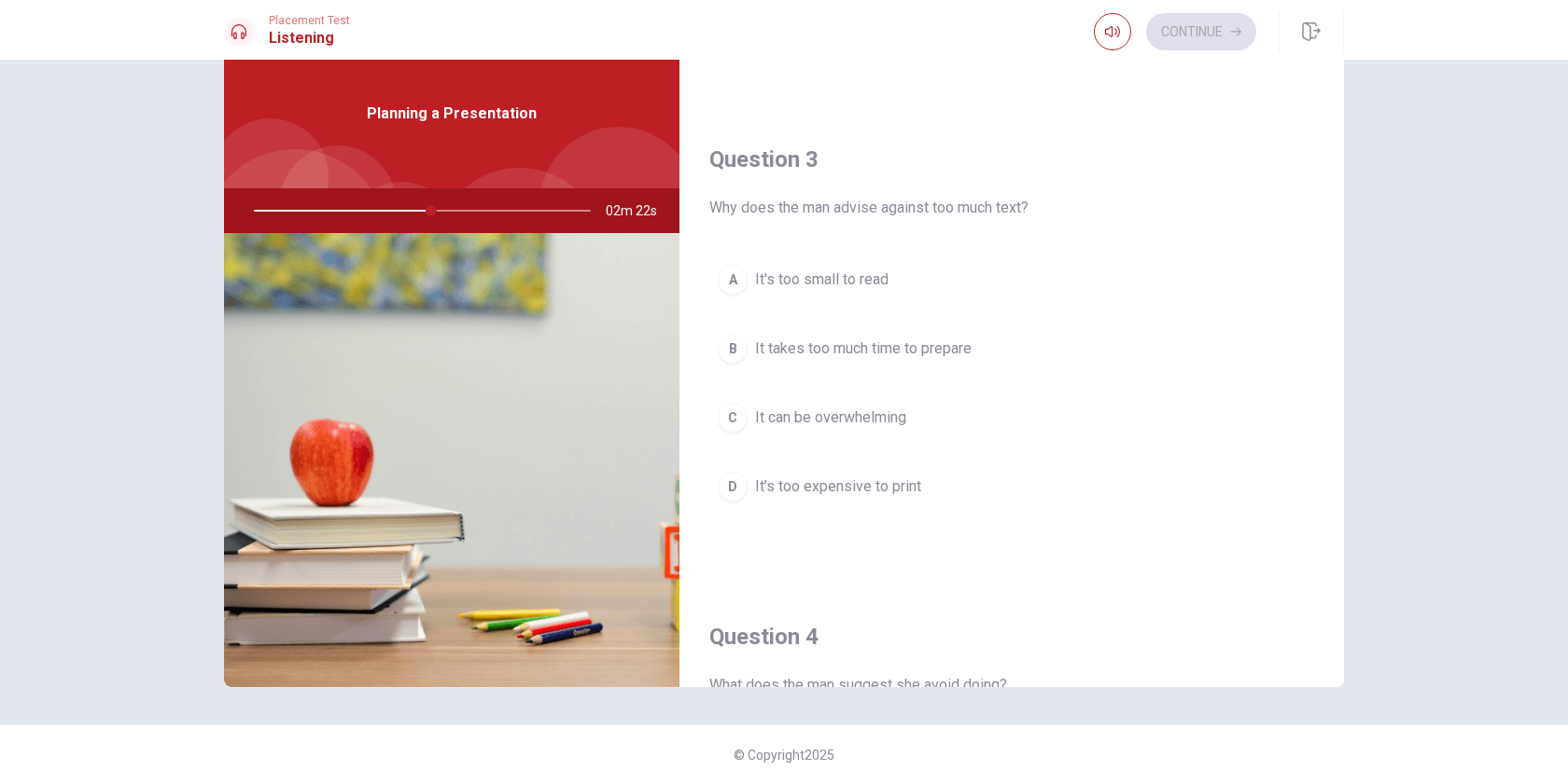
scroll to position [889, 0]
click at [825, 417] on span "It can be overwhelming" at bounding box center [830, 415] width 151 height 22
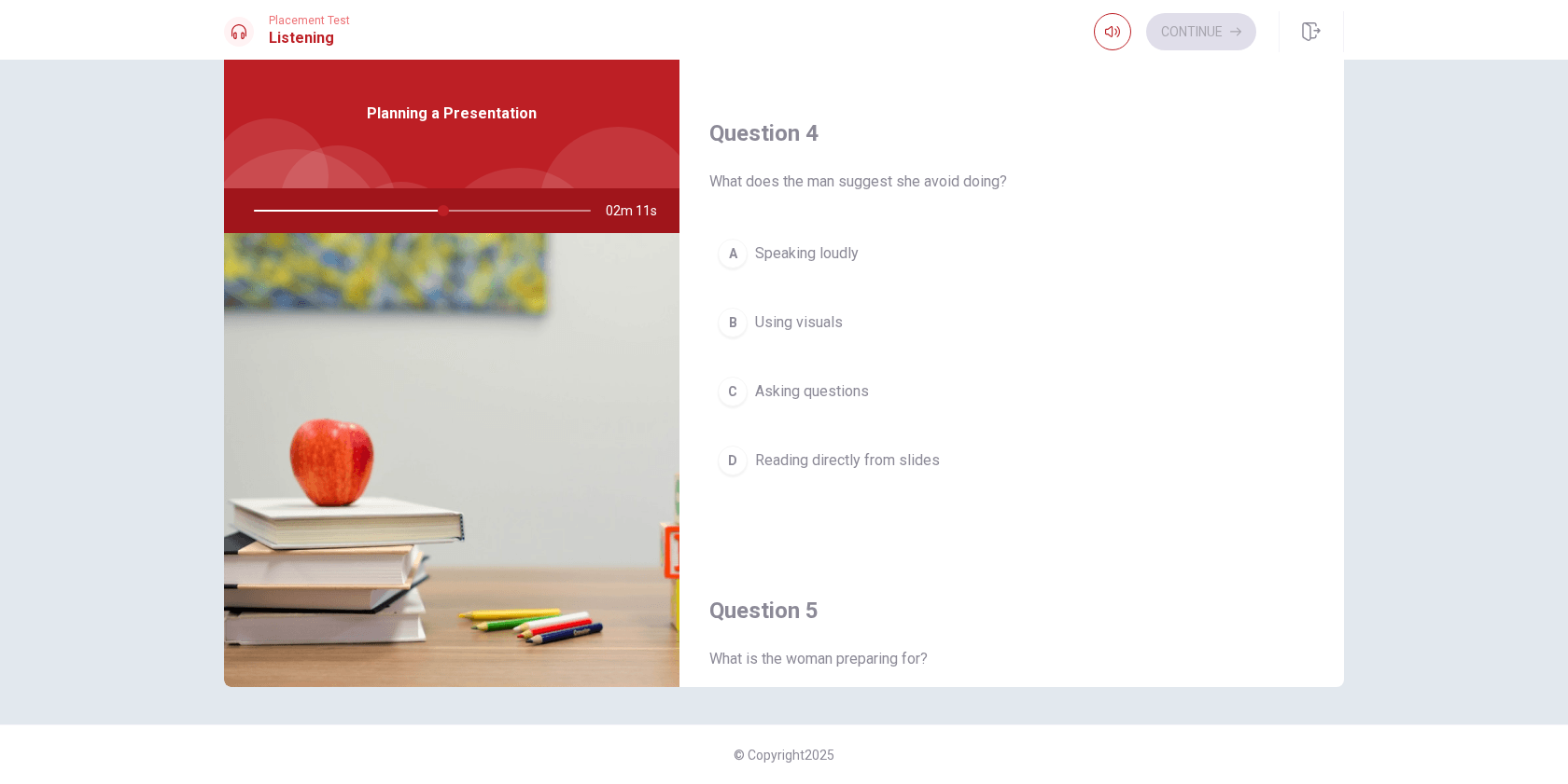
scroll to position [1393, 0]
click at [817, 461] on span "Reading directly from slides" at bounding box center [847, 459] width 185 height 22
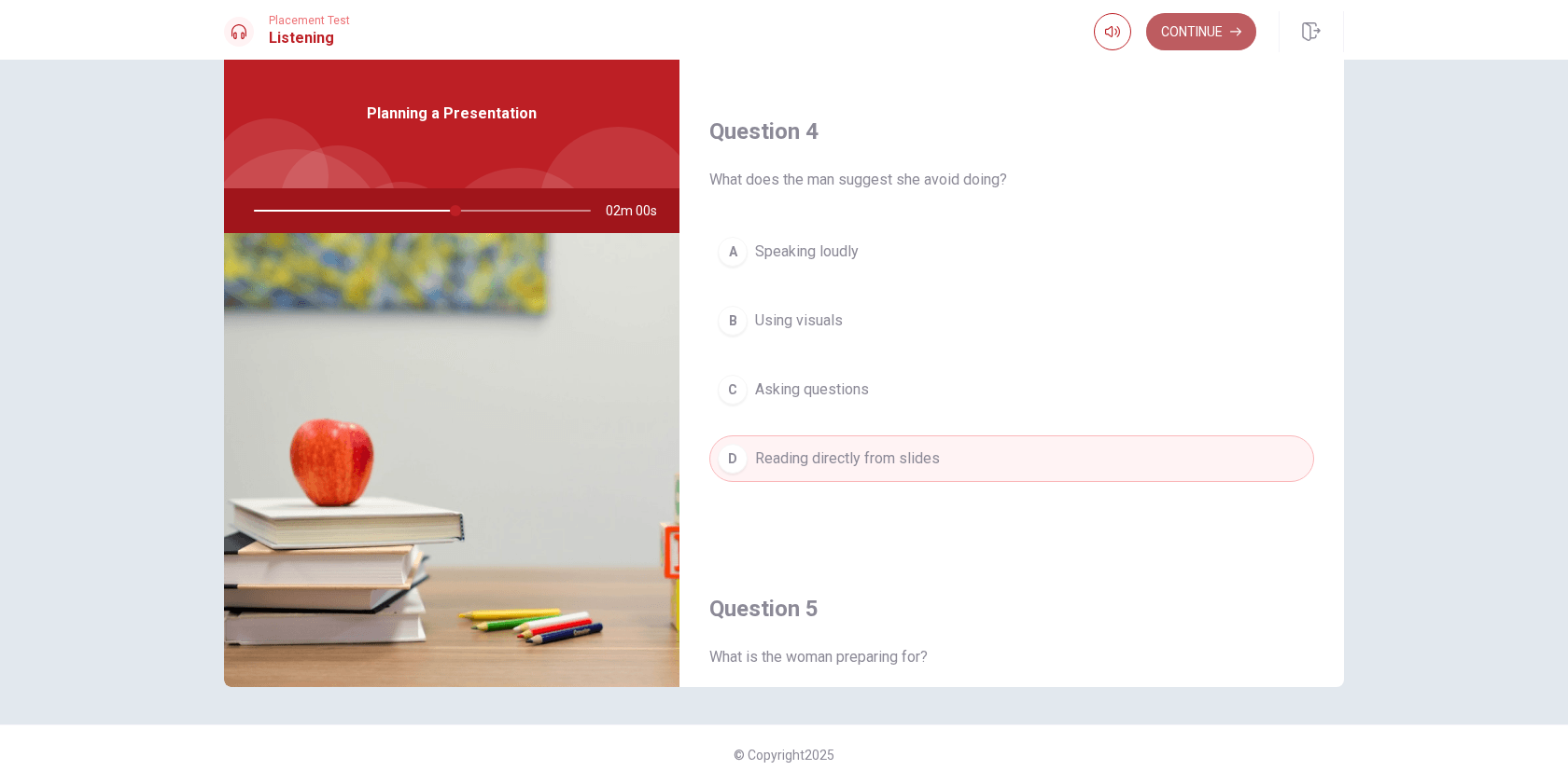
click at [1217, 33] on button "Continue" at bounding box center [1201, 32] width 110 height 37
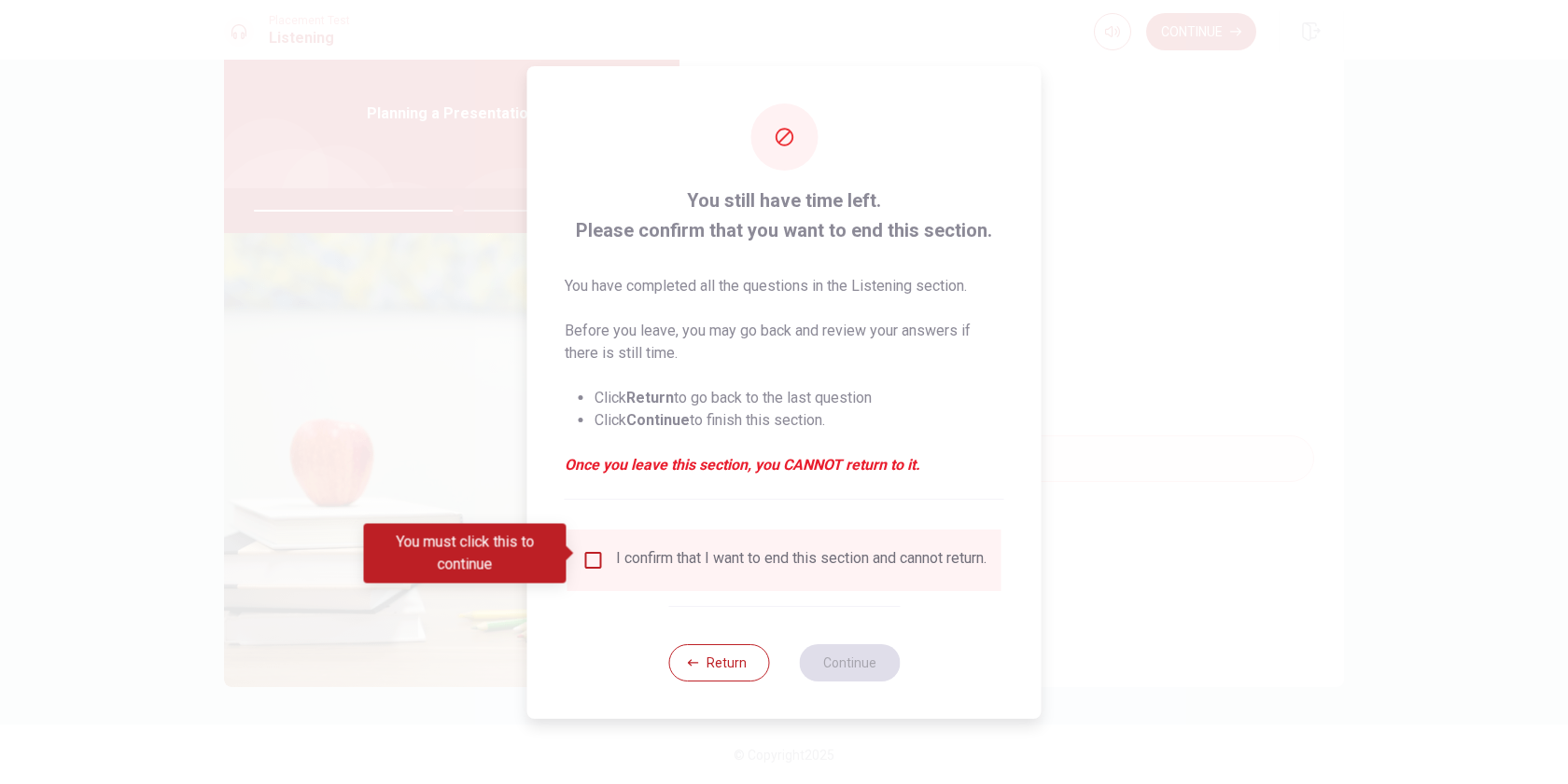
click at [599, 554] on input "You must click this to continue" at bounding box center [593, 560] width 22 height 22
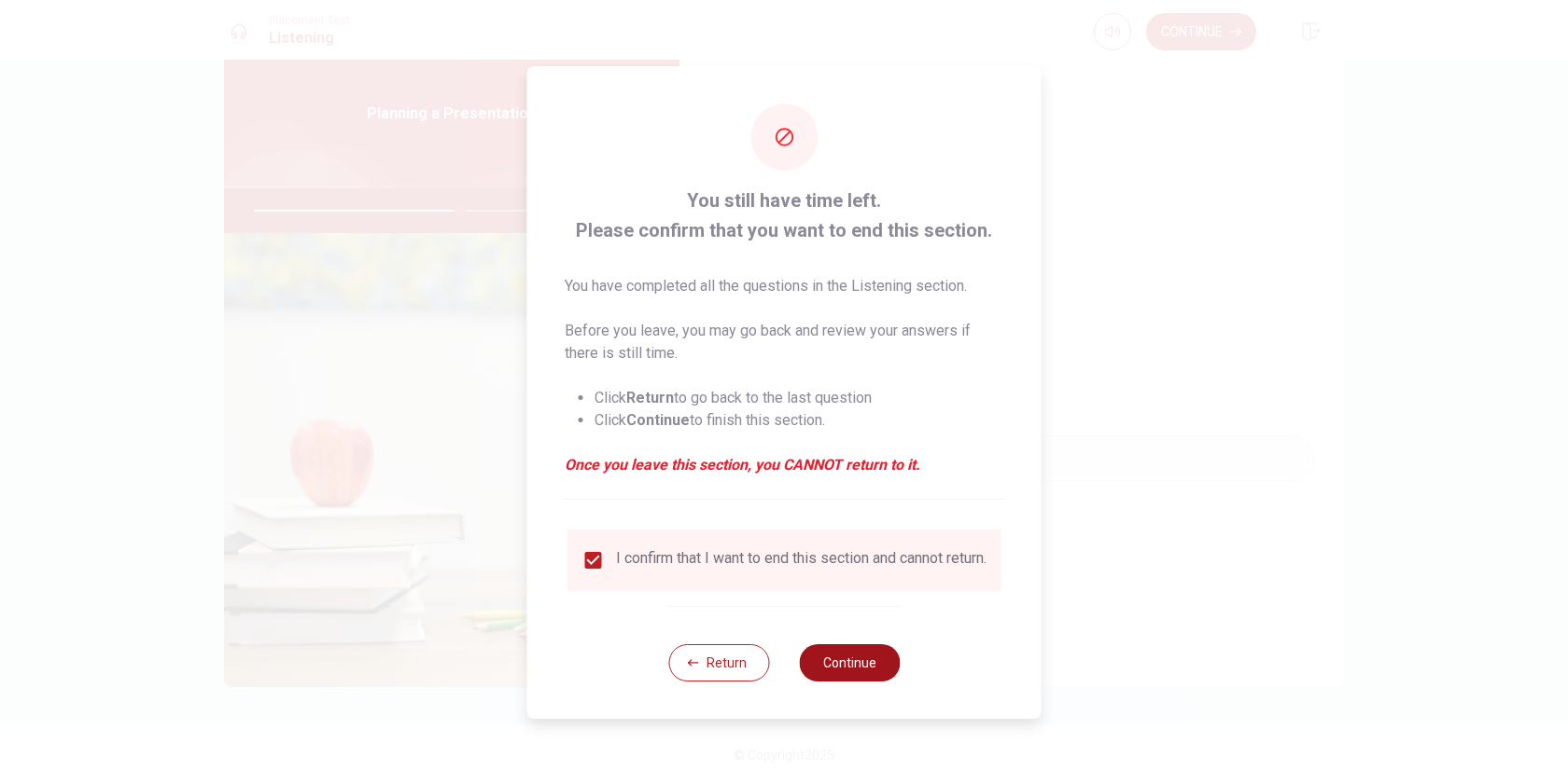
click at [854, 664] on button "Continue" at bounding box center [849, 662] width 101 height 37
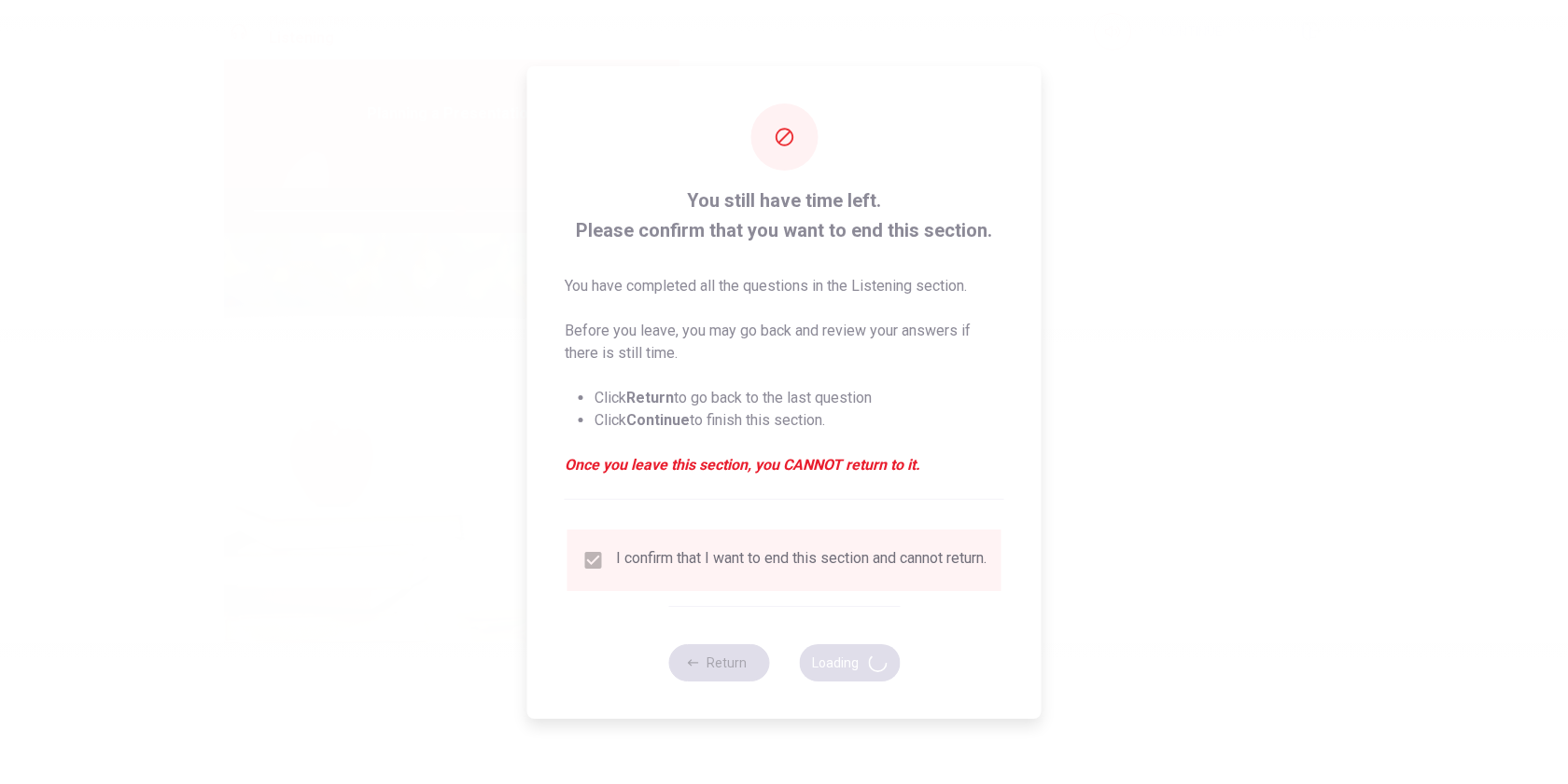
type input "62"
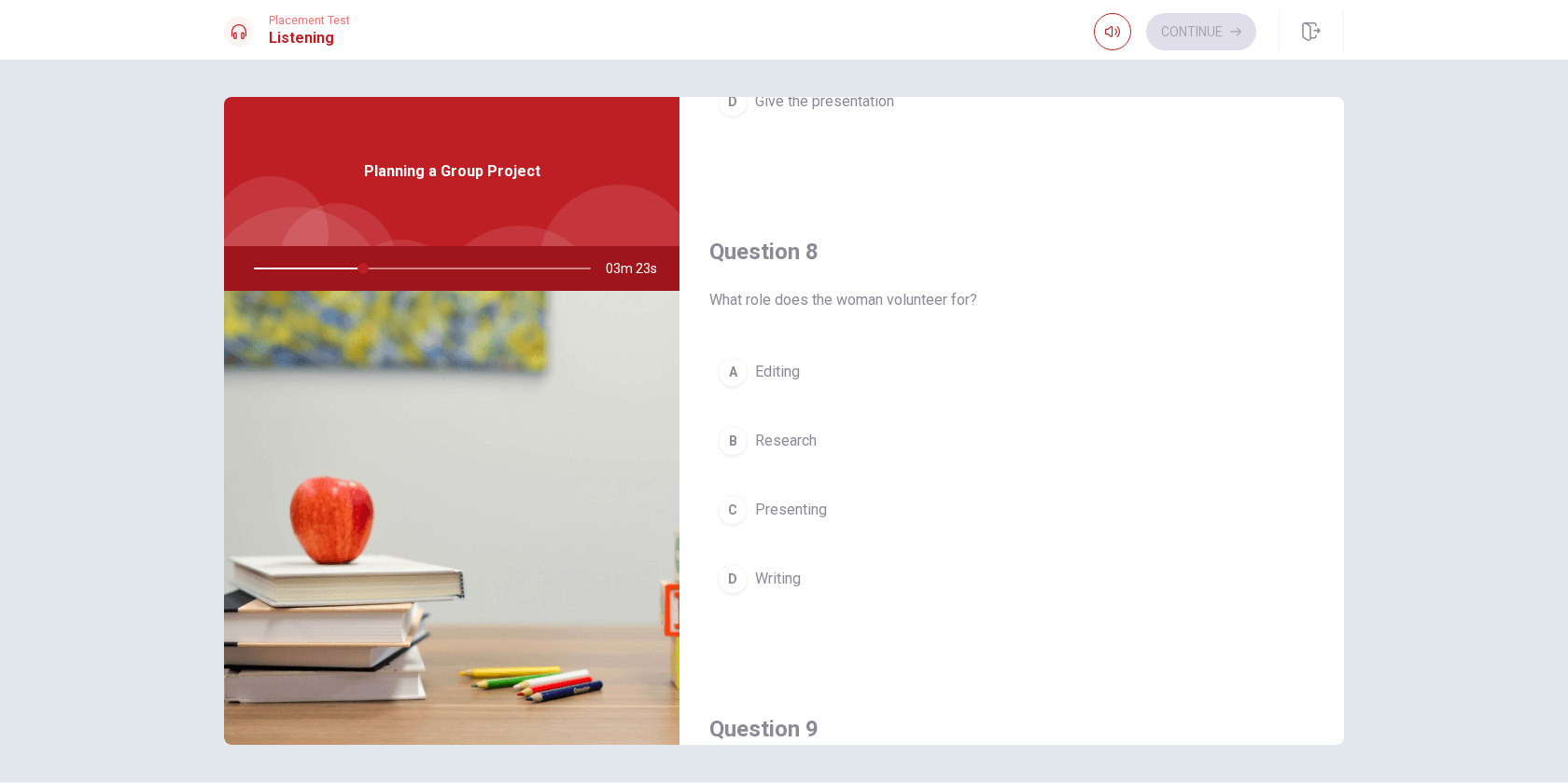
scroll to position [864, 0]
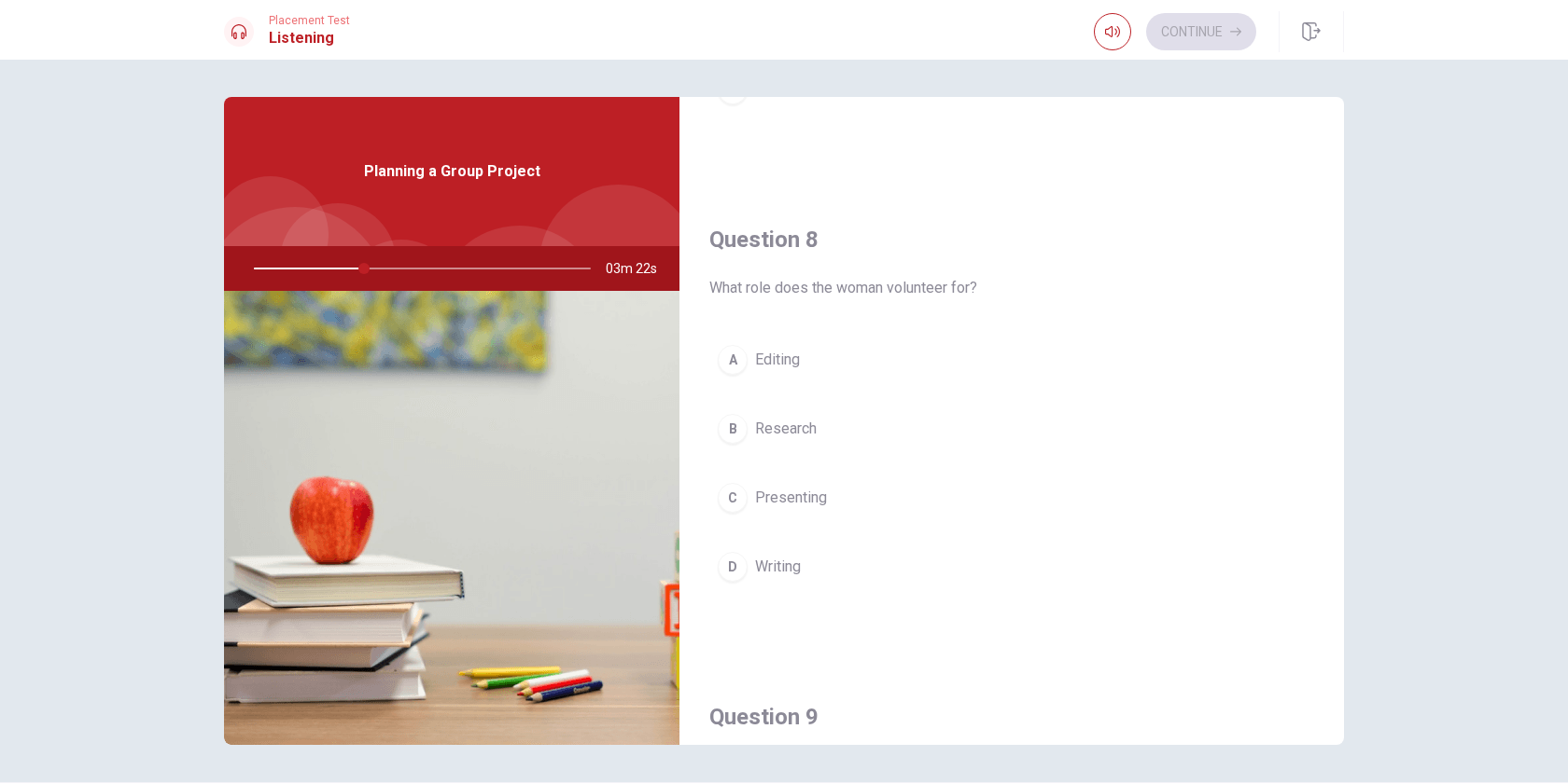
click at [838, 431] on button "B Research" at bounding box center [1011, 429] width 604 height 47
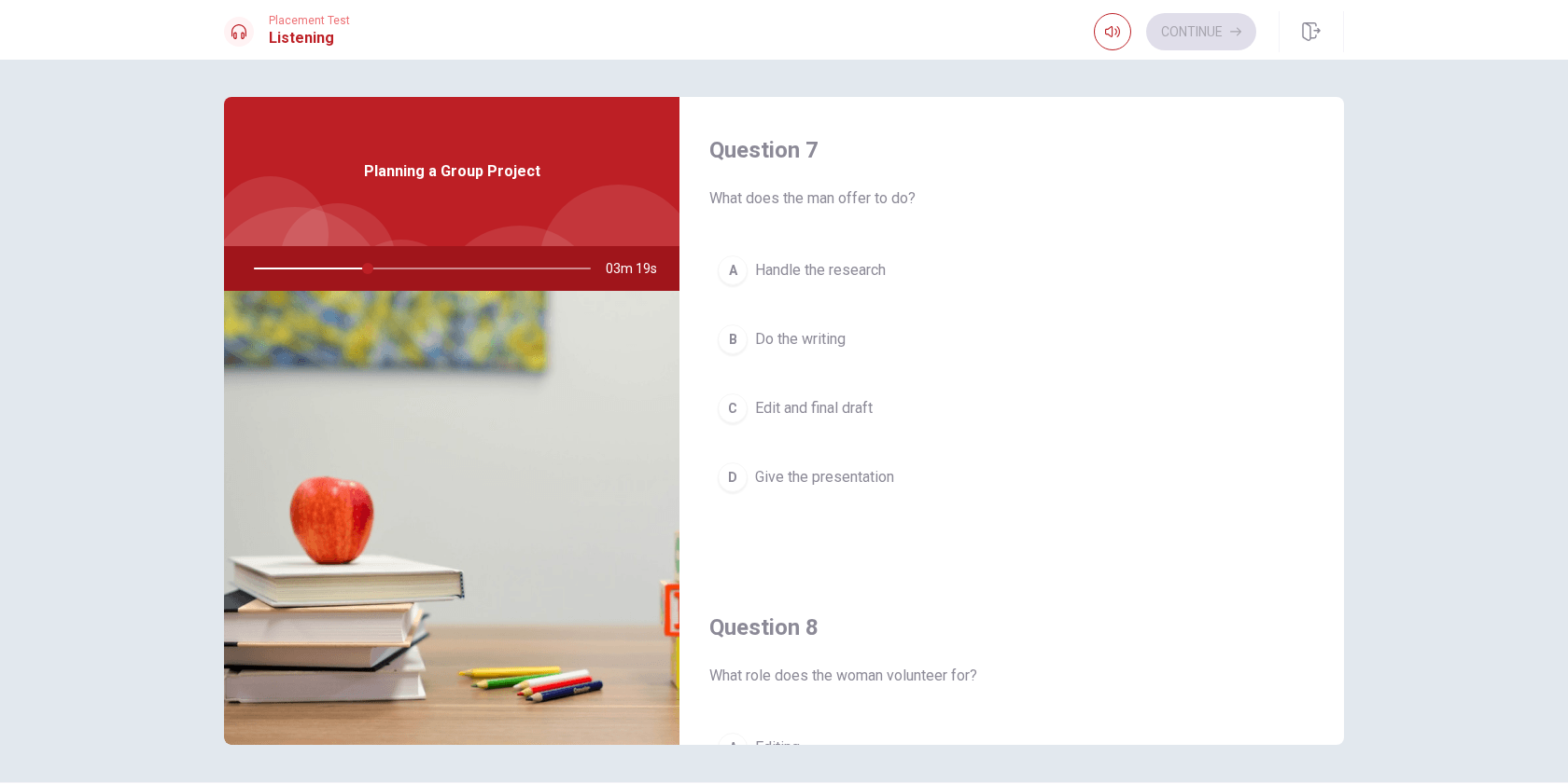
scroll to position [474, 0]
click at [864, 482] on span "Give the presentation" at bounding box center [824, 480] width 139 height 22
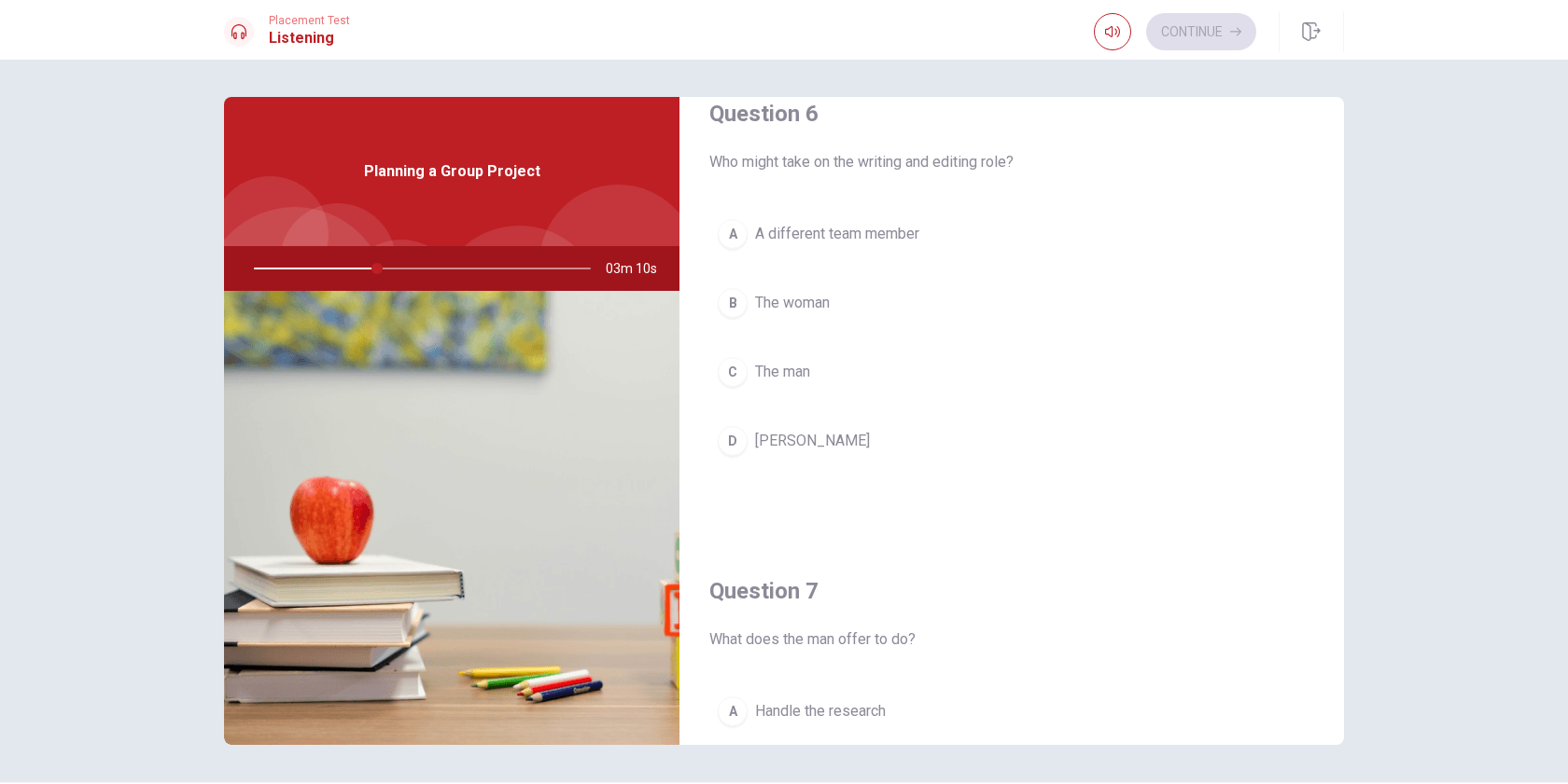
scroll to position [24, 0]
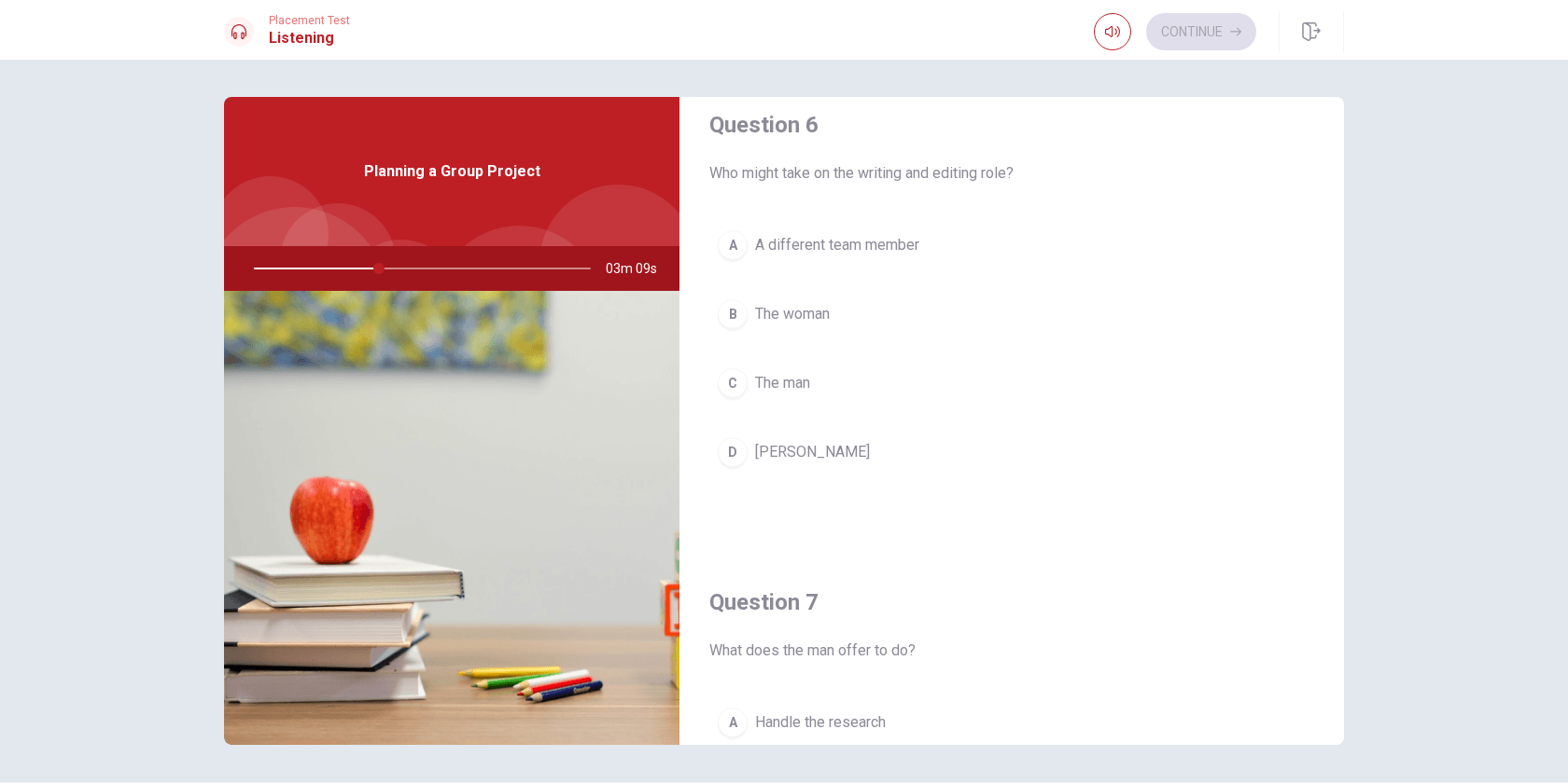
click at [794, 452] on button "D [PERSON_NAME]" at bounding box center [1011, 452] width 604 height 47
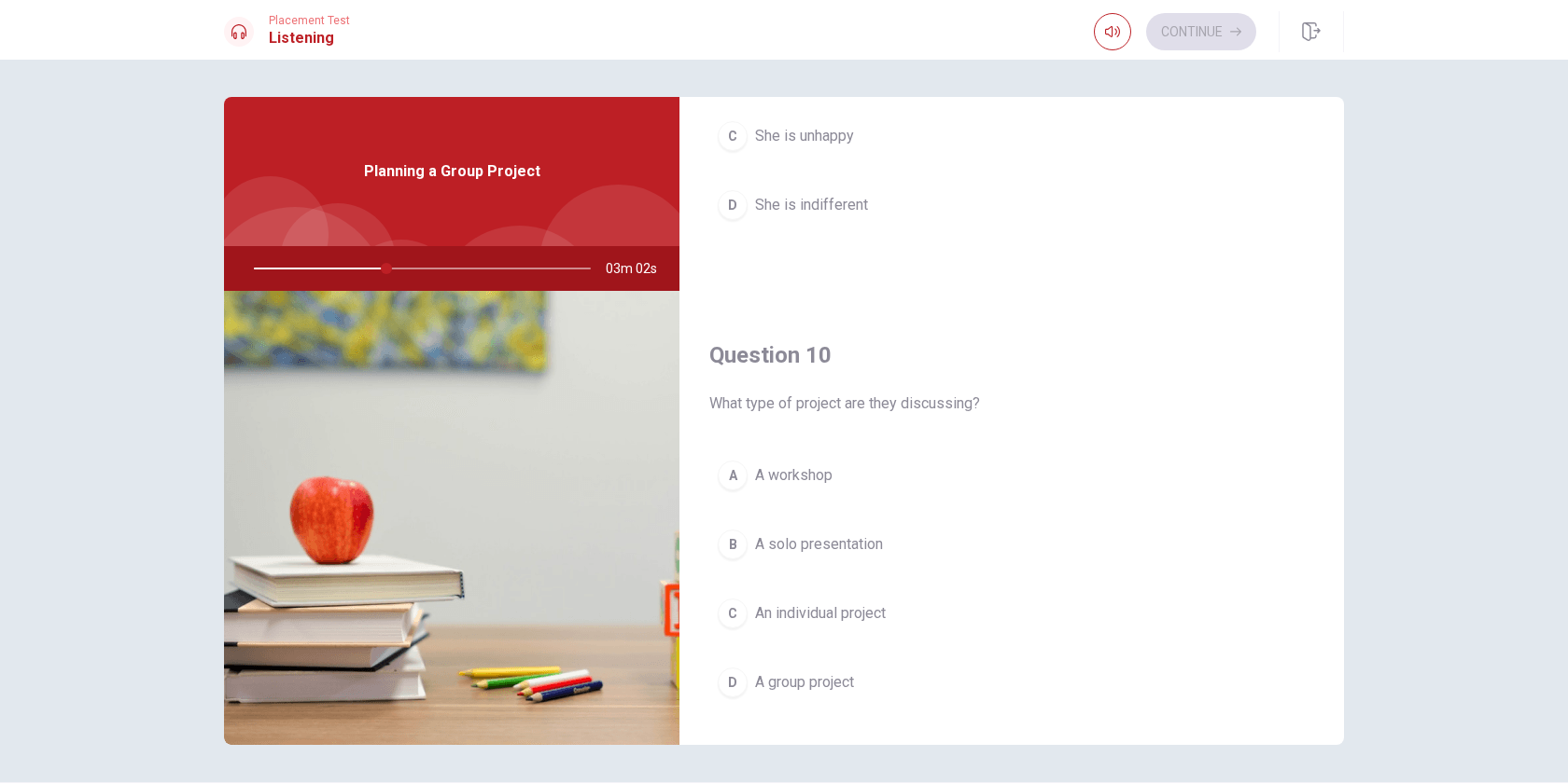
scroll to position [1739, 0]
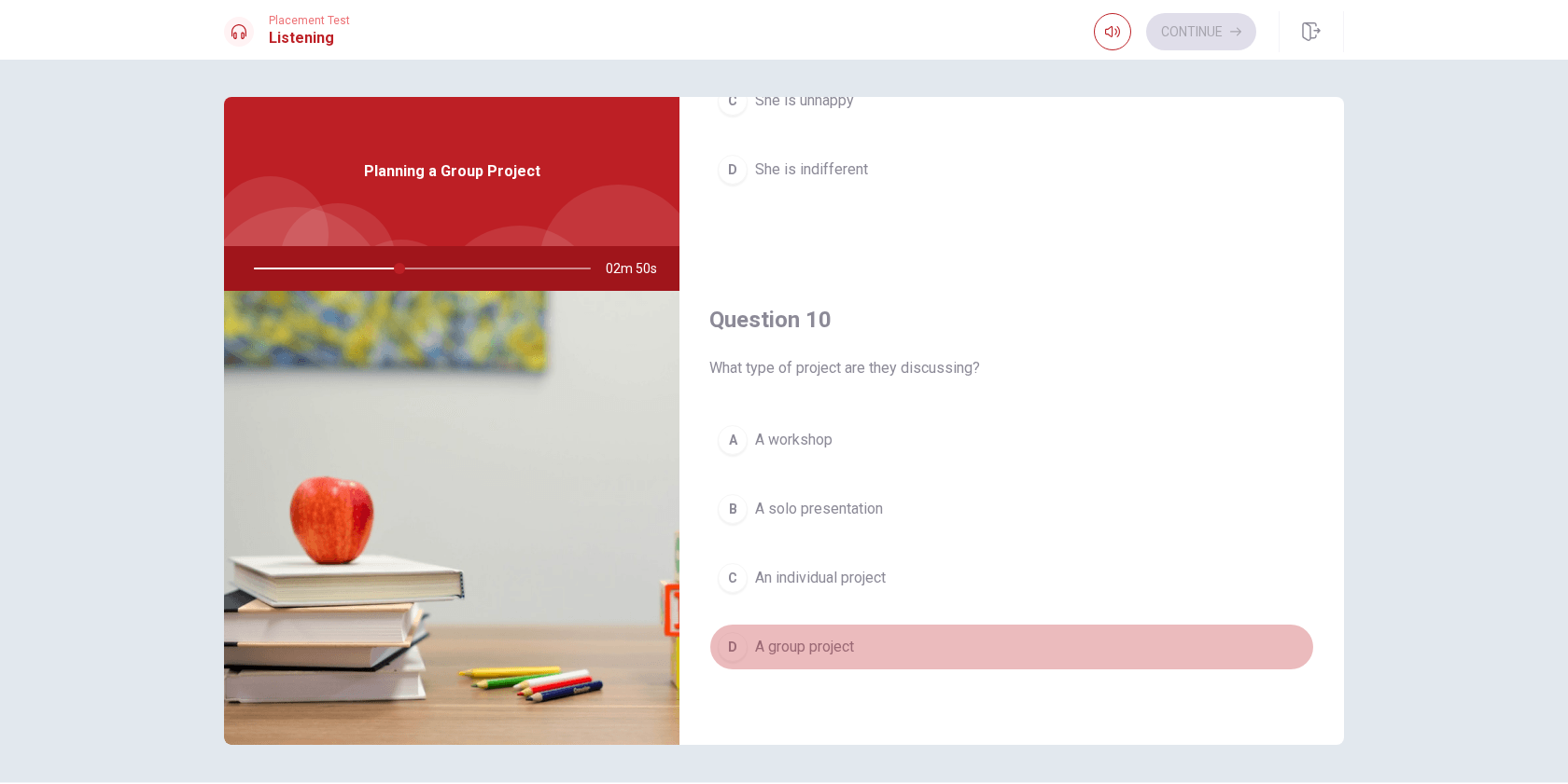
click at [838, 646] on span "A group project" at bounding box center [804, 647] width 99 height 22
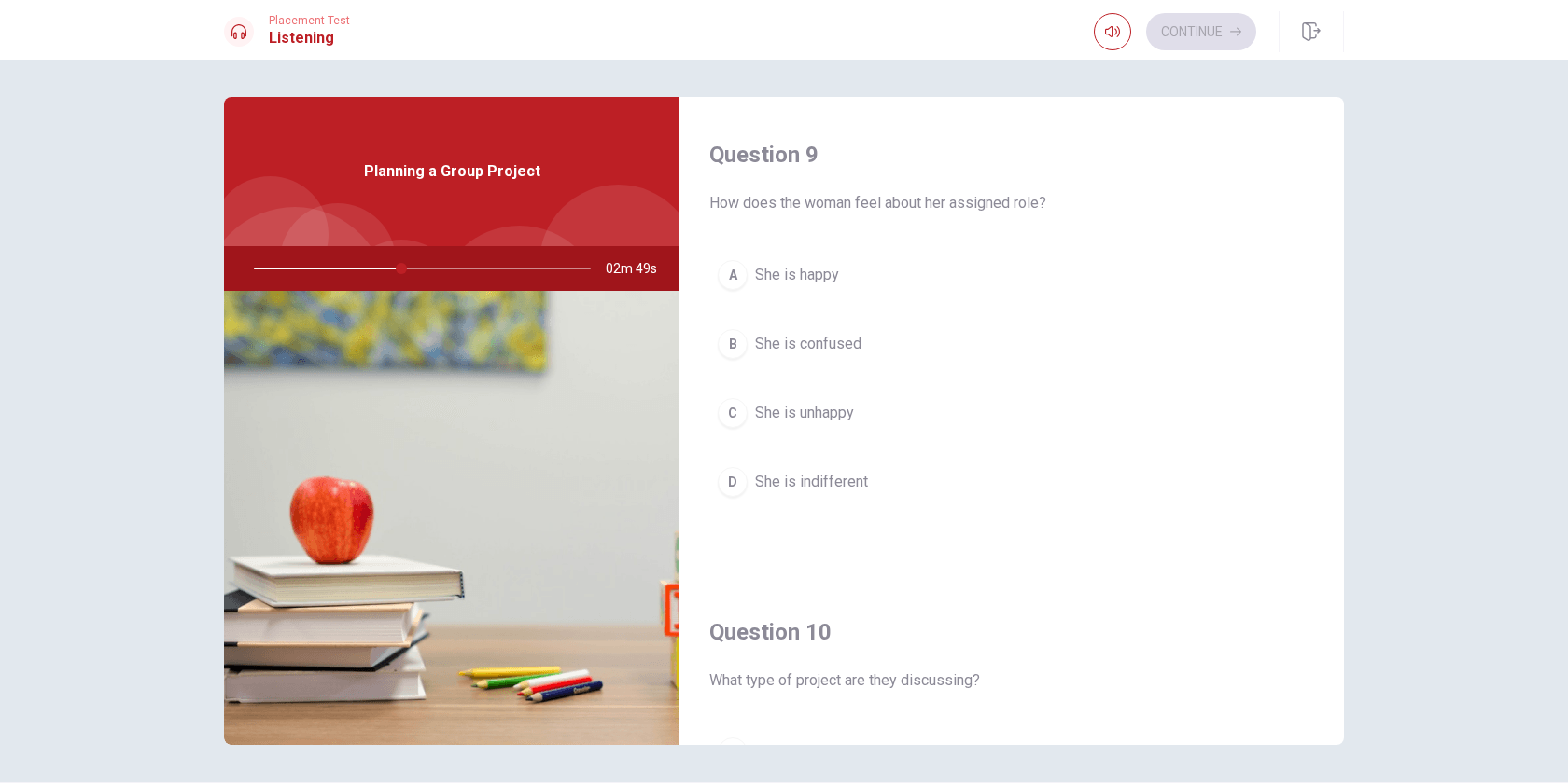
scroll to position [1425, 0]
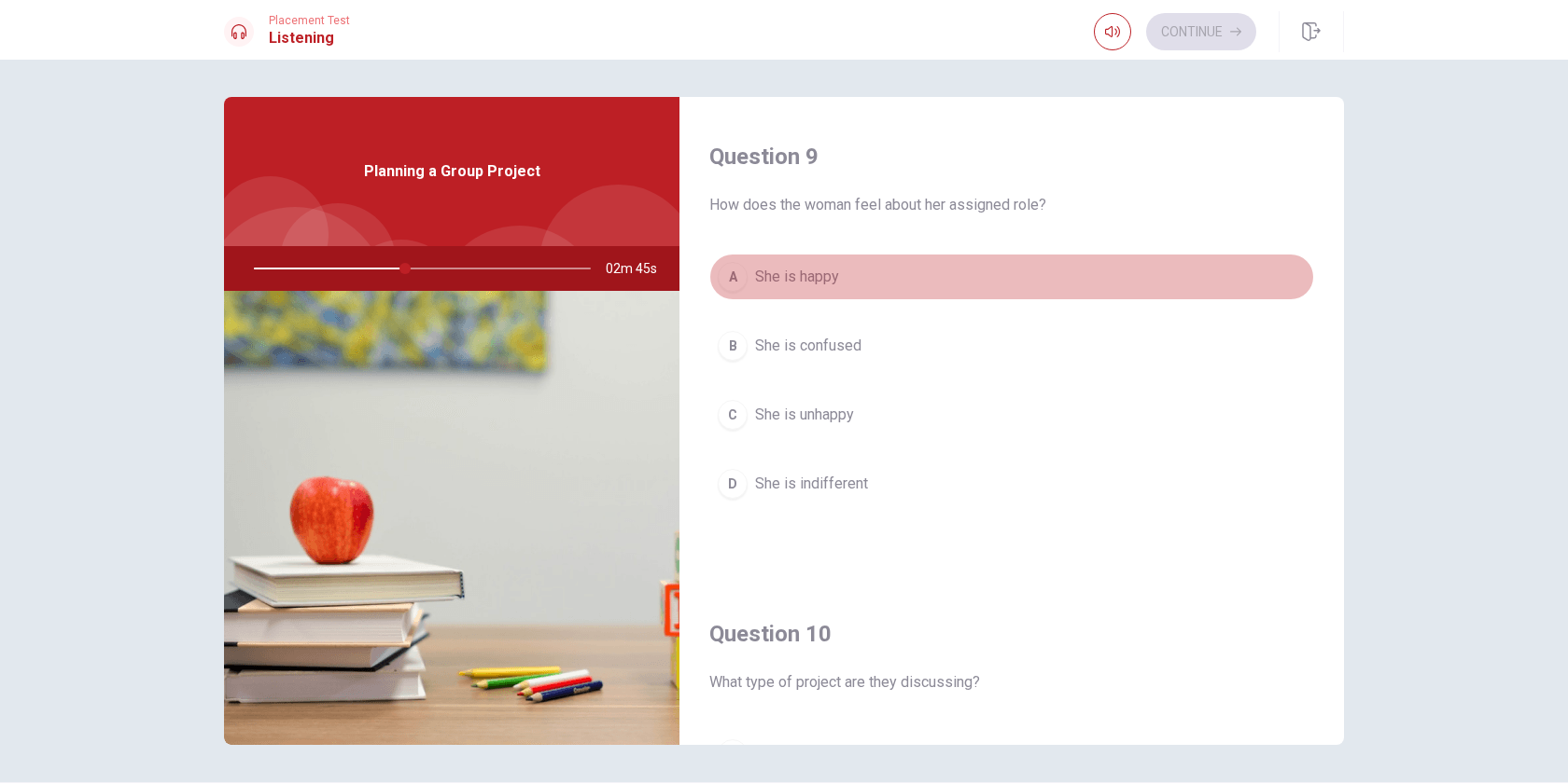
click at [820, 279] on span "She is happy" at bounding box center [797, 277] width 84 height 22
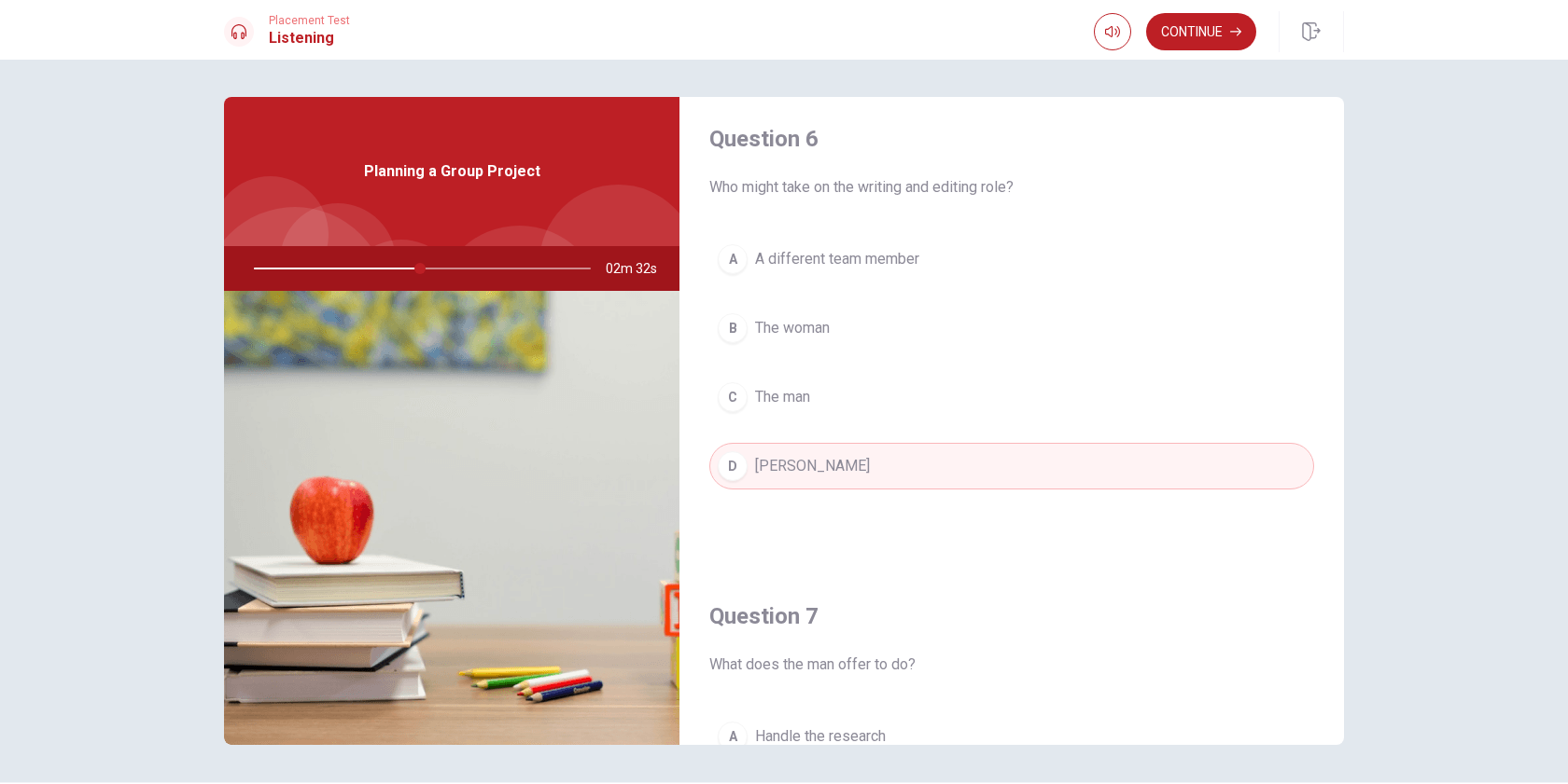
scroll to position [15, 0]
click at [1207, 36] on button "Continue" at bounding box center [1201, 32] width 110 height 37
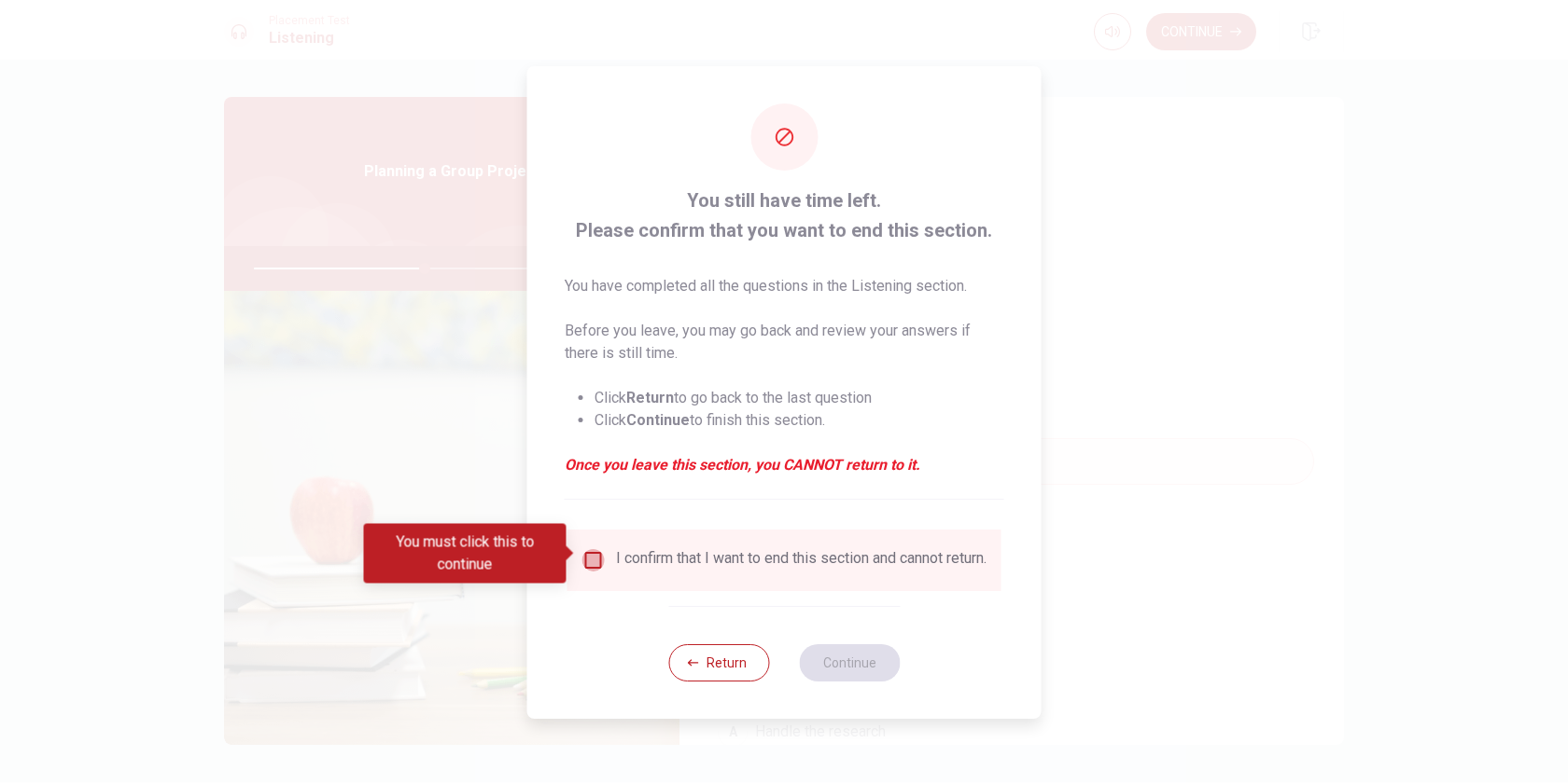
click at [596, 561] on input "You must click this to continue" at bounding box center [593, 560] width 22 height 22
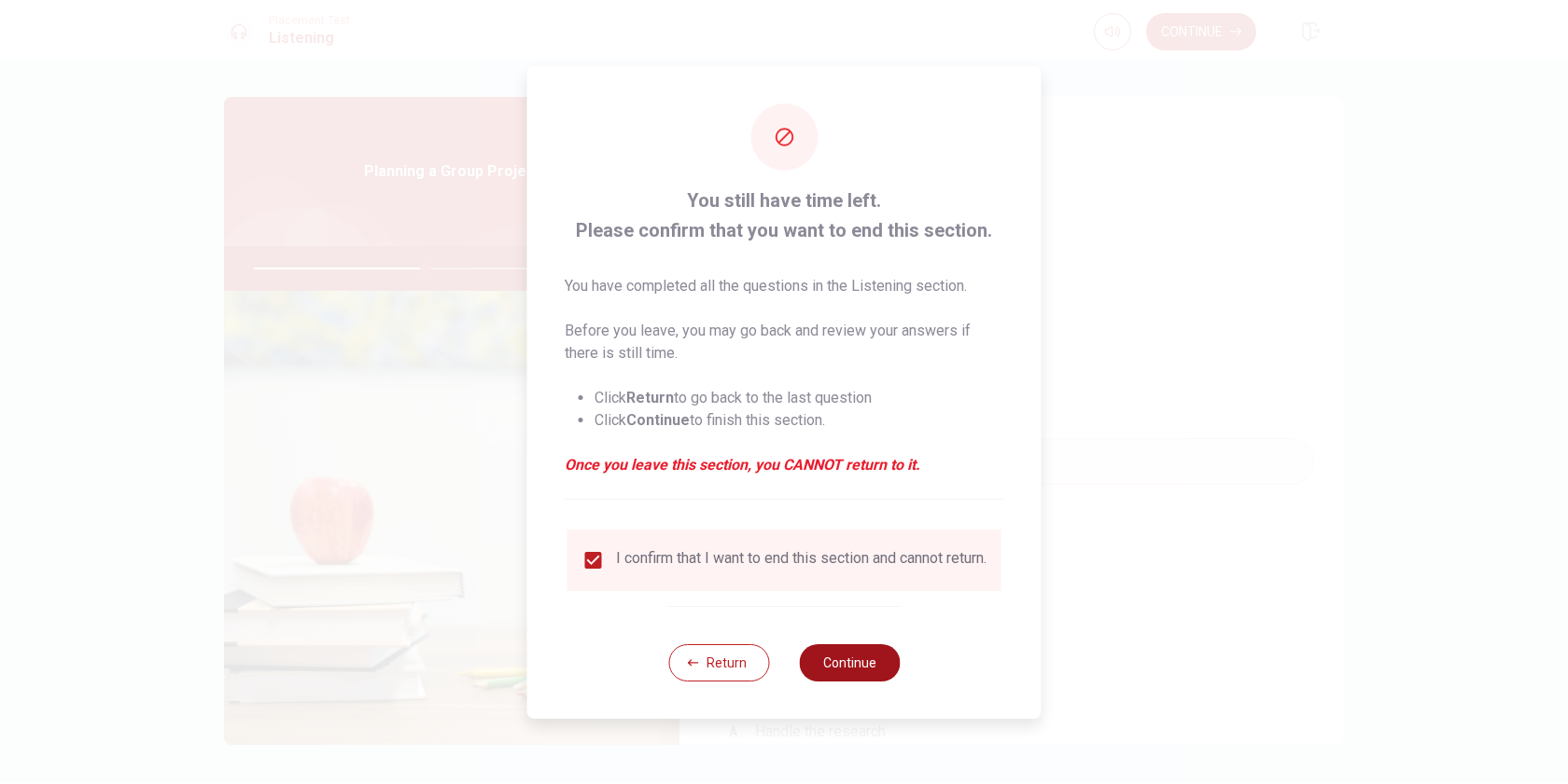
click at [858, 666] on button "Continue" at bounding box center [849, 662] width 101 height 37
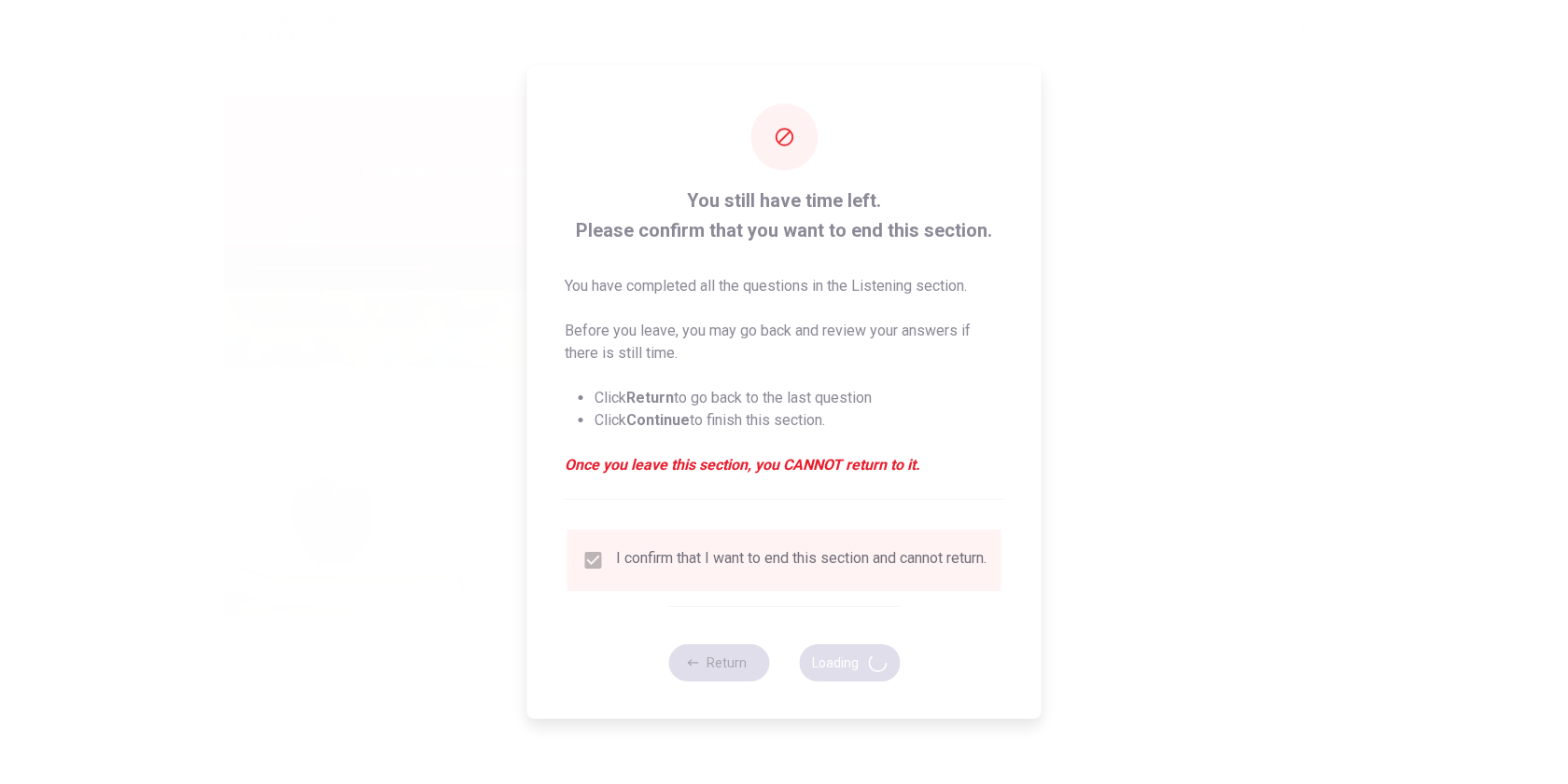
type input "52"
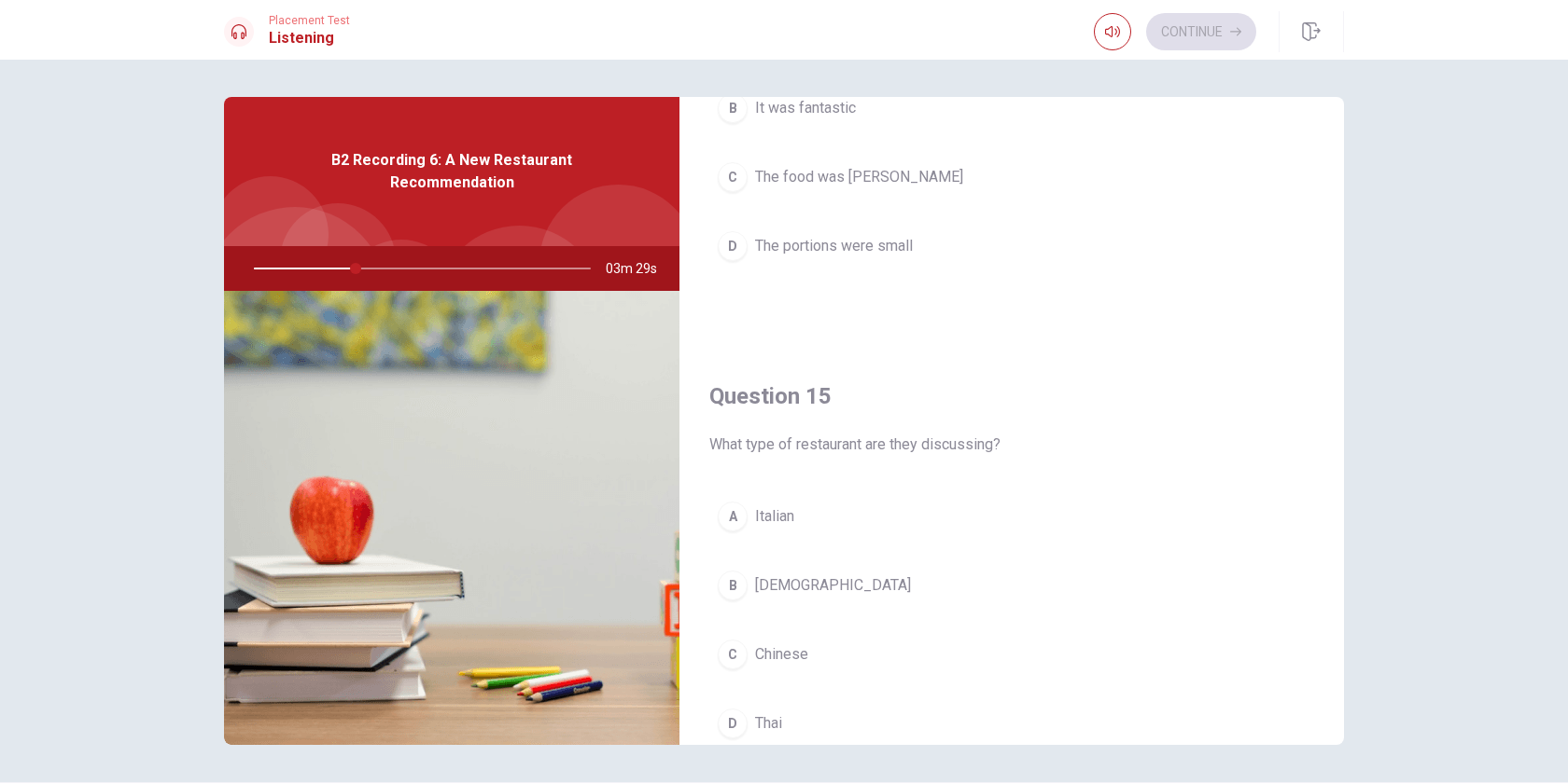
scroll to position [1739, 0]
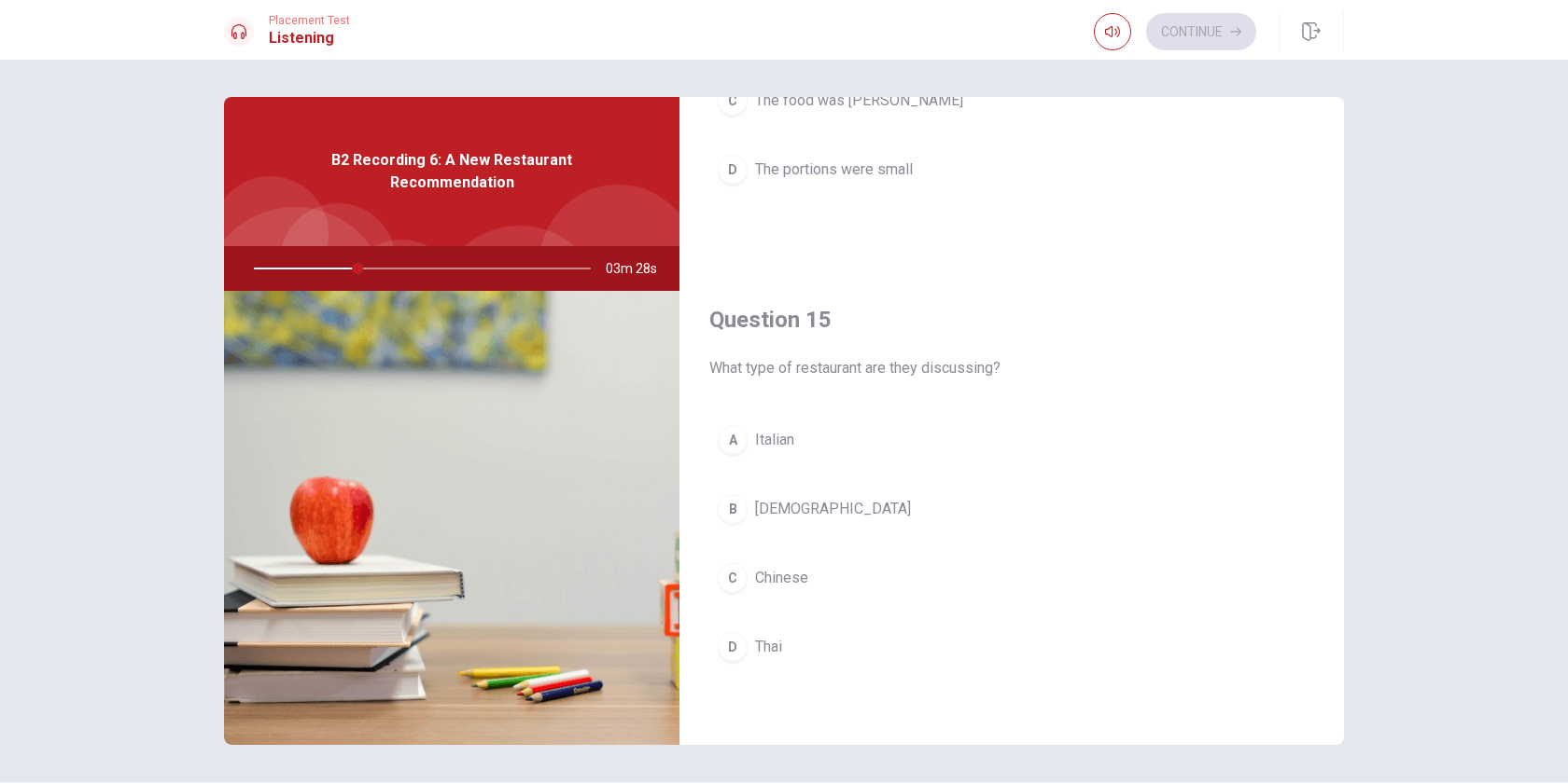
click at [784, 652] on button "D Thai" at bounding box center [1011, 647] width 604 height 47
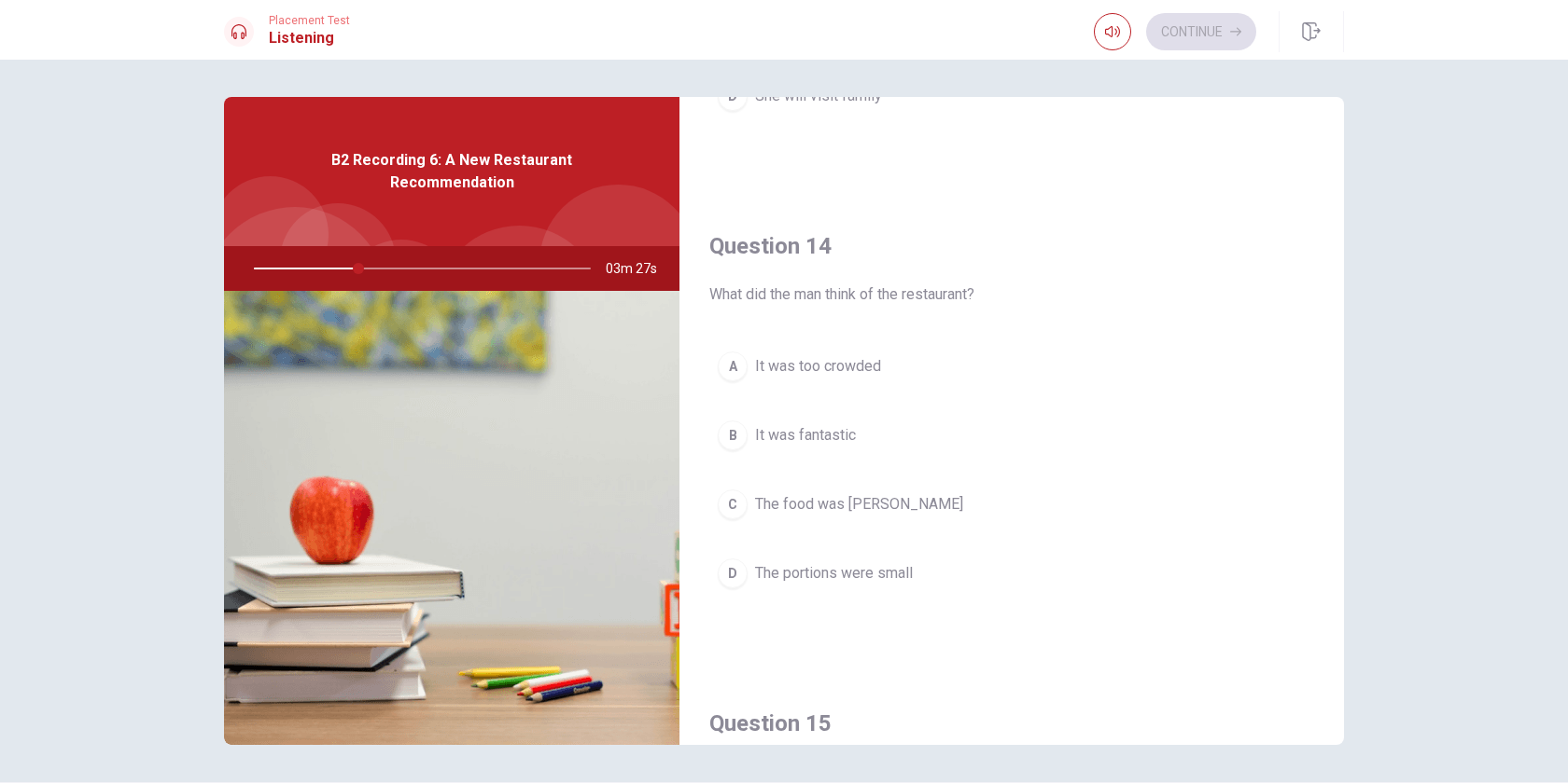
scroll to position [1332, 0]
click at [818, 437] on span "It was fantastic" at bounding box center [805, 438] width 101 height 22
click at [779, 443] on span "She will make a reservation to try the restaurant" at bounding box center [910, 437] width 310 height 22
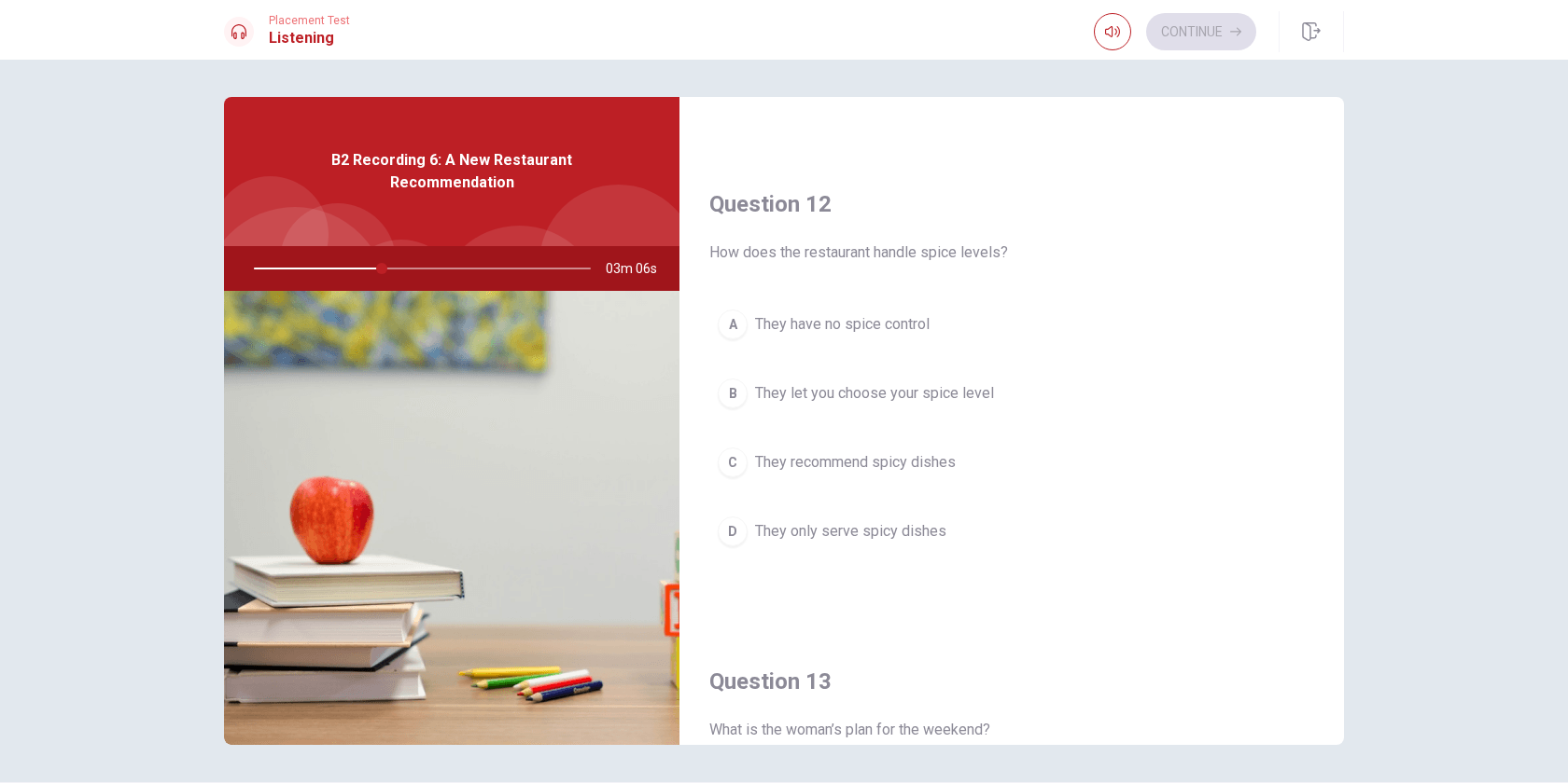
scroll to position [410, 0]
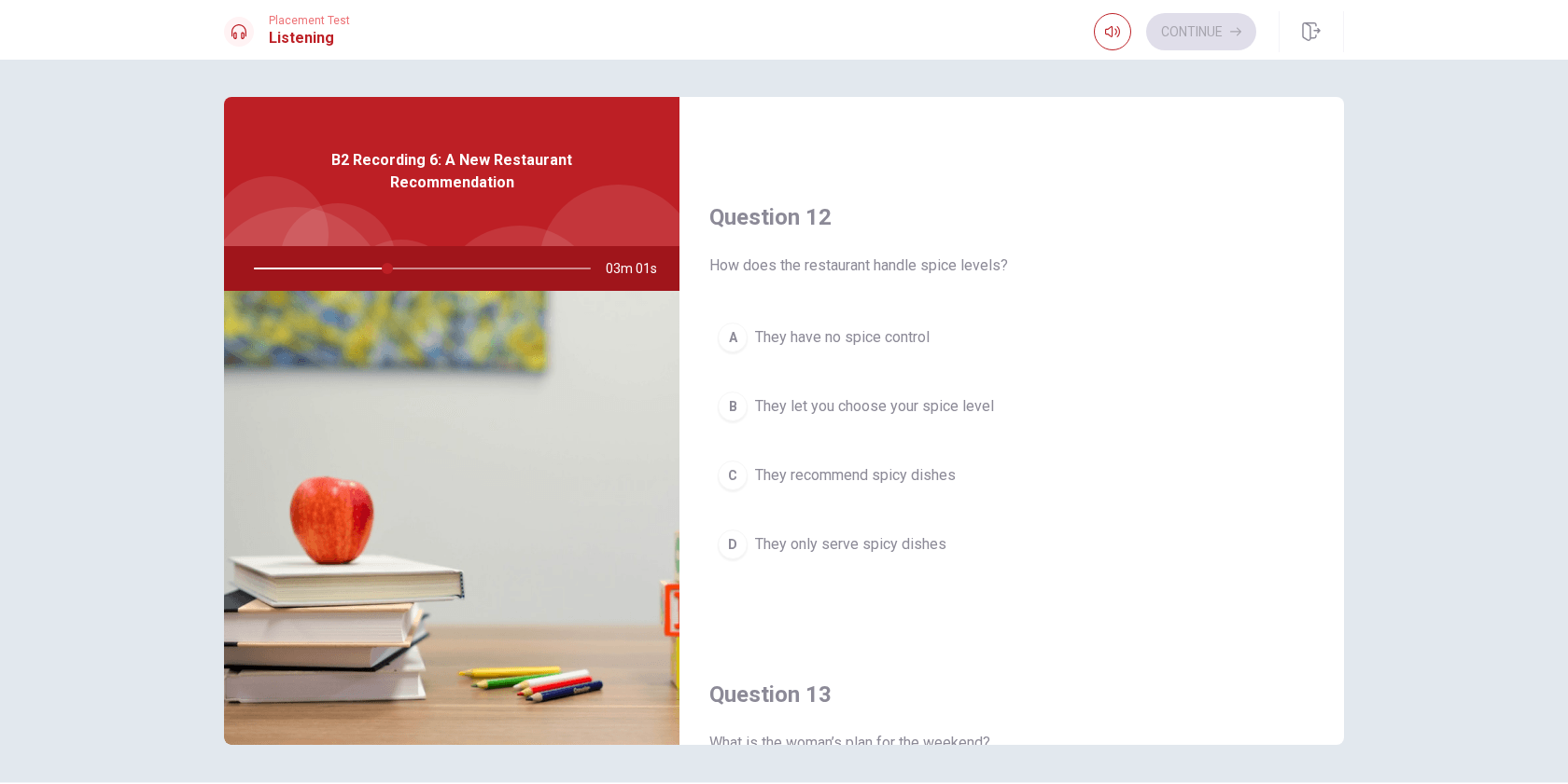
click at [776, 403] on span "They let you choose your spice level" at bounding box center [874, 406] width 239 height 22
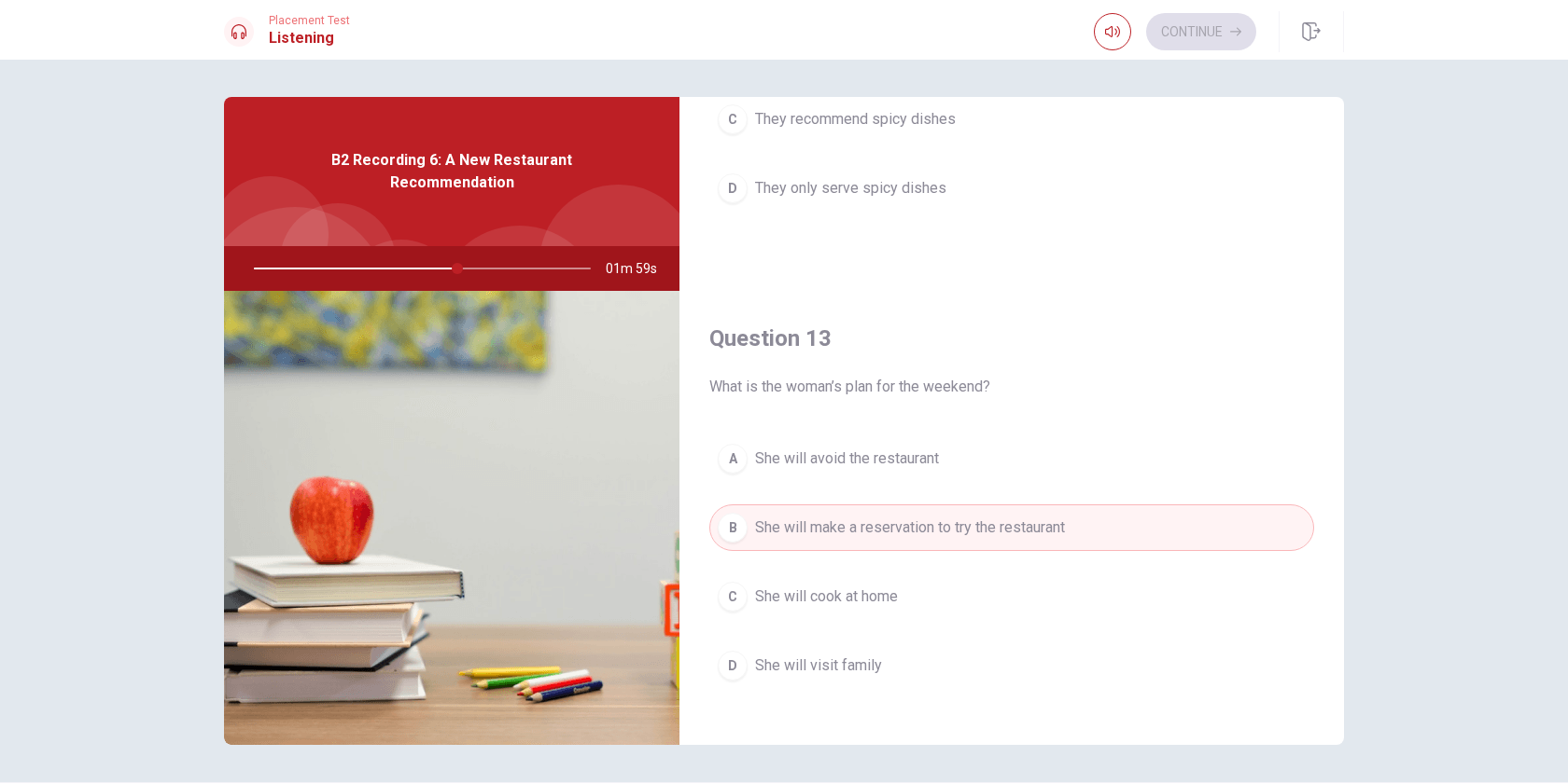
scroll to position [0, 0]
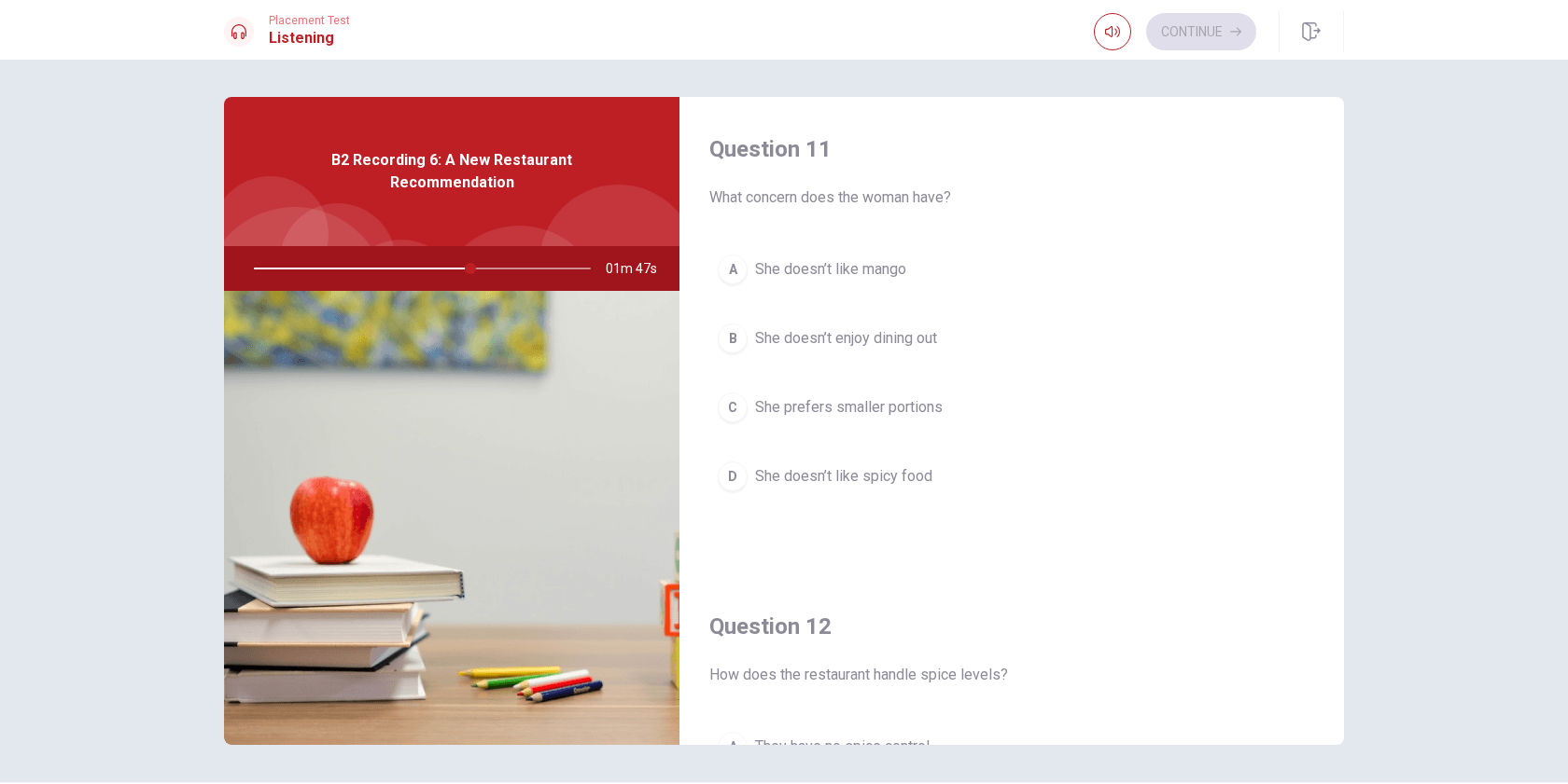
click at [898, 468] on span "She doesn’t like spicy food" at bounding box center [843, 476] width 177 height 22
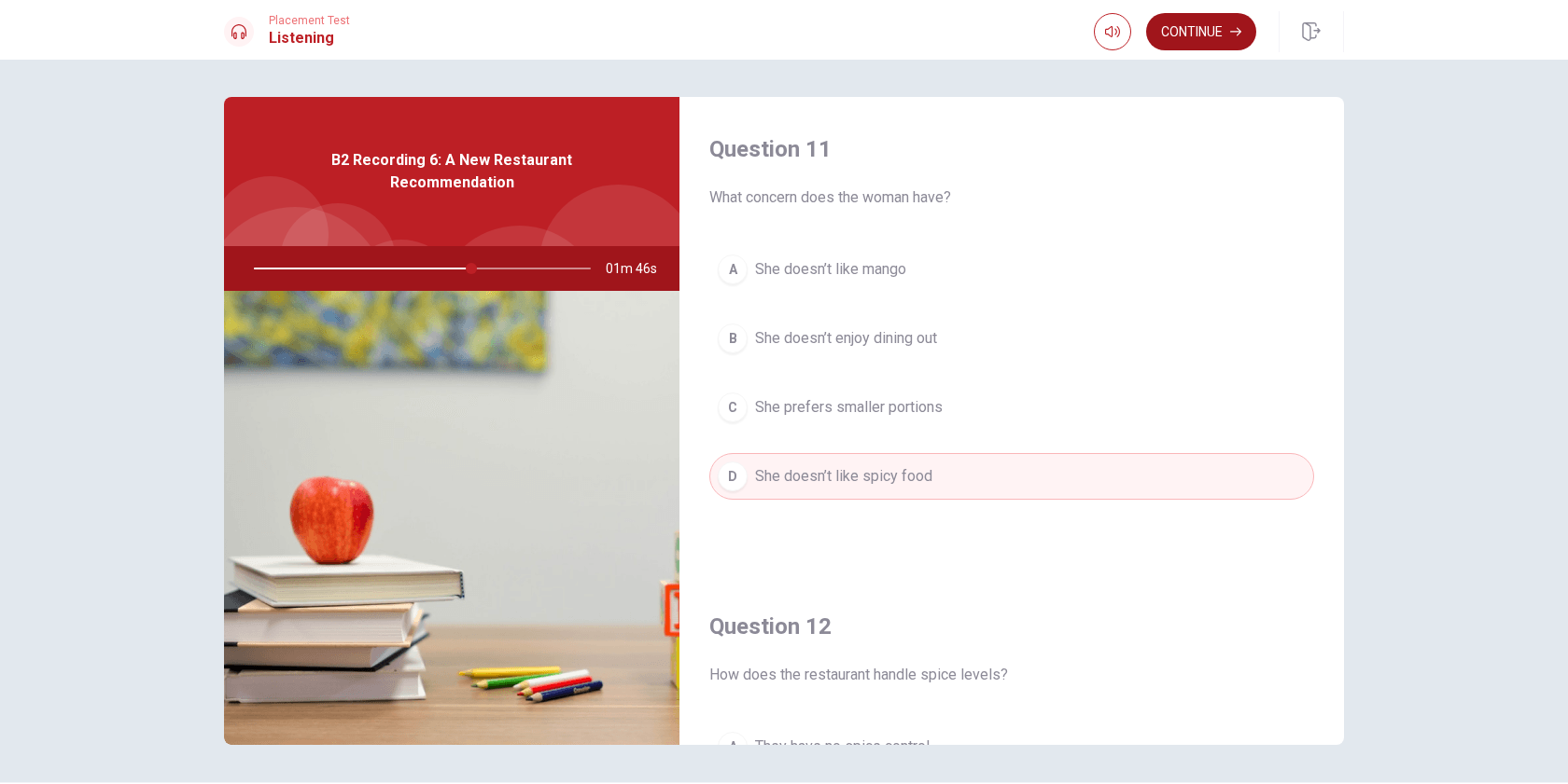
click at [1218, 23] on button "Continue" at bounding box center [1201, 32] width 110 height 37
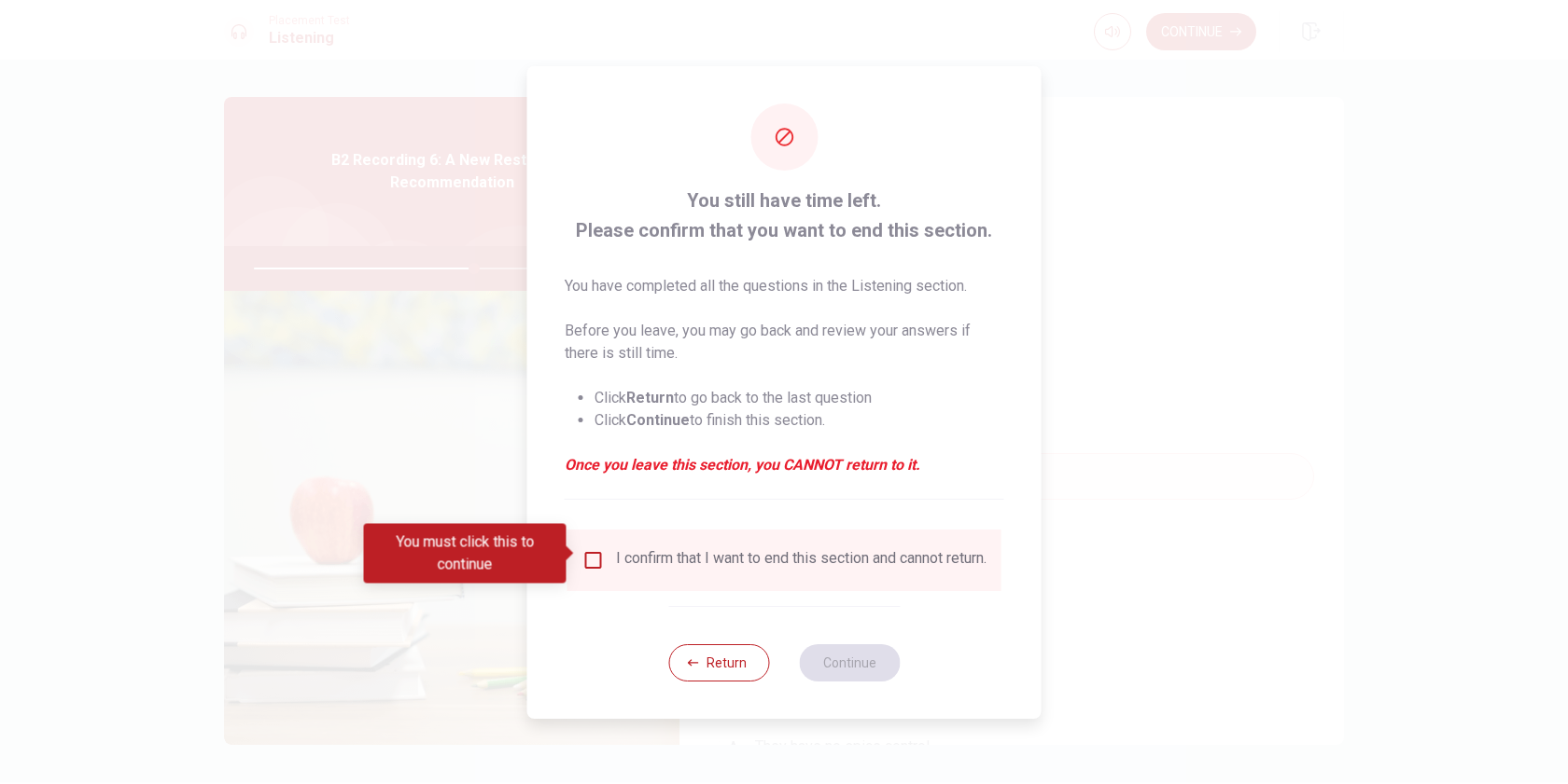
click at [593, 557] on input "You must click this to continue" at bounding box center [593, 560] width 22 height 22
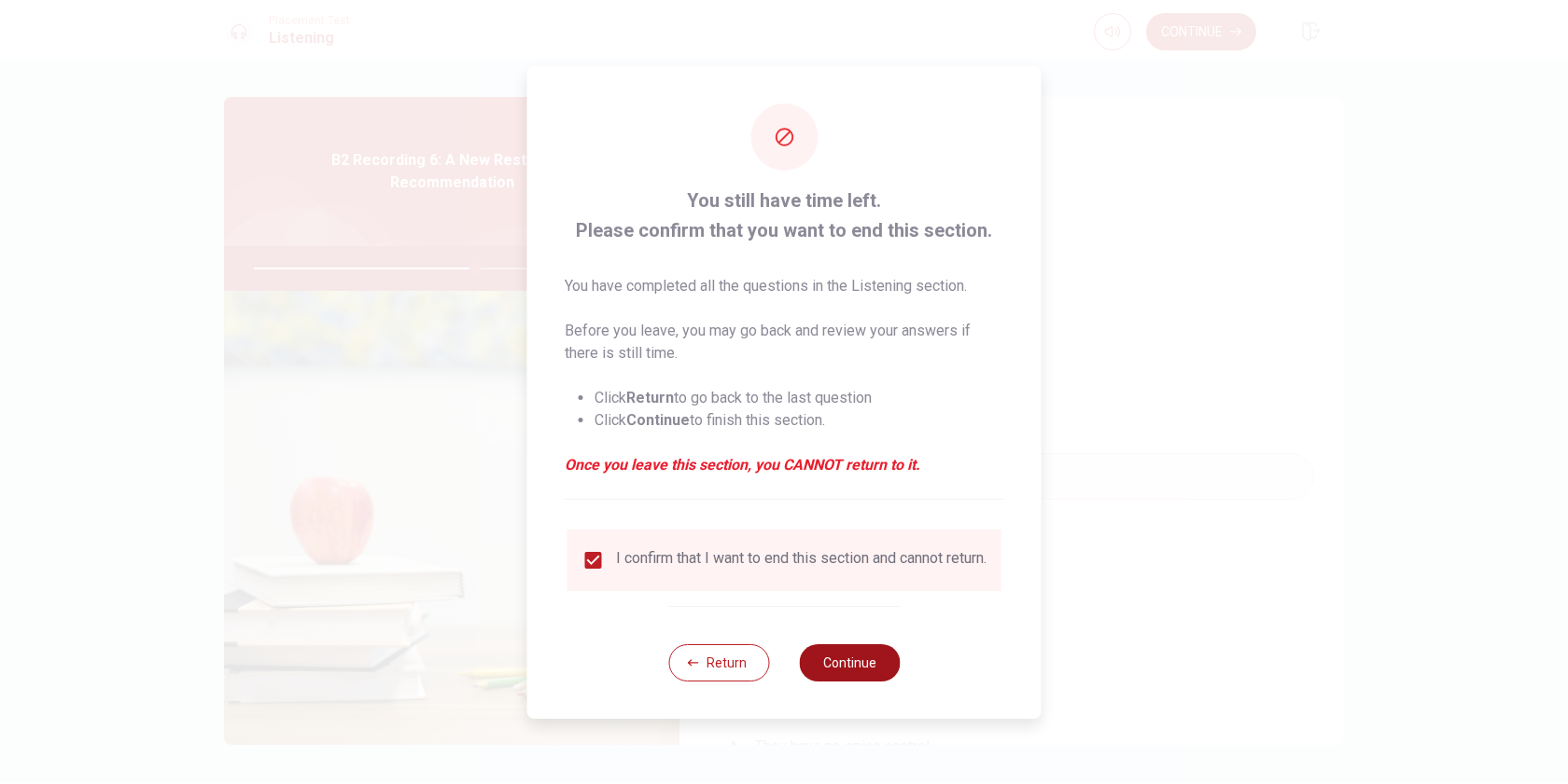
click at [858, 675] on button "Continue" at bounding box center [849, 662] width 101 height 37
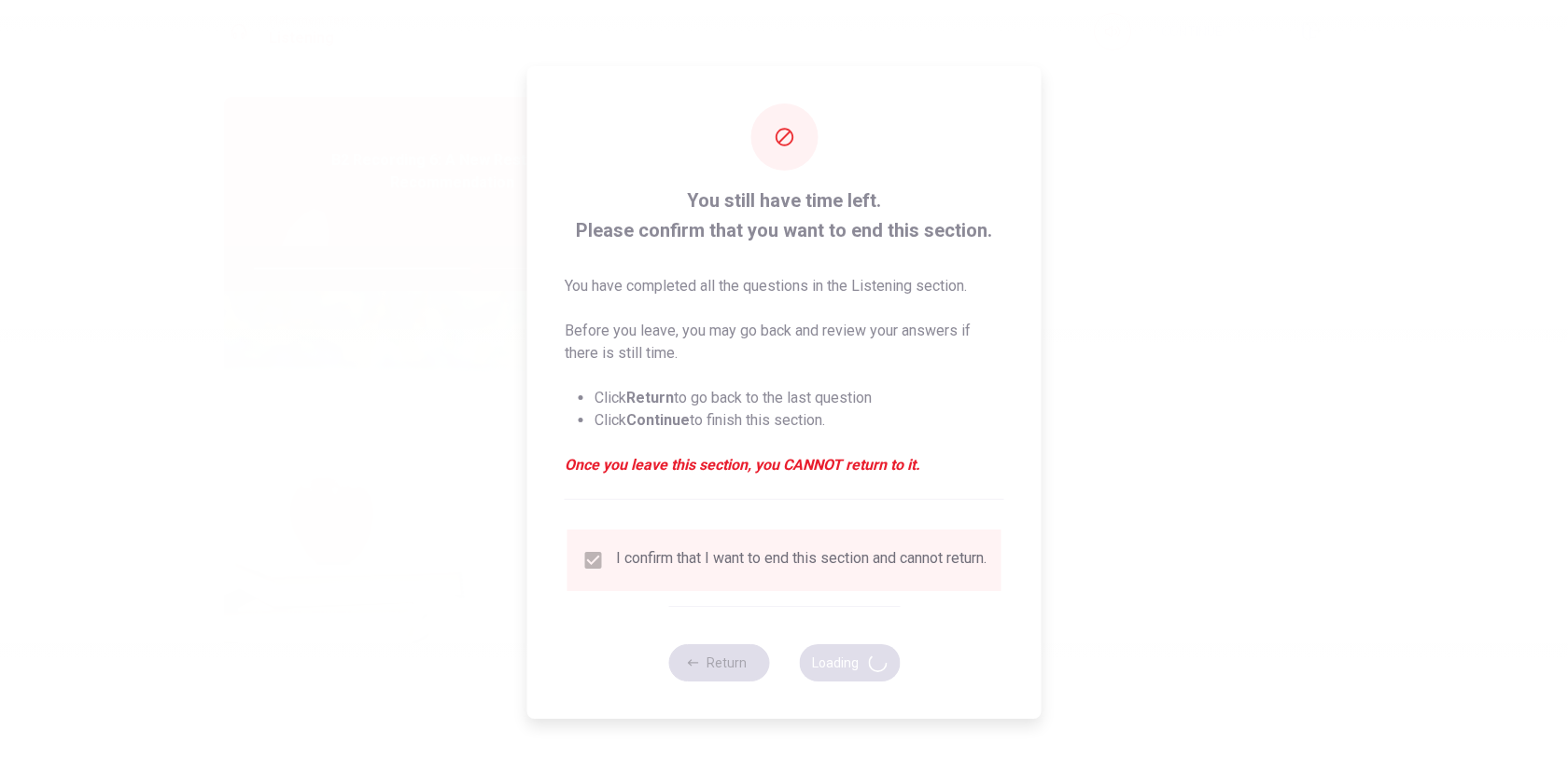
type input "66"
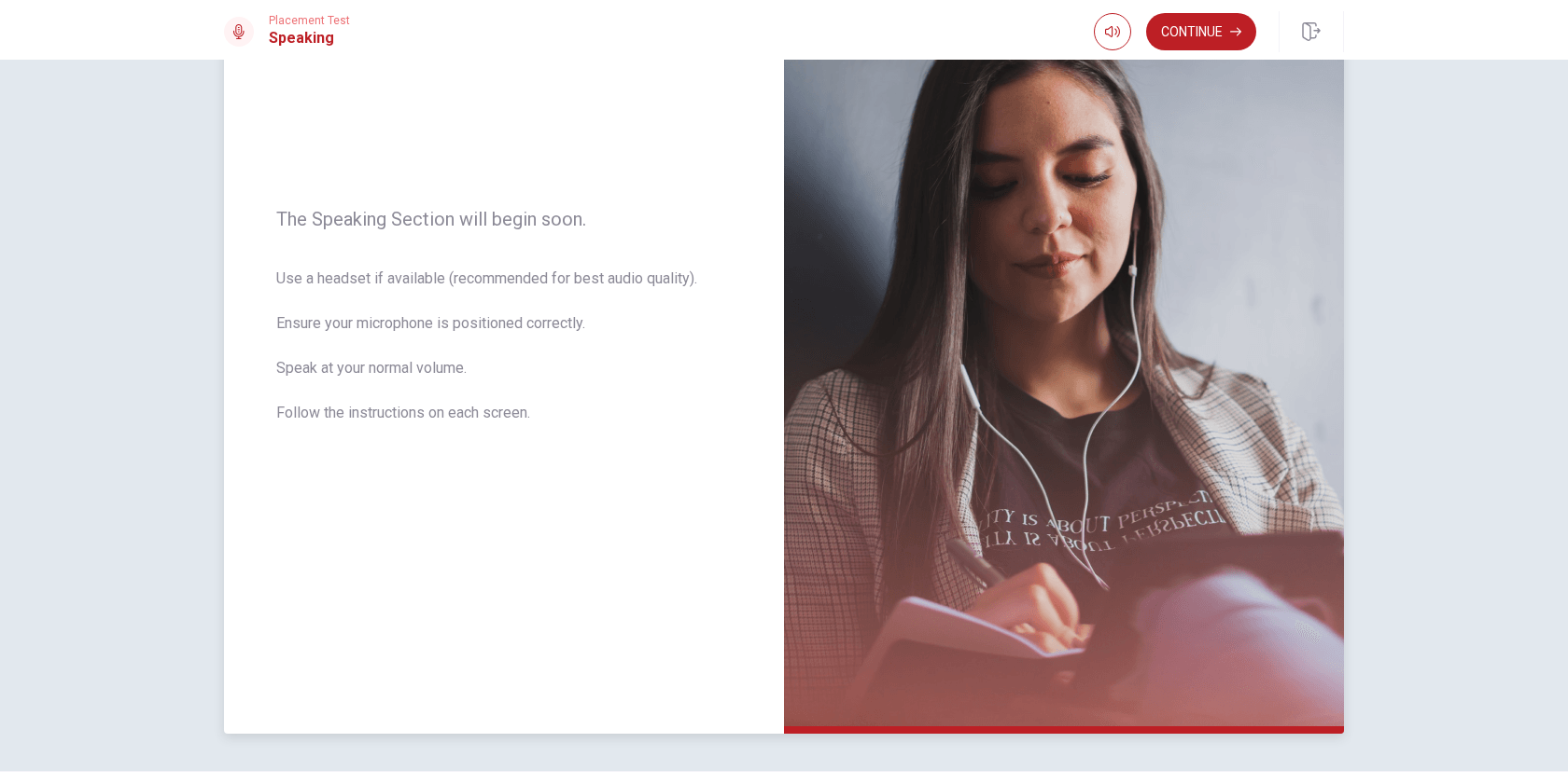
scroll to position [178, 0]
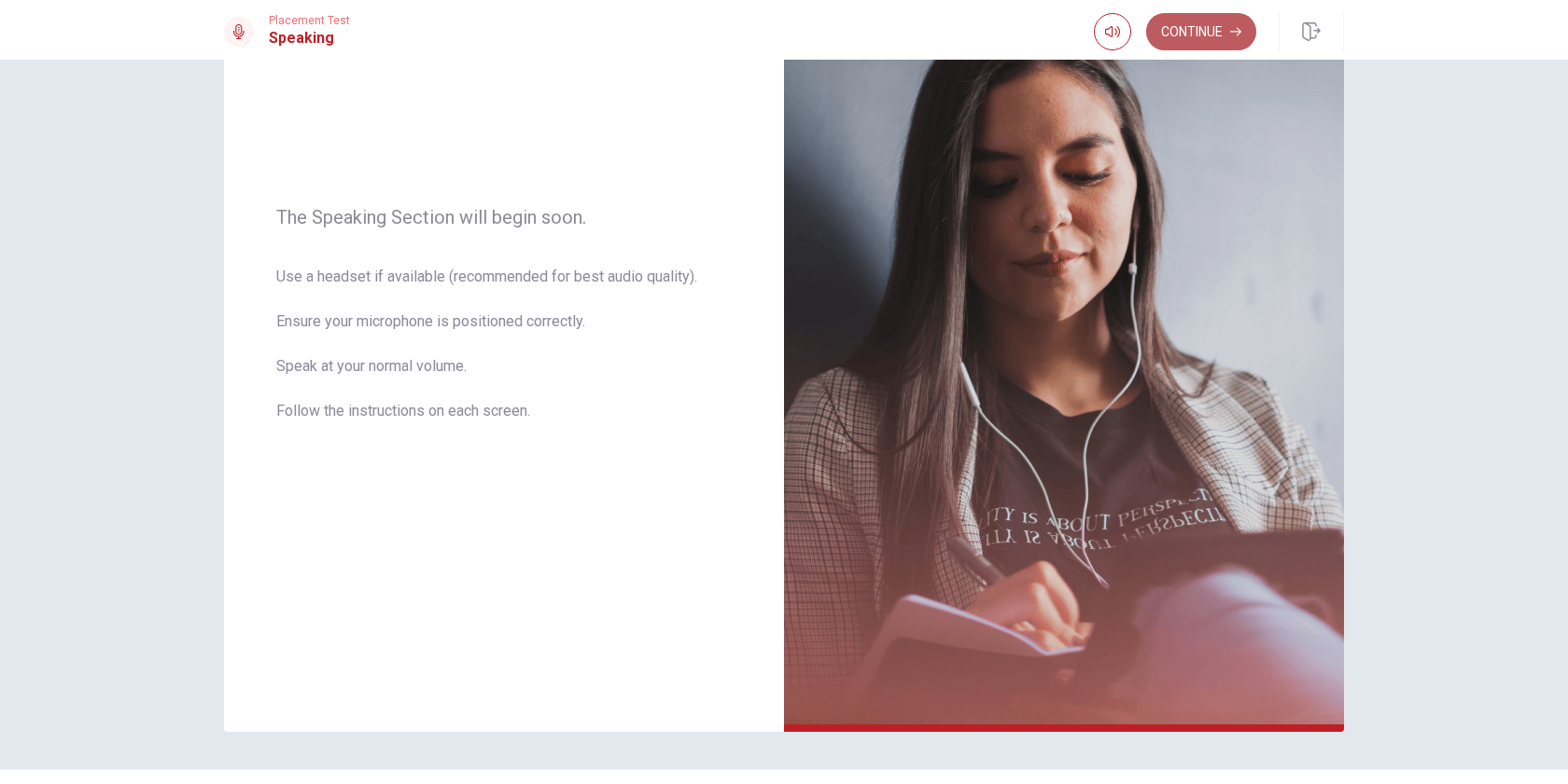
click at [1197, 41] on button "Continue" at bounding box center [1201, 32] width 110 height 37
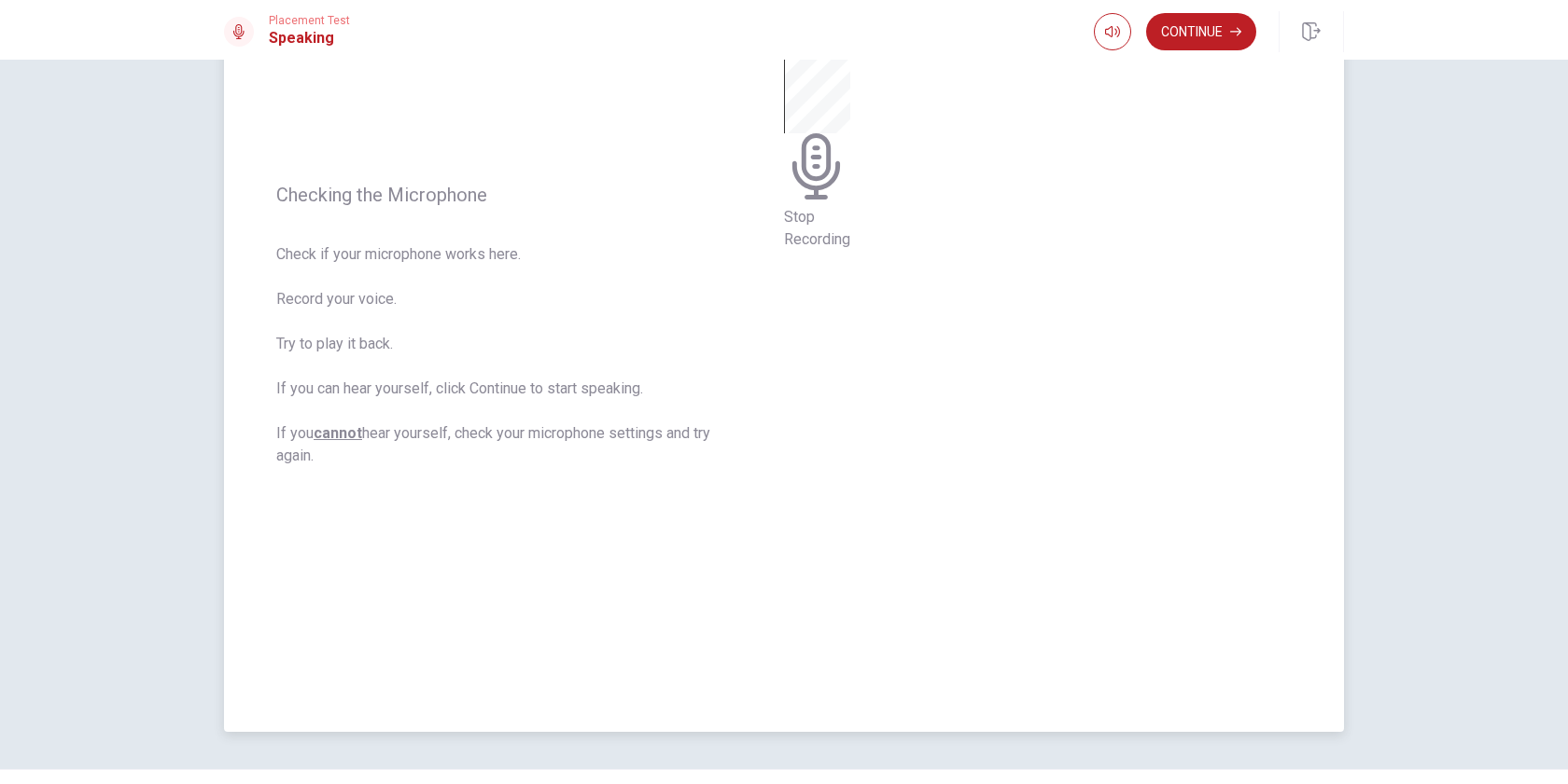
click at [851, 200] on icon at bounding box center [817, 166] width 66 height 66
click at [809, 104] on icon "Play Audio" at bounding box center [800, 93] width 18 height 22
click at [789, 82] on icon "Pause Audio" at bounding box center [789, 82] width 0 height 0
click at [1207, 36] on button "Continue" at bounding box center [1201, 32] width 110 height 37
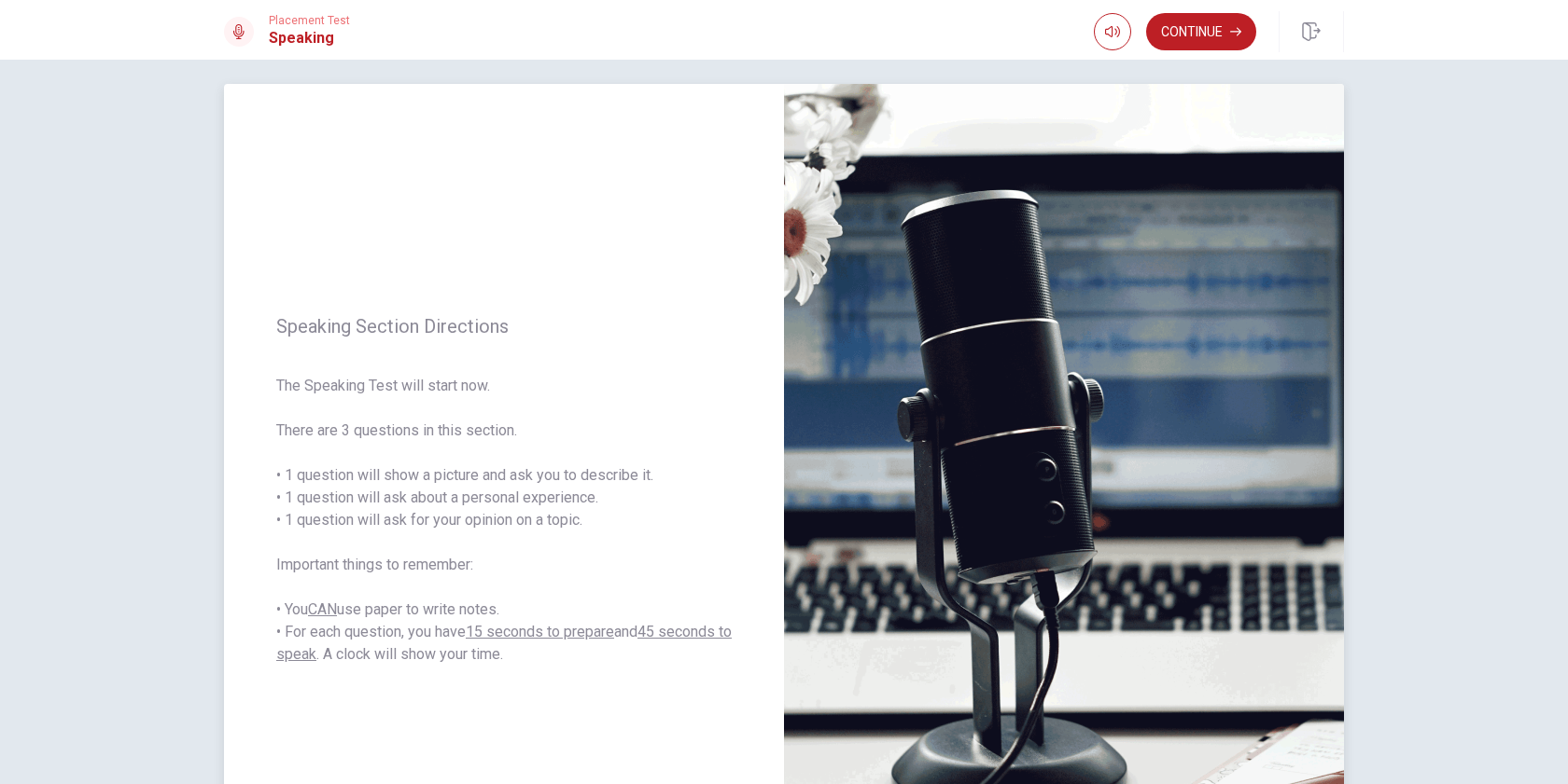
scroll to position [7, 0]
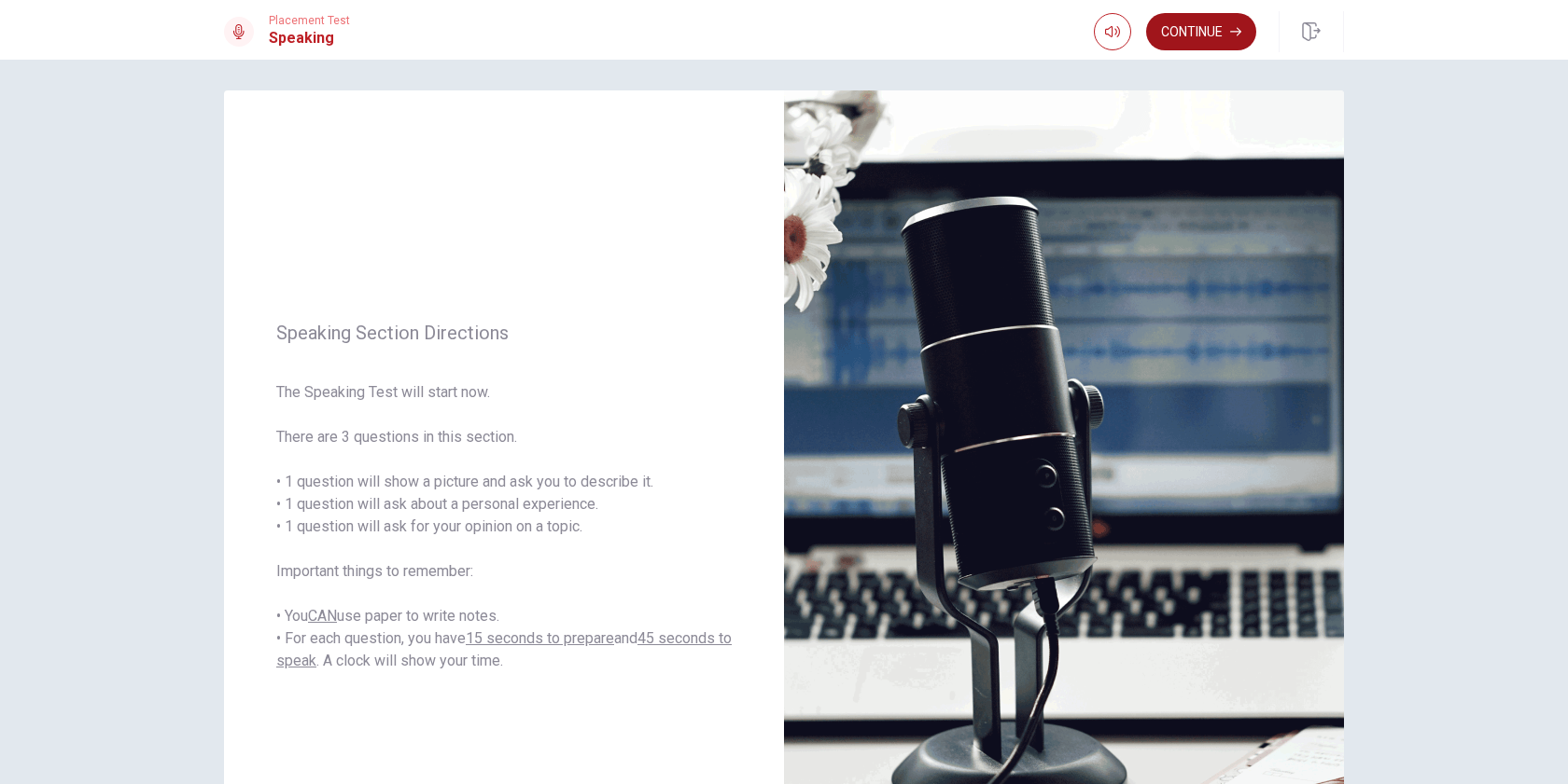
click at [1209, 35] on button "Continue" at bounding box center [1201, 32] width 110 height 37
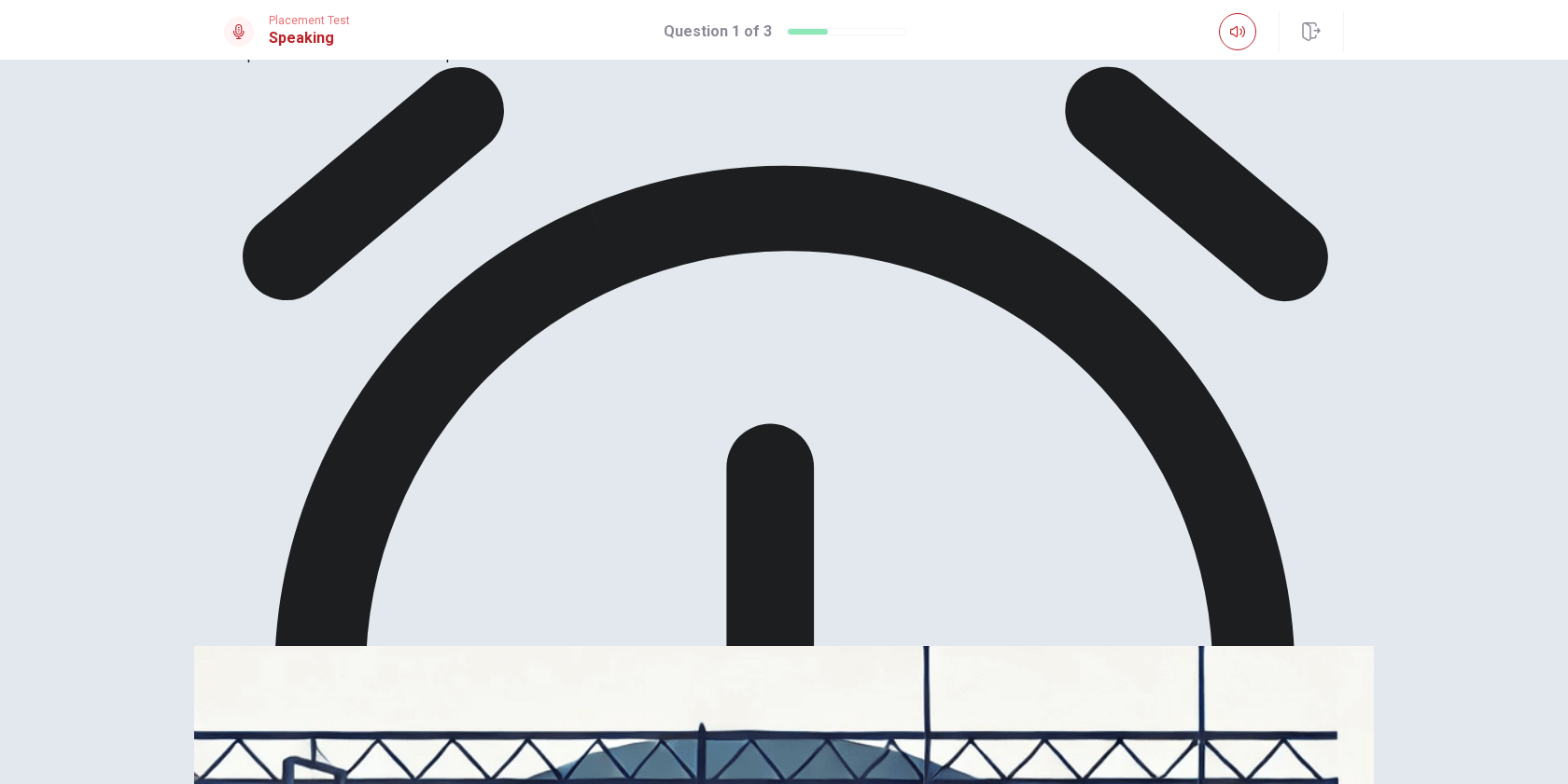
scroll to position [125, 0]
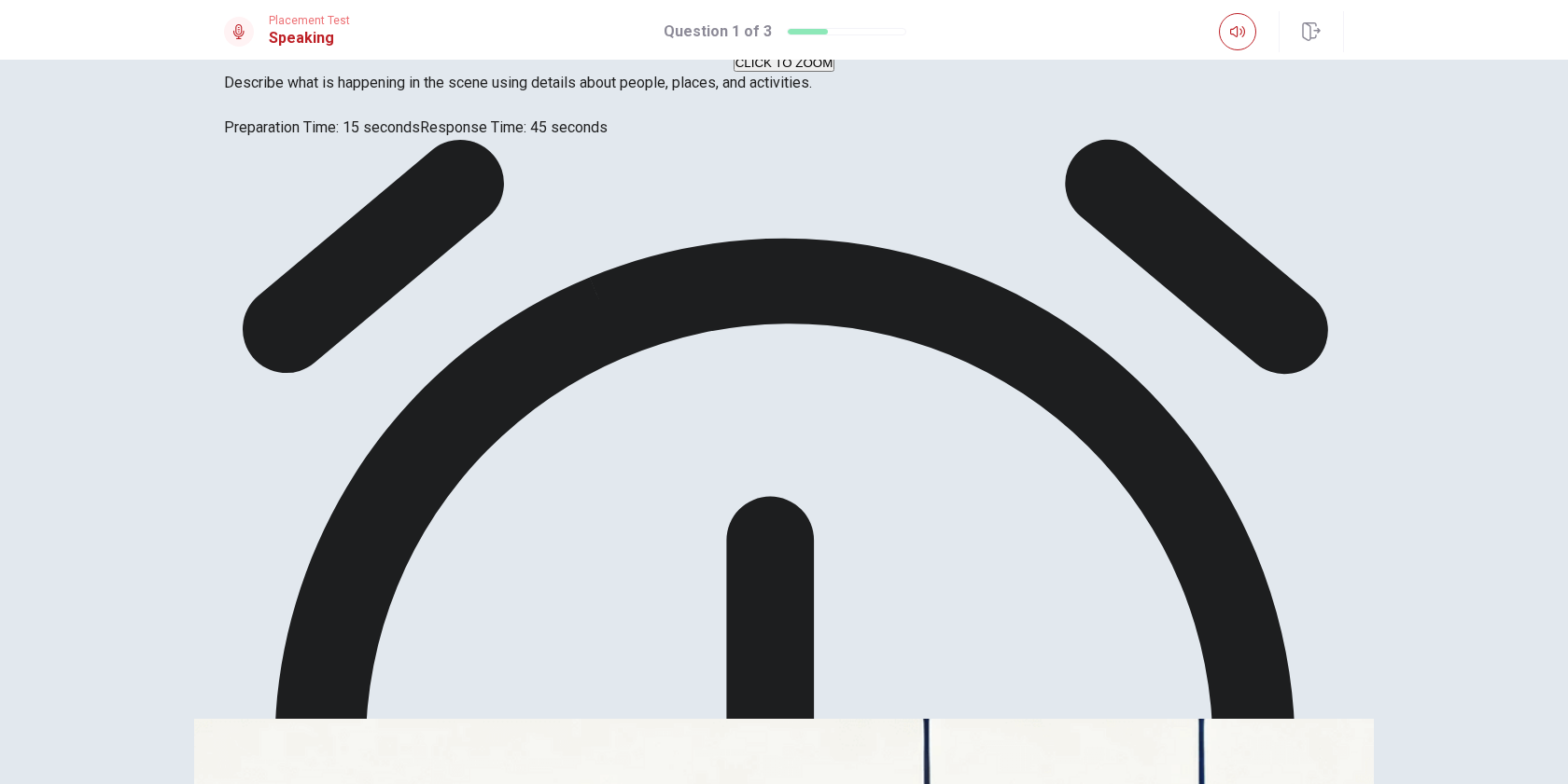
scroll to position [0, 0]
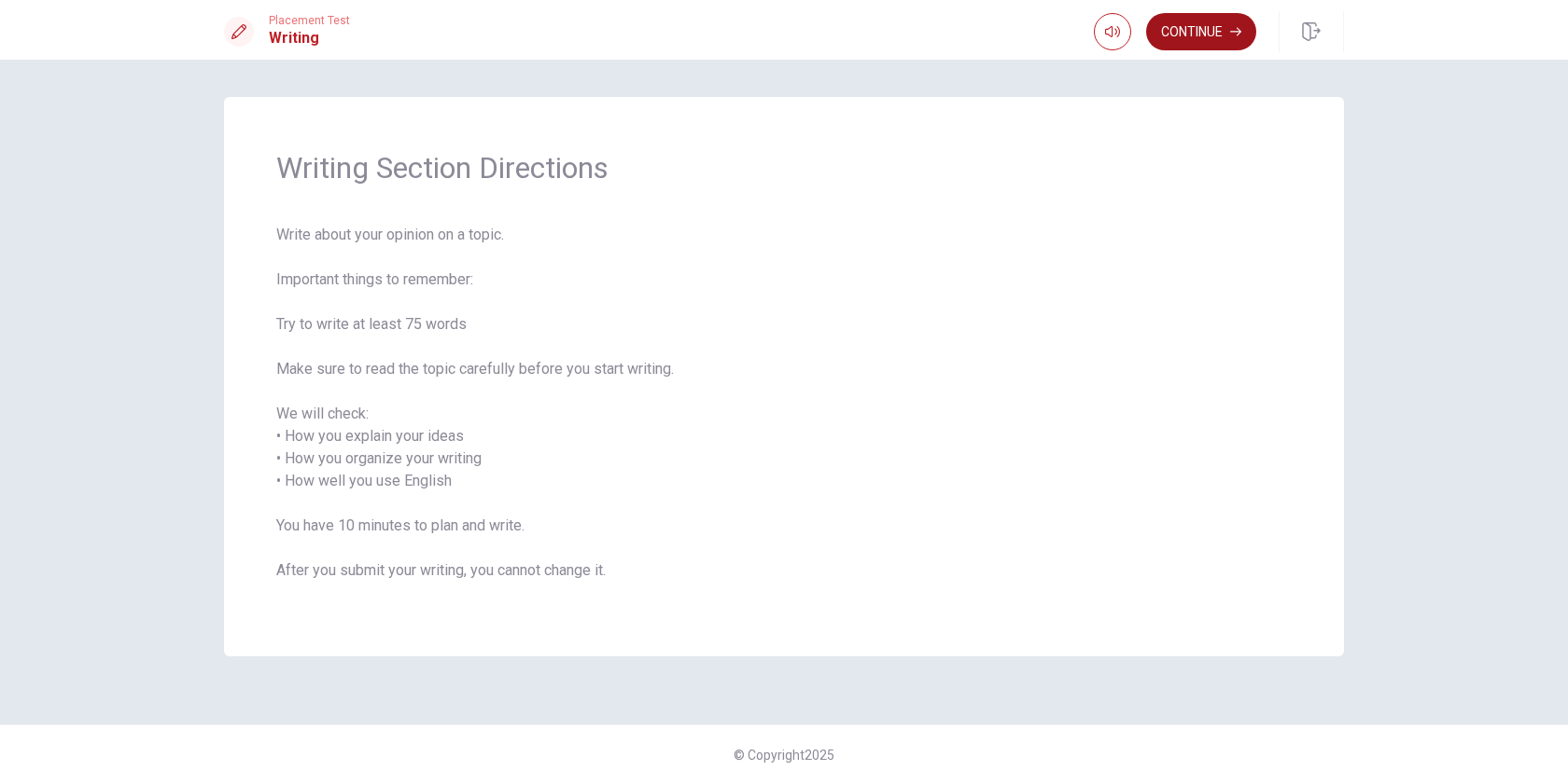
click at [1212, 31] on button "Continue" at bounding box center [1201, 32] width 110 height 37
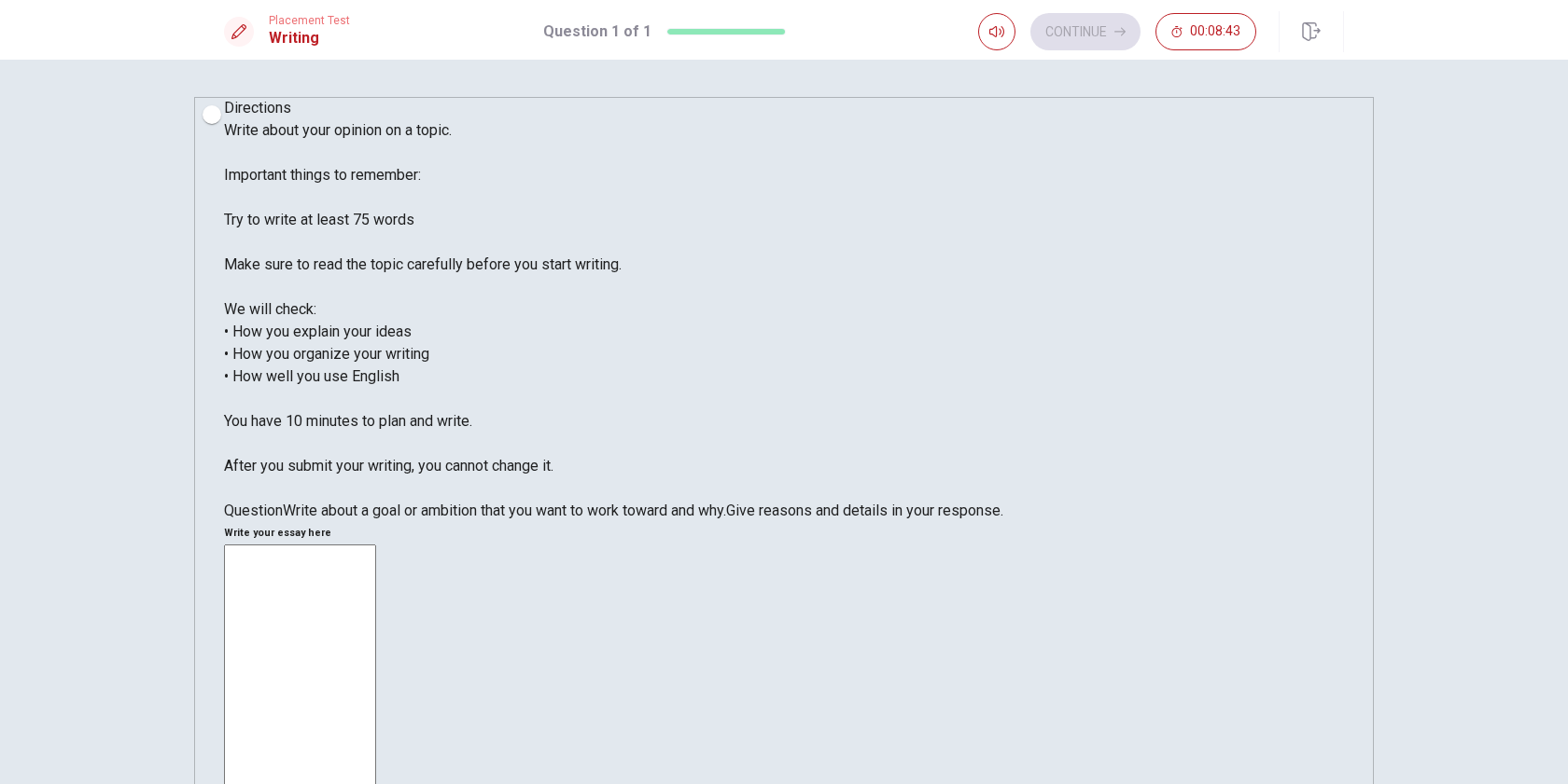
type textarea "I"
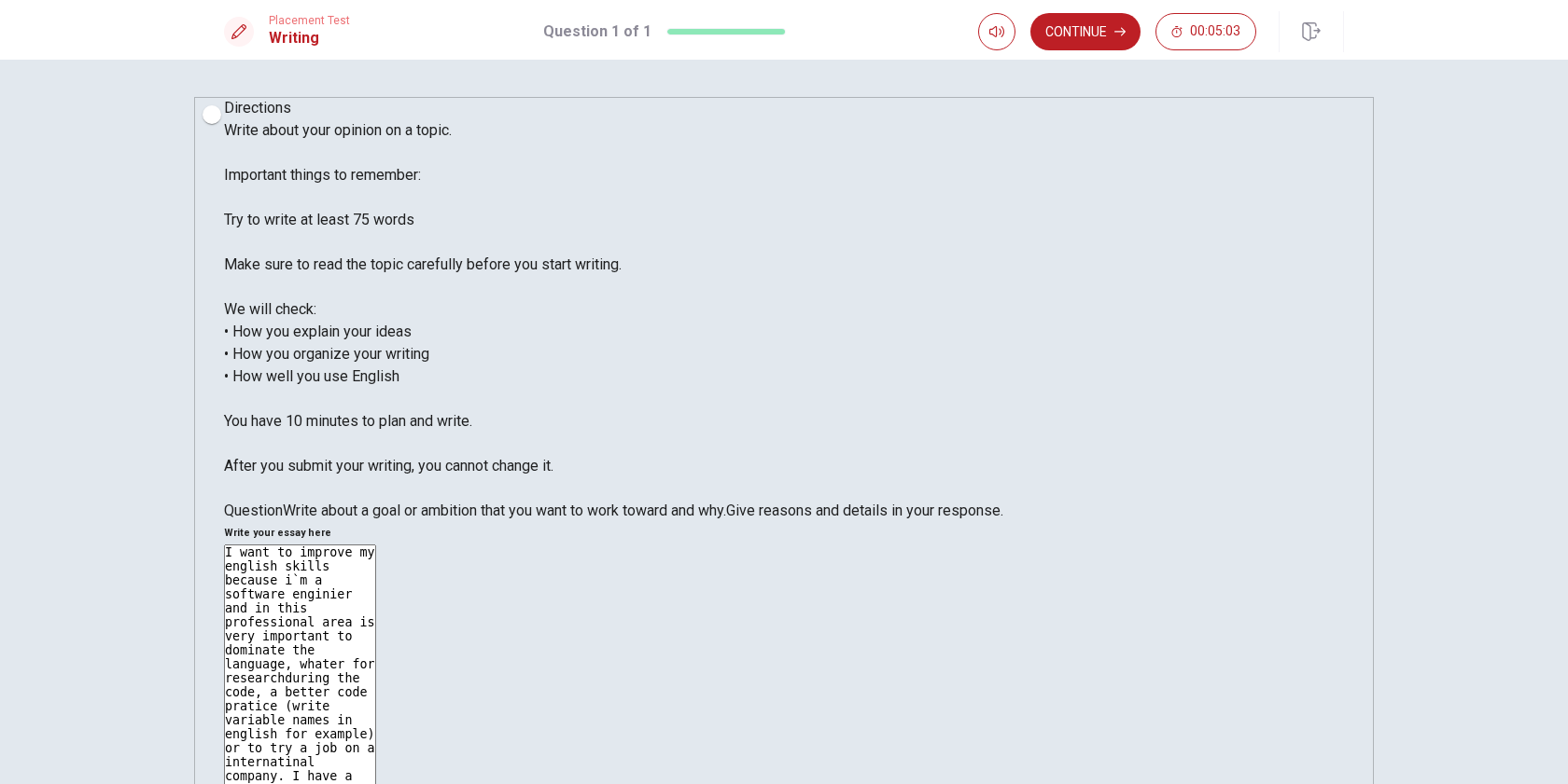
type textarea "I want to improve my english skills because i`m a software enginier and in this…"
click at [1085, 38] on button "Continue" at bounding box center [1085, 32] width 110 height 37
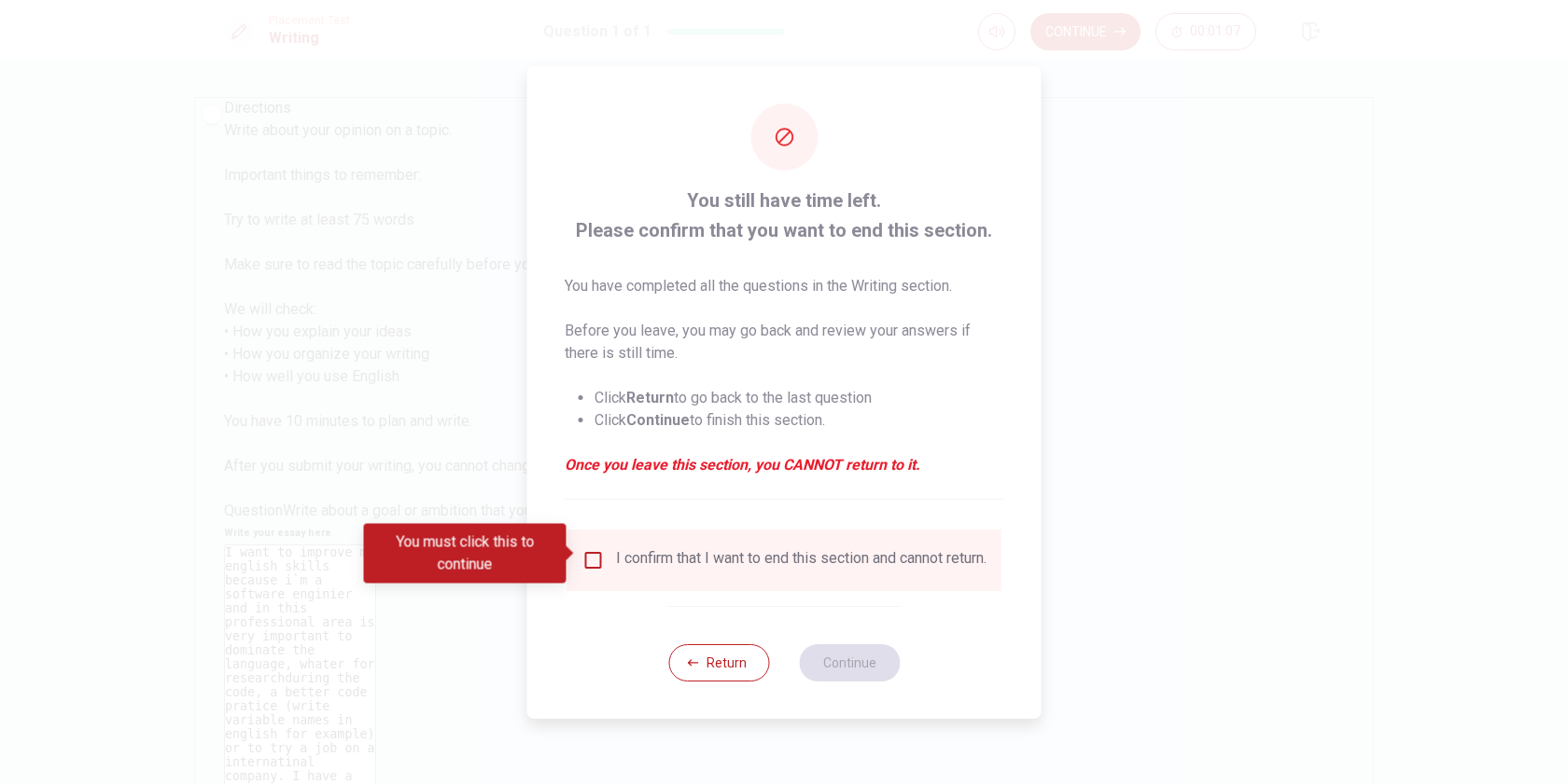
click at [578, 557] on div "You must click this to continue" at bounding box center [471, 554] width 216 height 59
click at [586, 558] on input "You must click this to continue" at bounding box center [593, 560] width 22 height 22
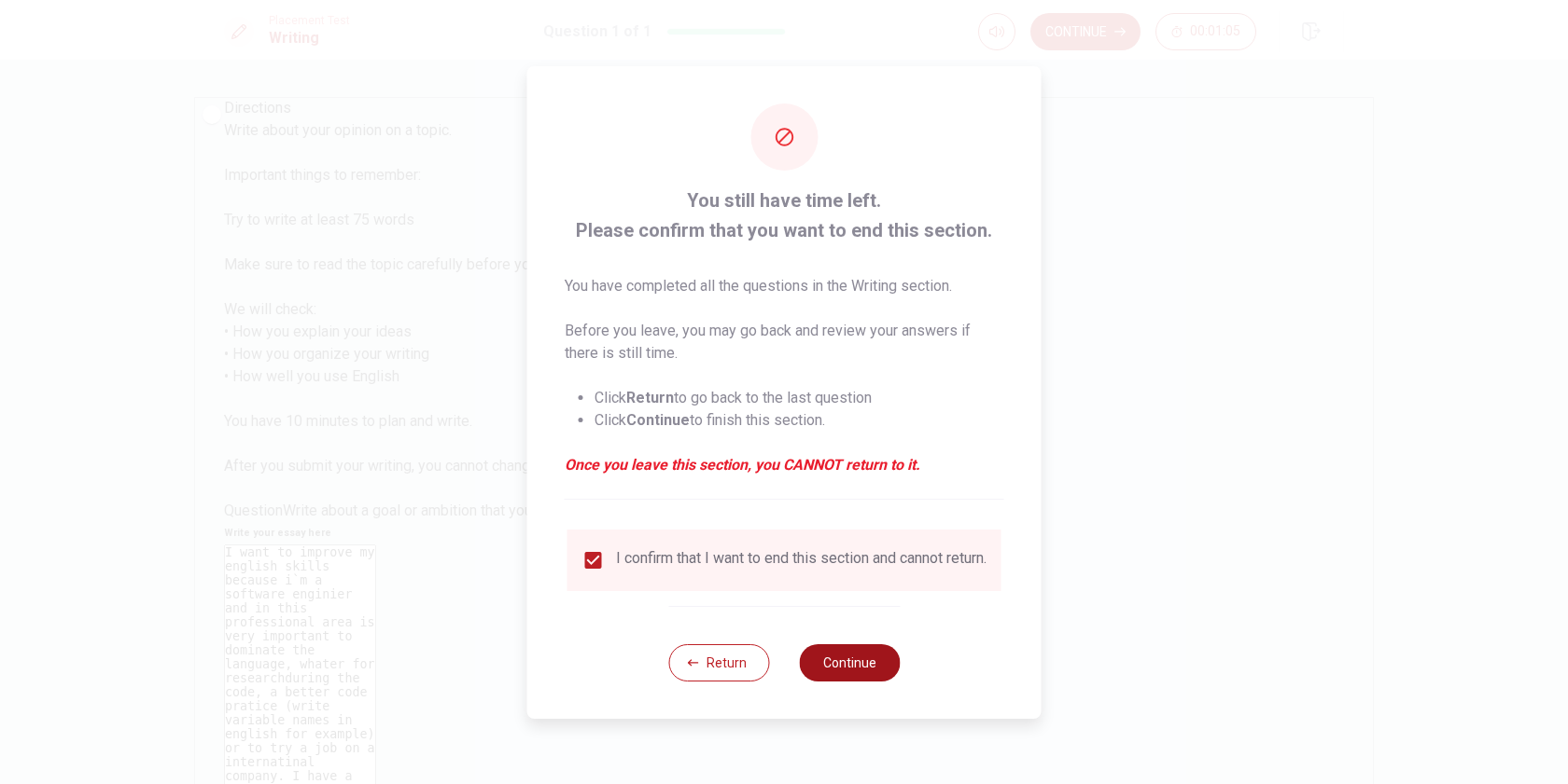
click at [820, 659] on button "Continue" at bounding box center [849, 662] width 101 height 37
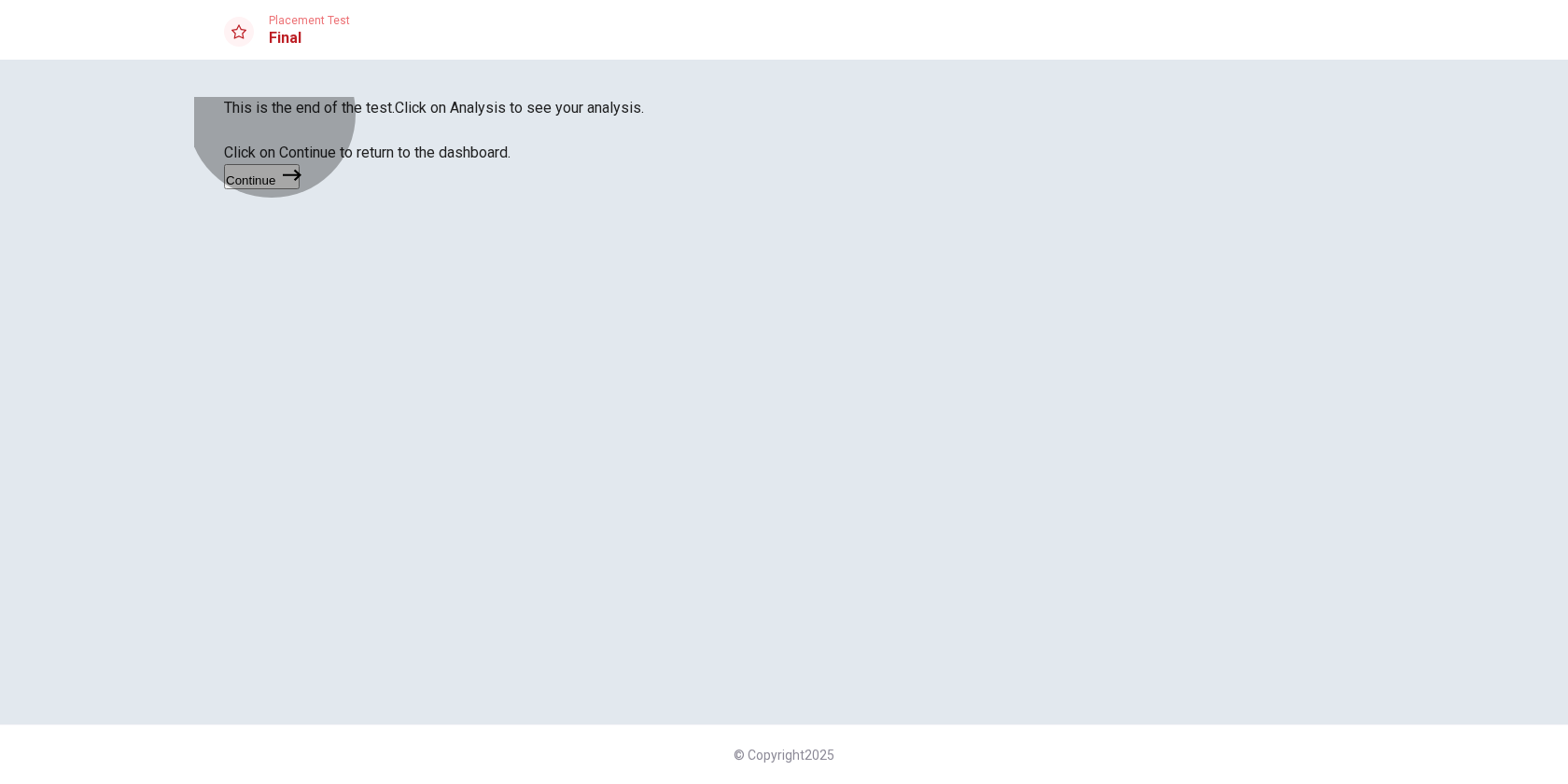
click at [300, 190] on button "Continue" at bounding box center [261, 176] width 76 height 25
